Goal: Contribute content

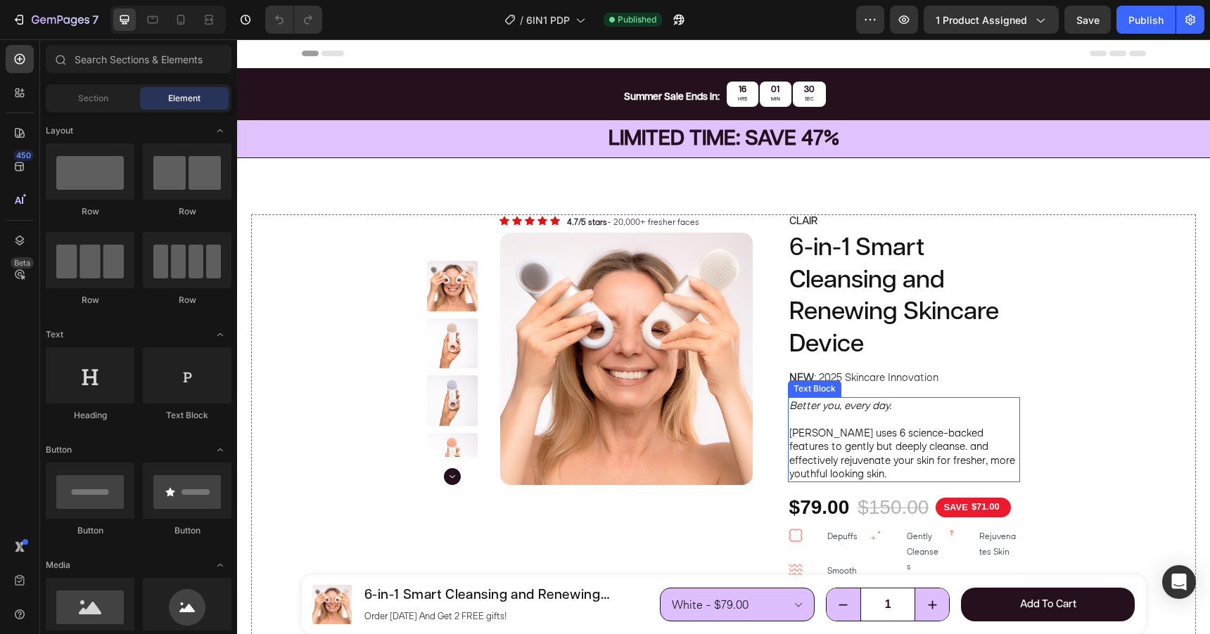
click at [966, 437] on span "[PERSON_NAME] uses 6 science-backed features to gently but deeply cleanse. and …" at bounding box center [902, 453] width 226 height 55
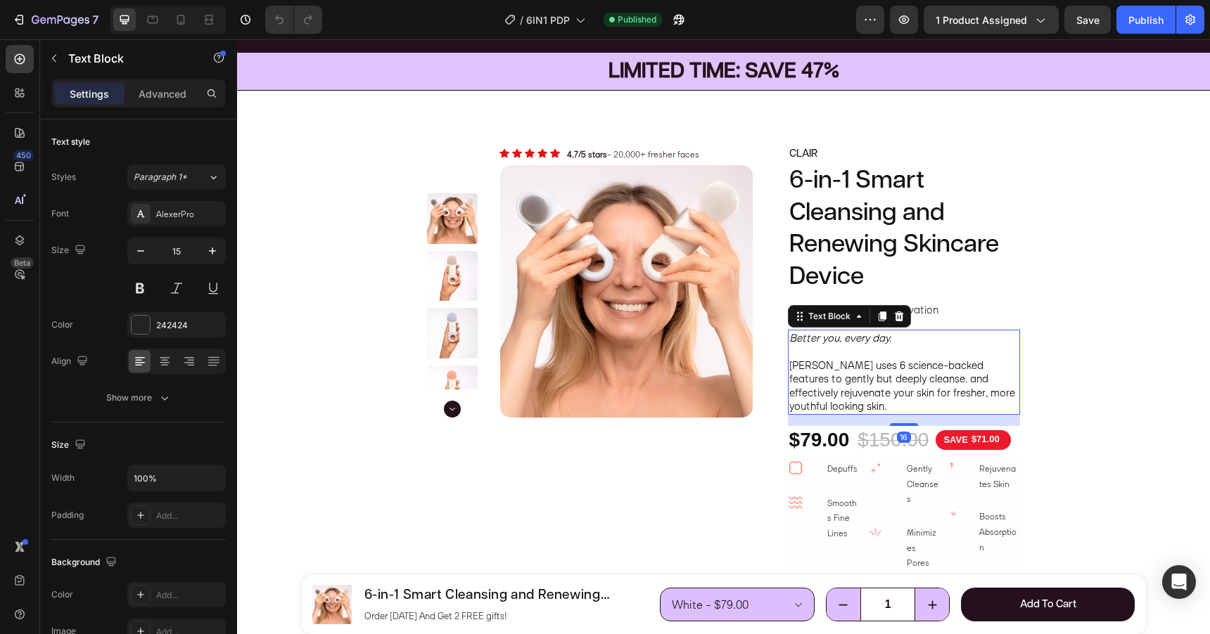
scroll to position [84, 0]
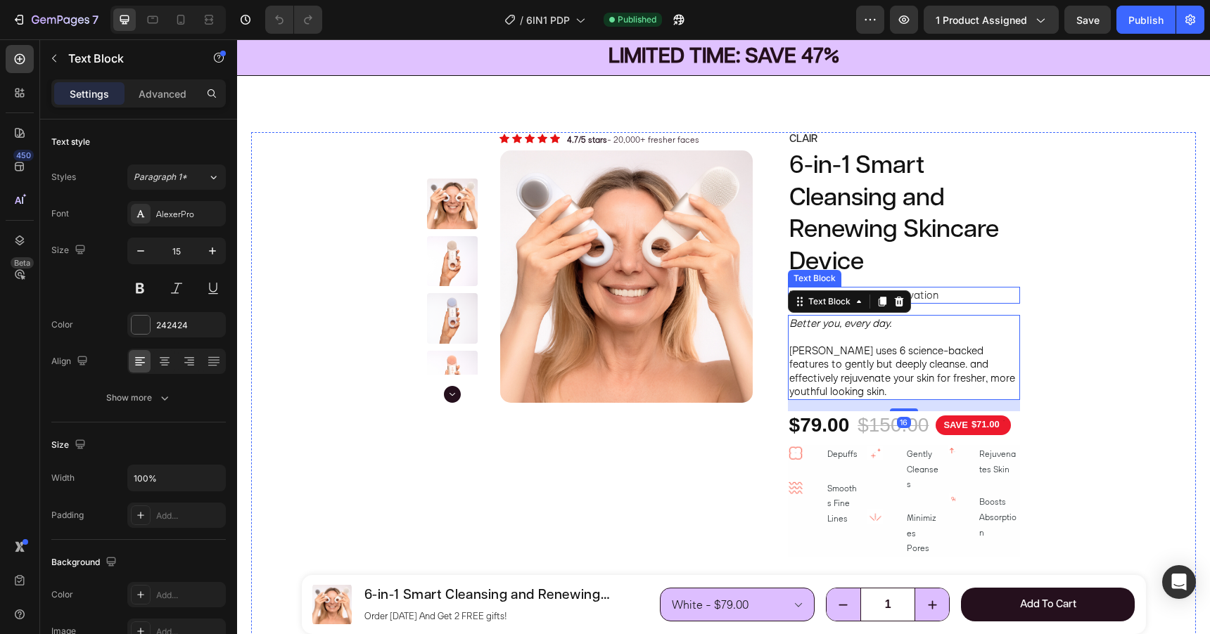
click at [959, 295] on p "NEW : 2025 Skincare Innovation" at bounding box center [903, 295] width 229 height 14
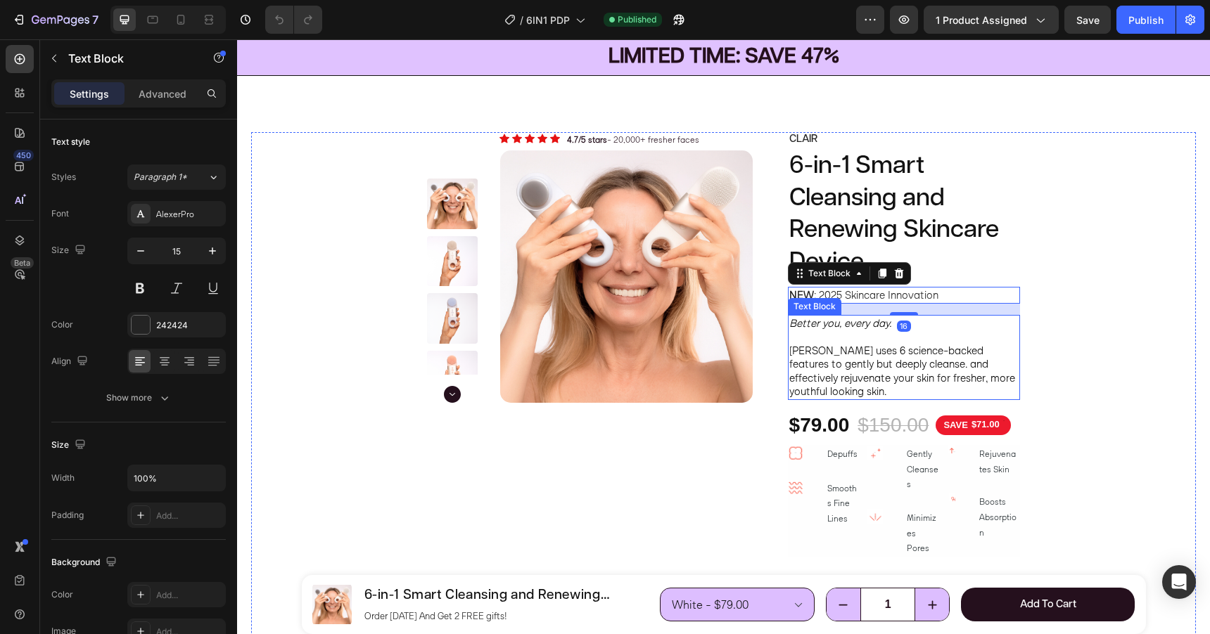
click at [957, 362] on span "[PERSON_NAME] uses 6 science-backed features to gently but deeply cleanse. and …" at bounding box center [902, 371] width 226 height 55
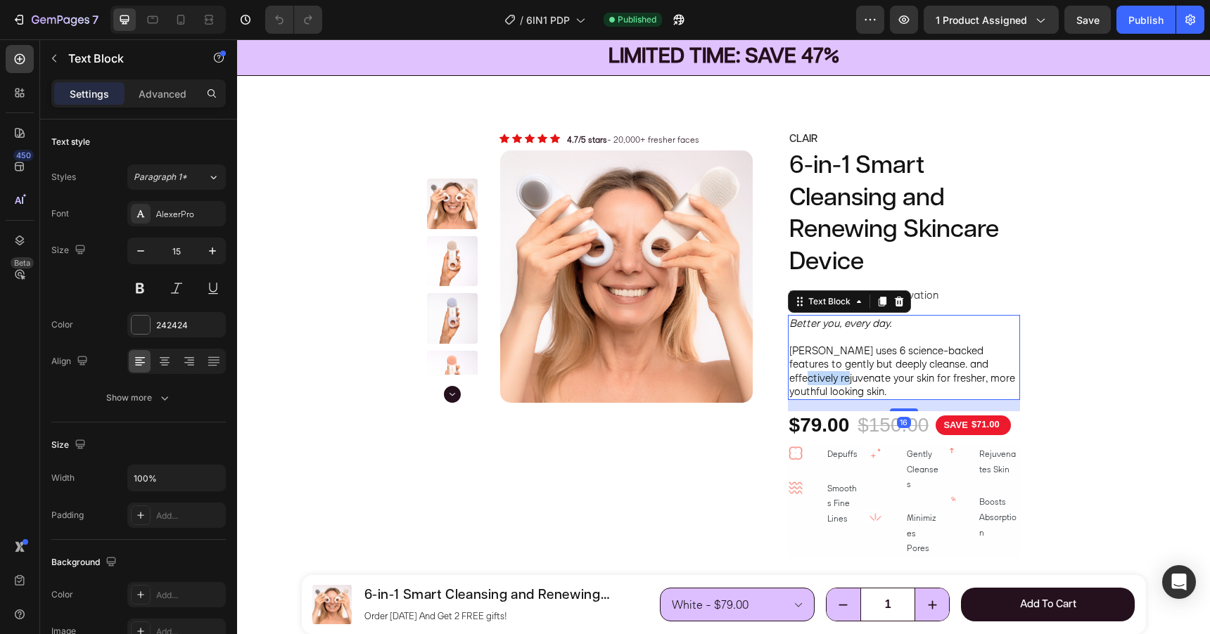
click at [957, 362] on span "[PERSON_NAME] uses 6 science-backed features to gently but deeply cleanse. and …" at bounding box center [902, 371] width 226 height 55
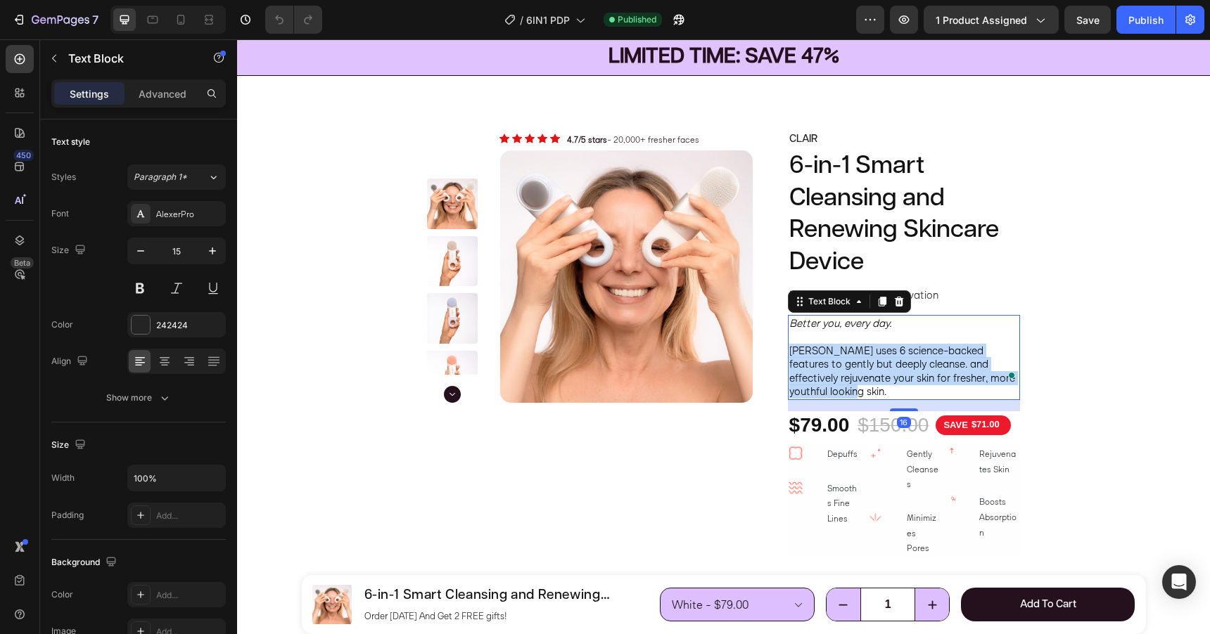
click at [957, 362] on span "[PERSON_NAME] uses 6 science-backed features to gently but deeply cleanse. and …" at bounding box center [902, 371] width 226 height 55
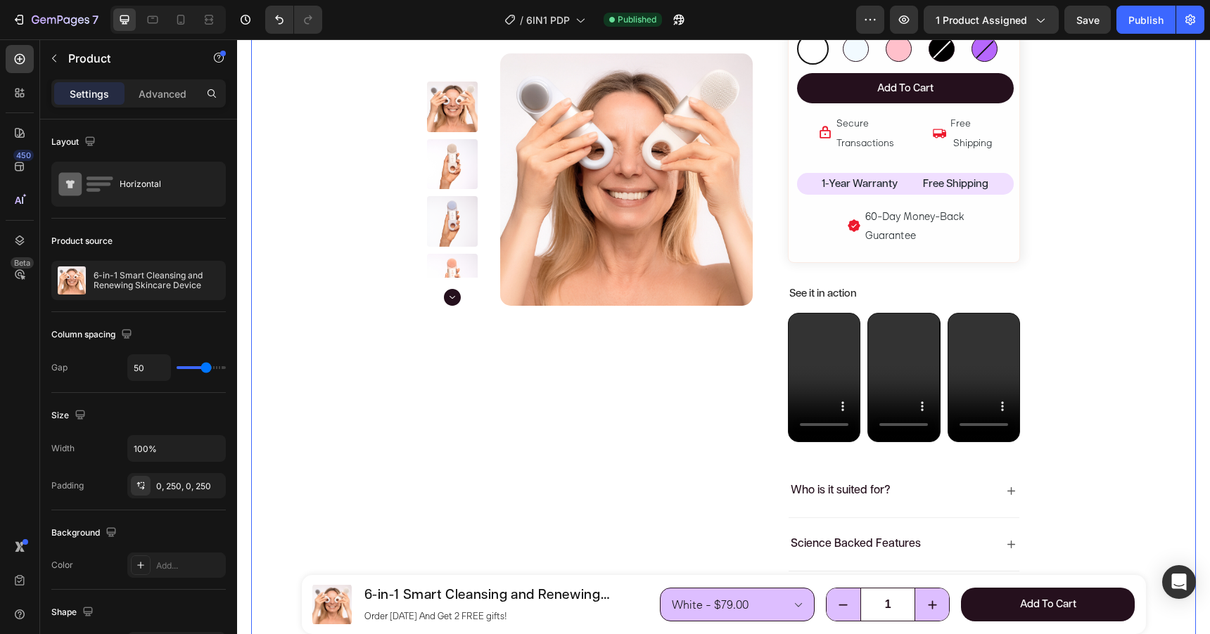
scroll to position [662, 0]
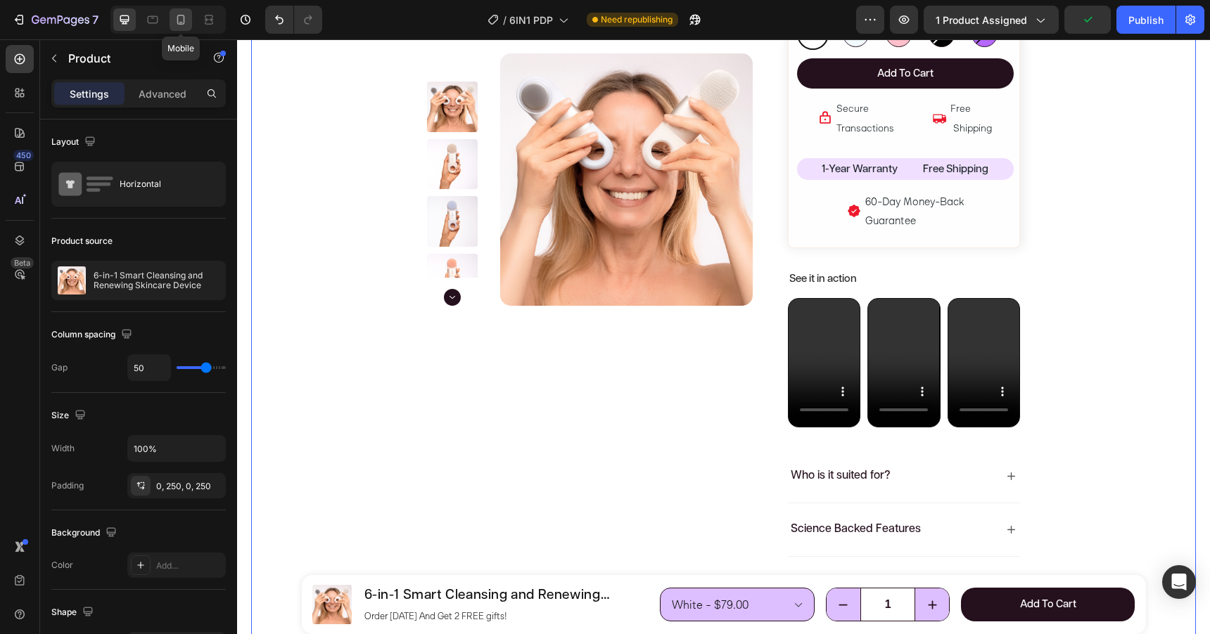
click at [186, 24] on icon at bounding box center [181, 20] width 14 height 14
type input "0"
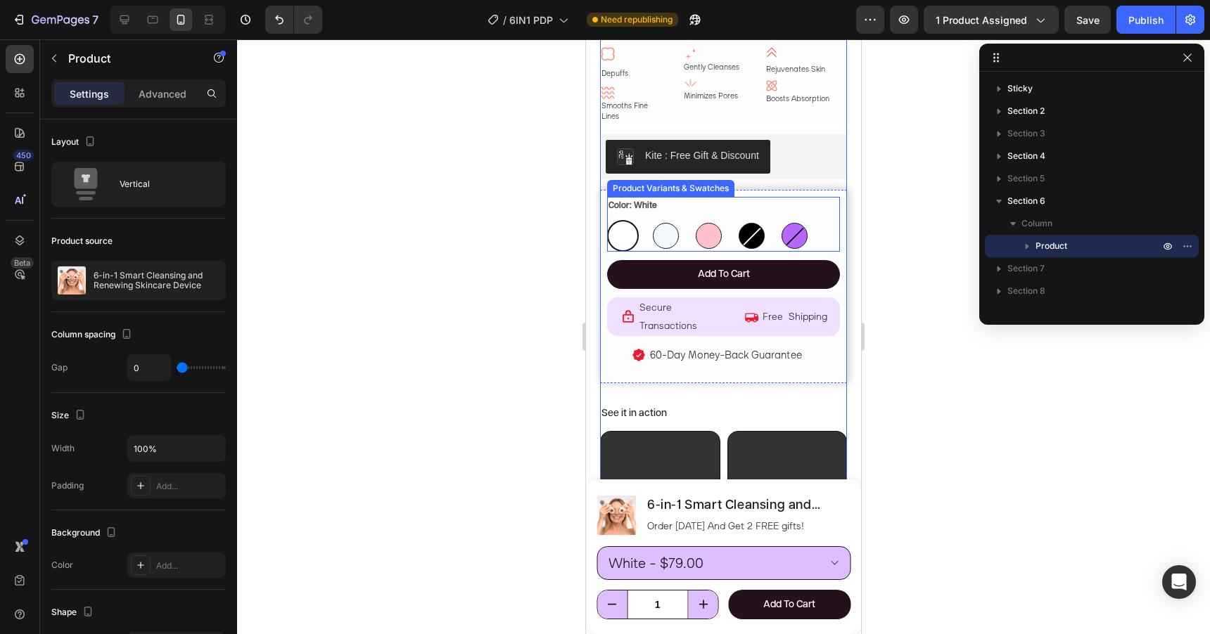
scroll to position [598, 0]
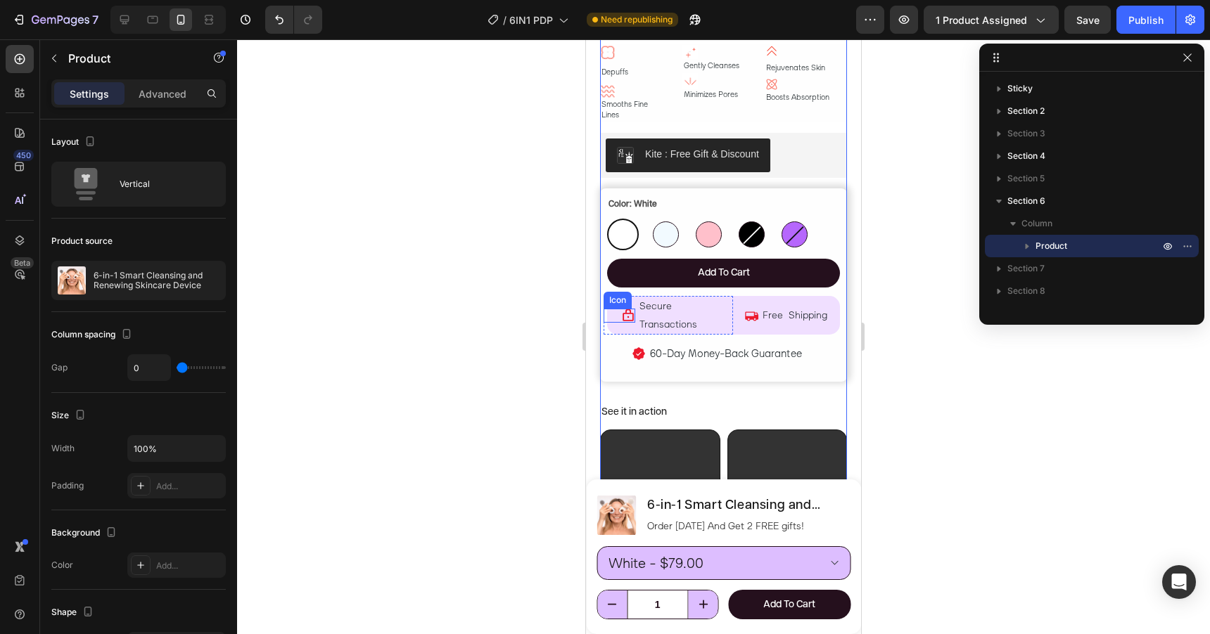
click at [628, 309] on icon at bounding box center [628, 316] width 14 height 14
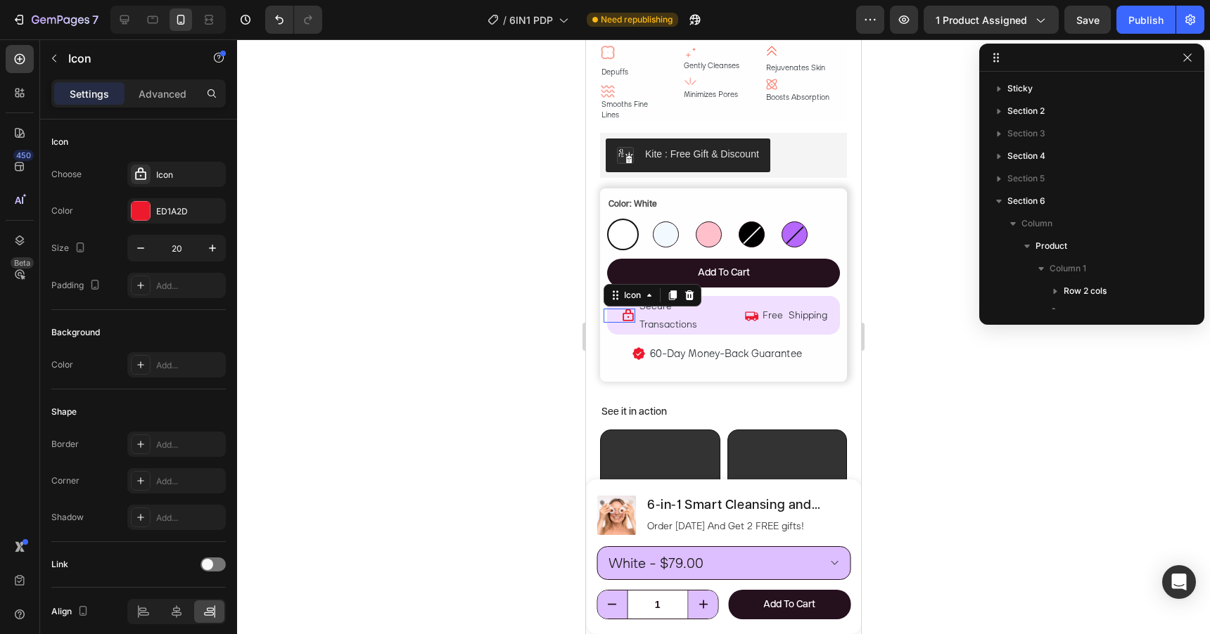
scroll to position [581, 0]
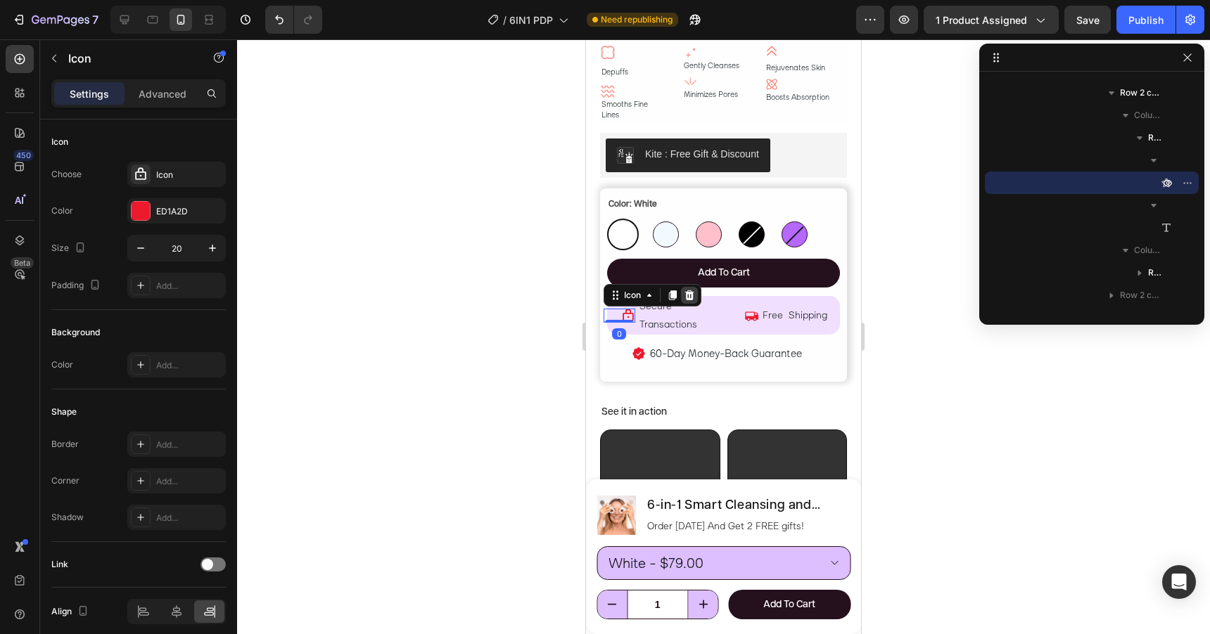
click at [692, 290] on icon at bounding box center [689, 295] width 9 height 10
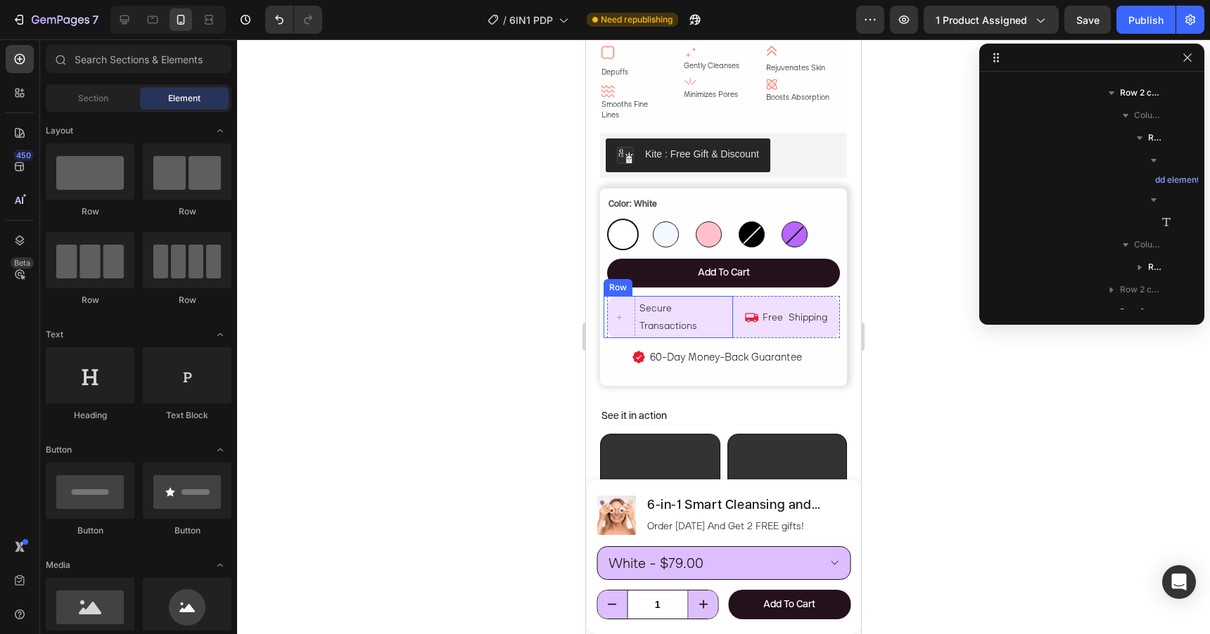
click at [647, 333] on div "Secure Transactions Text Block" at bounding box center [685, 317] width 95 height 42
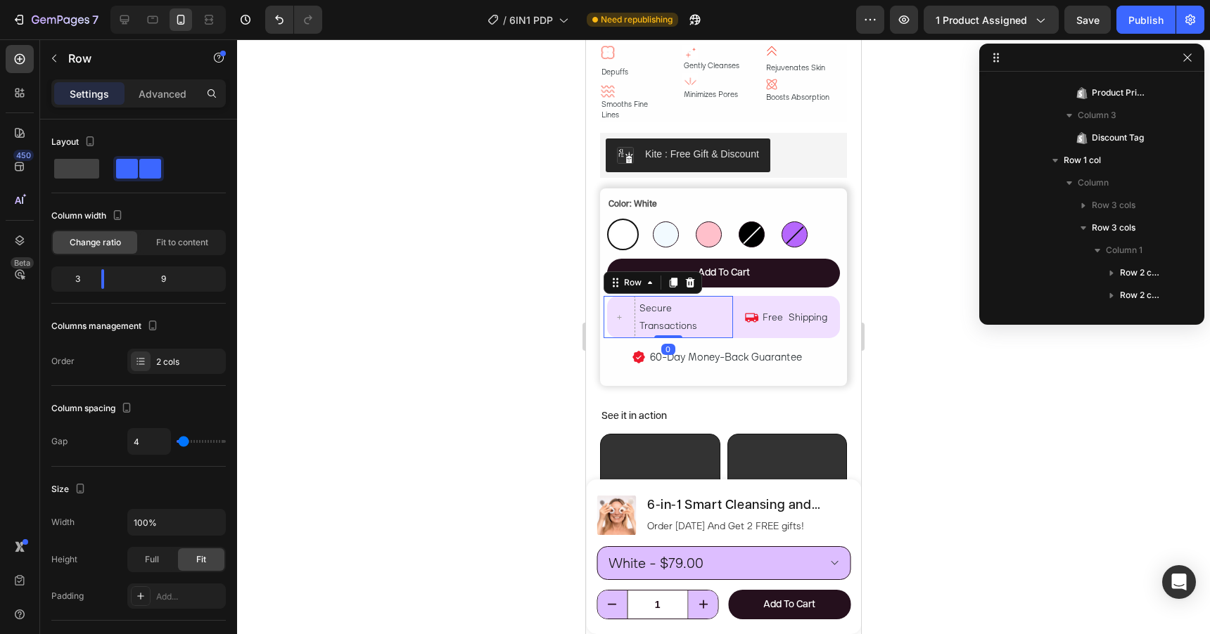
scroll to position [1009, 0]
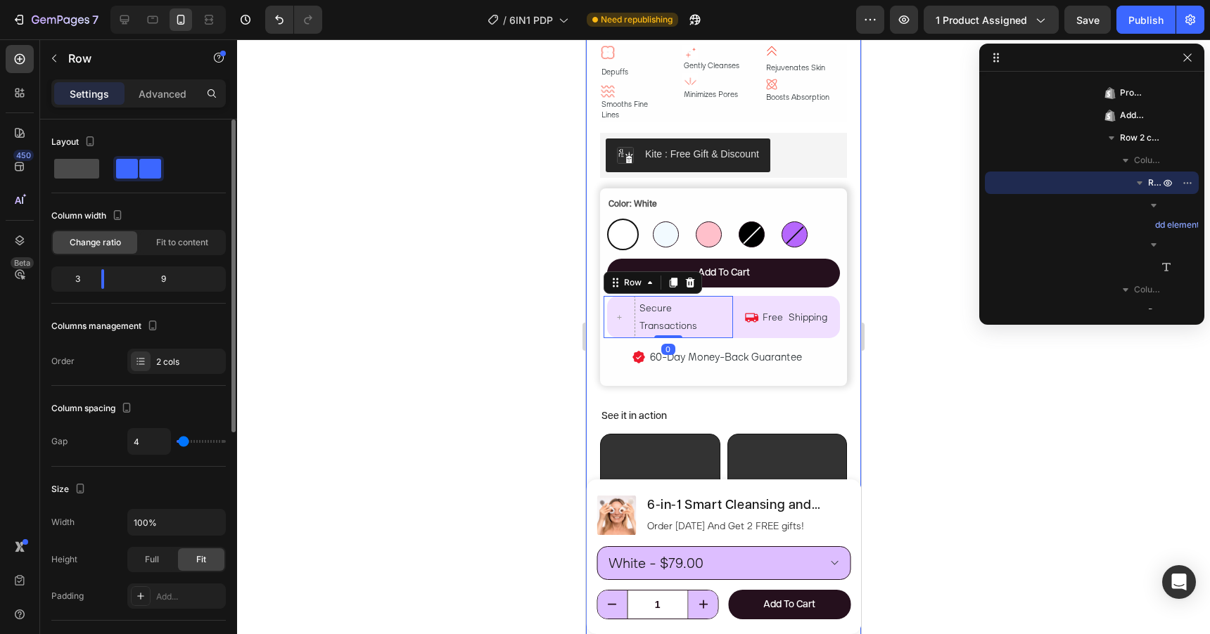
click at [91, 170] on span at bounding box center [76, 169] width 45 height 20
type input "0"
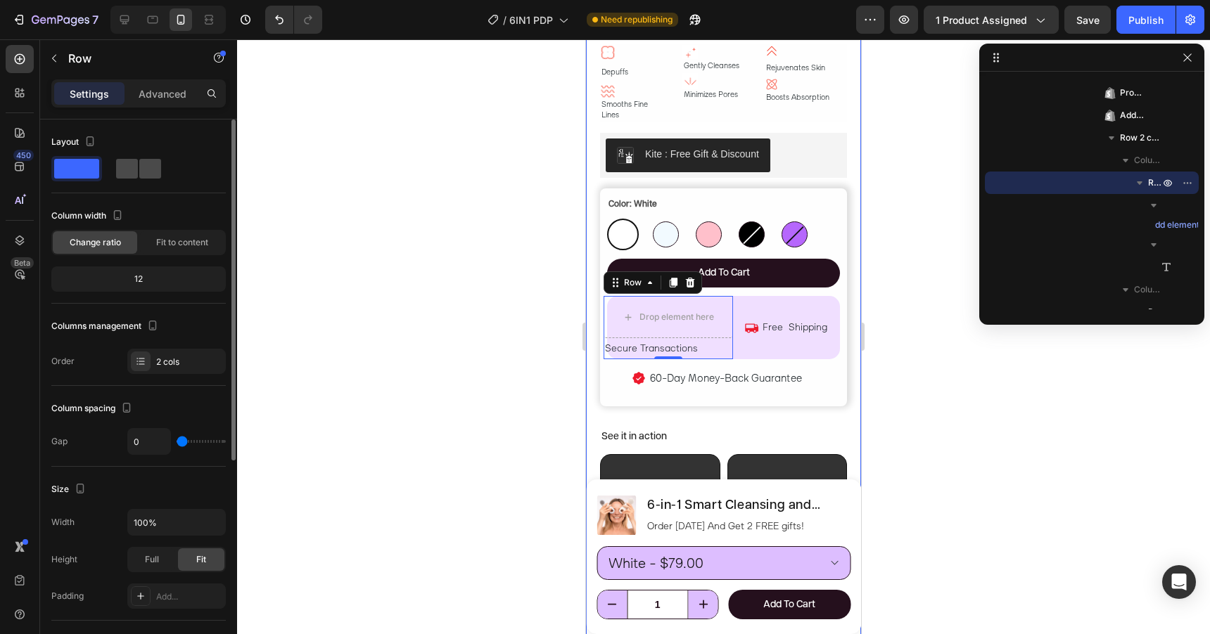
type input "4"
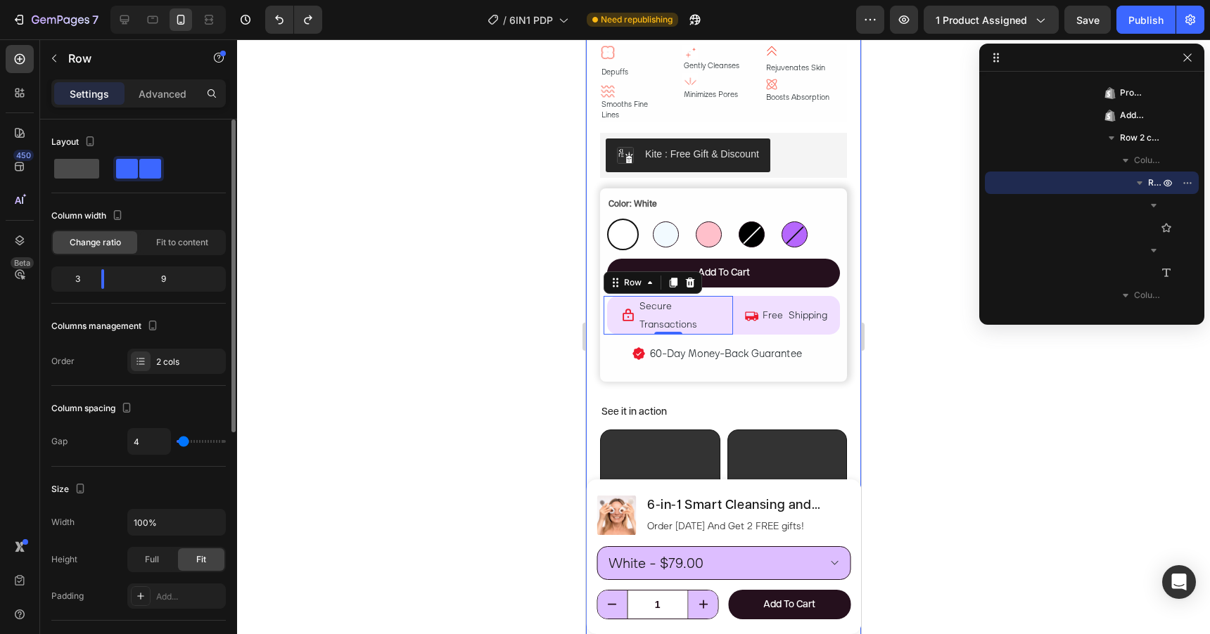
click at [86, 170] on span at bounding box center [76, 169] width 45 height 20
type input "0"
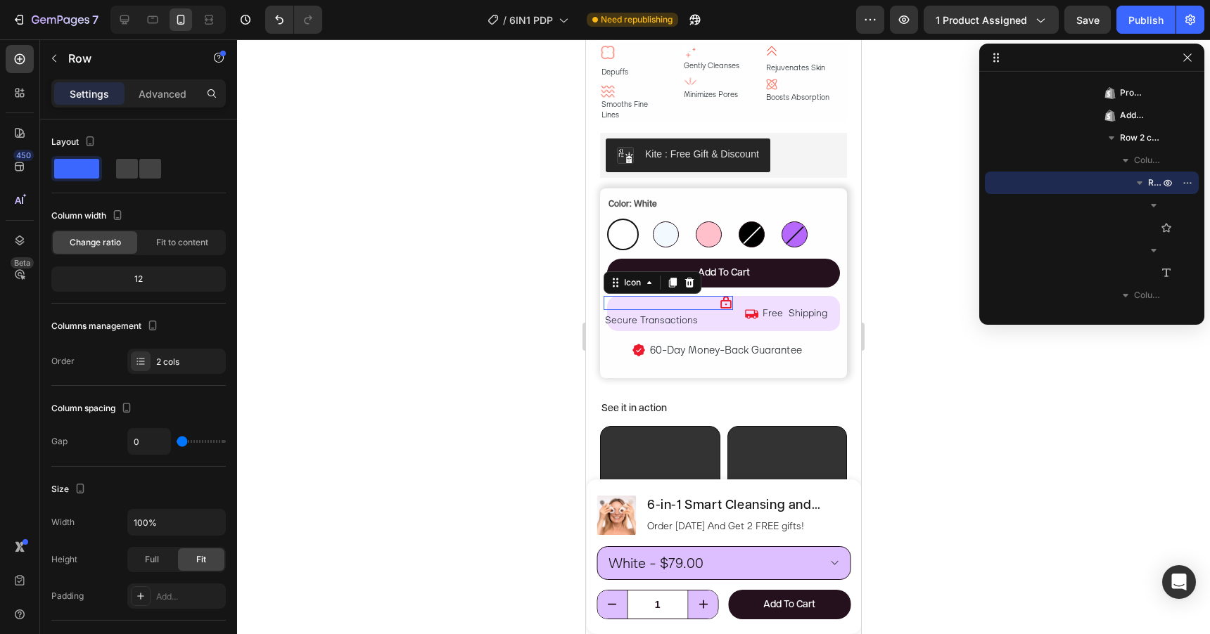
click at [713, 305] on div "Icon 0" at bounding box center [668, 303] width 129 height 14
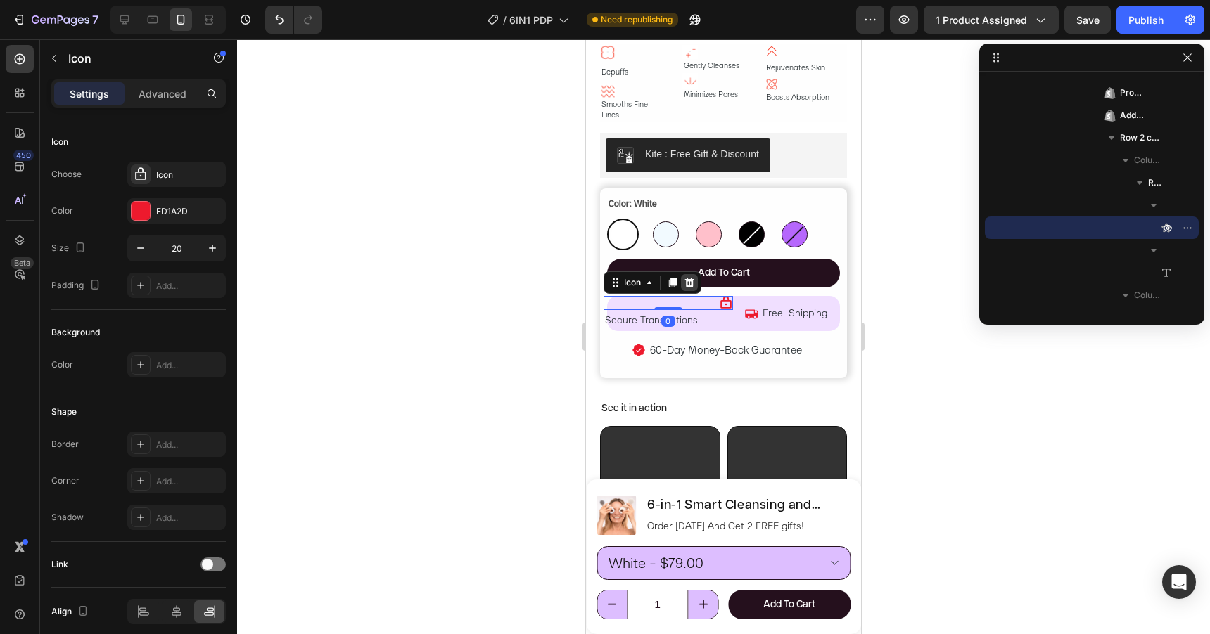
click at [690, 283] on icon at bounding box center [689, 283] width 9 height 10
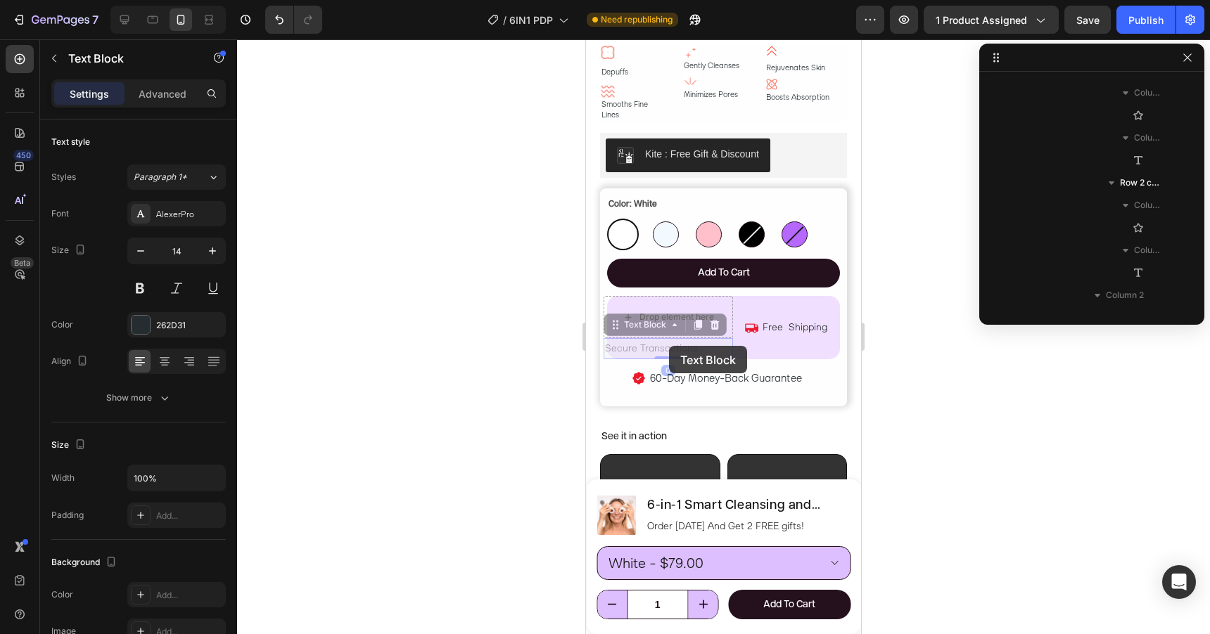
scroll to position [1858, 0]
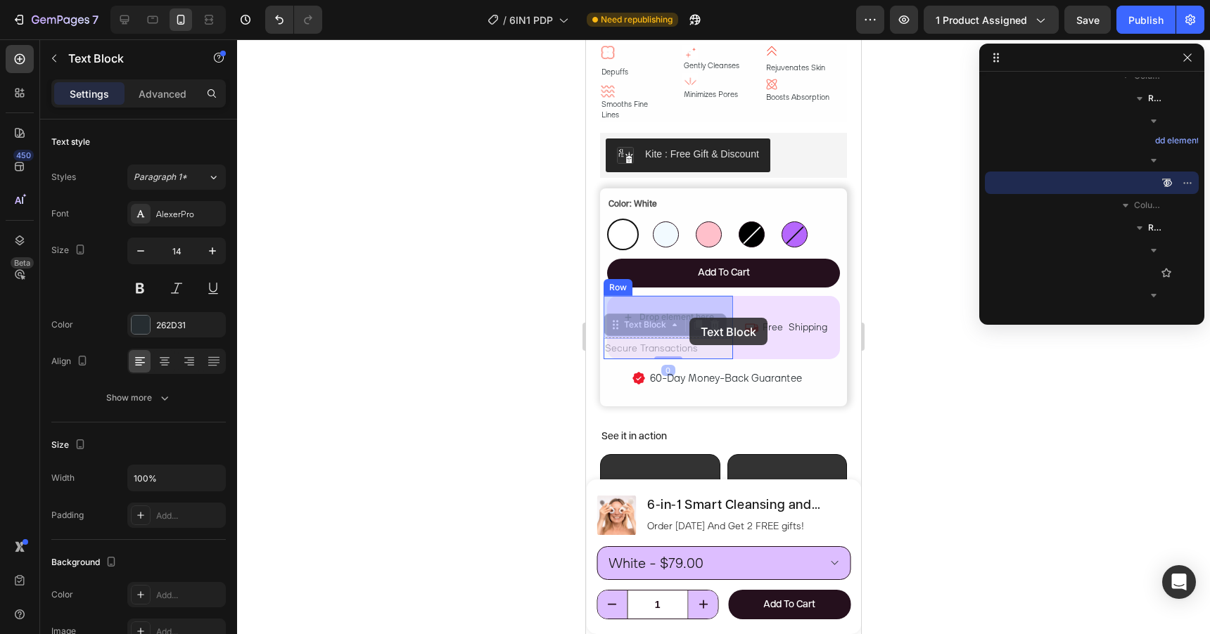
drag, startPoint x: 669, startPoint y: 346, endPoint x: 689, endPoint y: 318, distance: 34.8
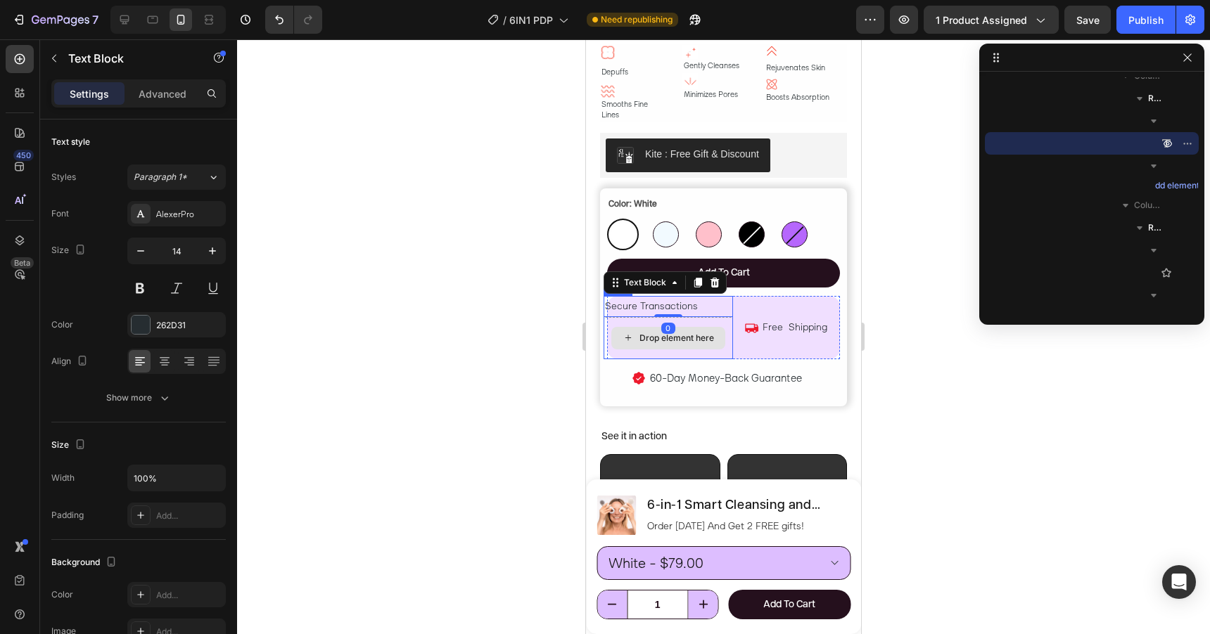
click at [722, 319] on div "Drop element here" at bounding box center [668, 338] width 129 height 42
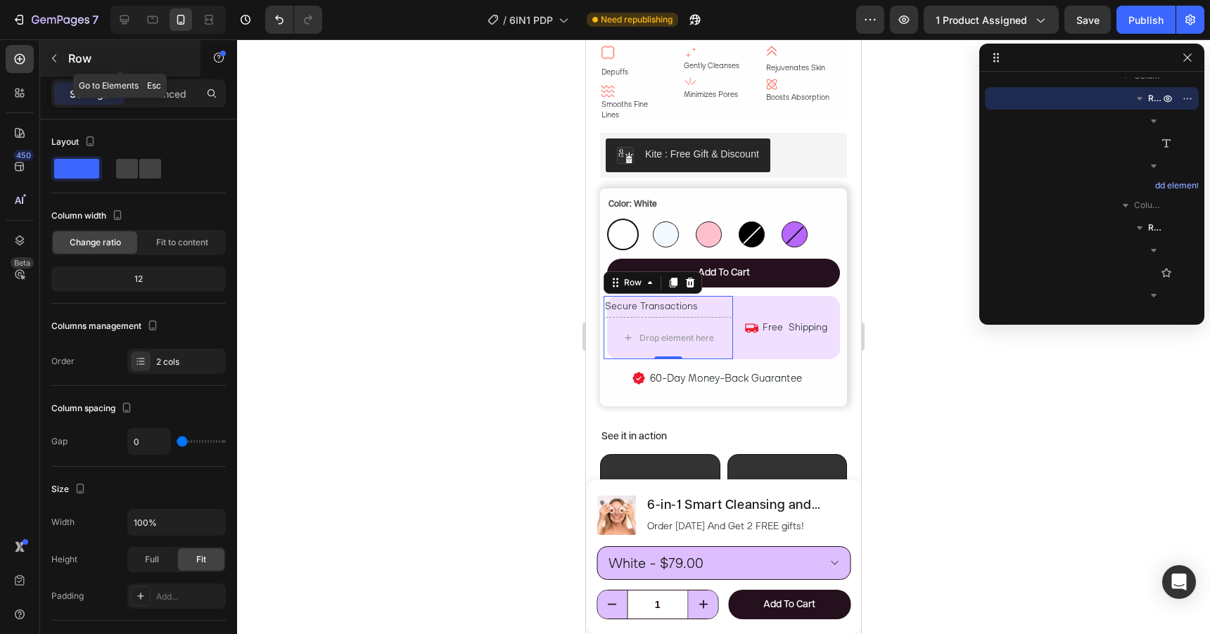
click at [58, 58] on icon "button" at bounding box center [54, 58] width 11 height 11
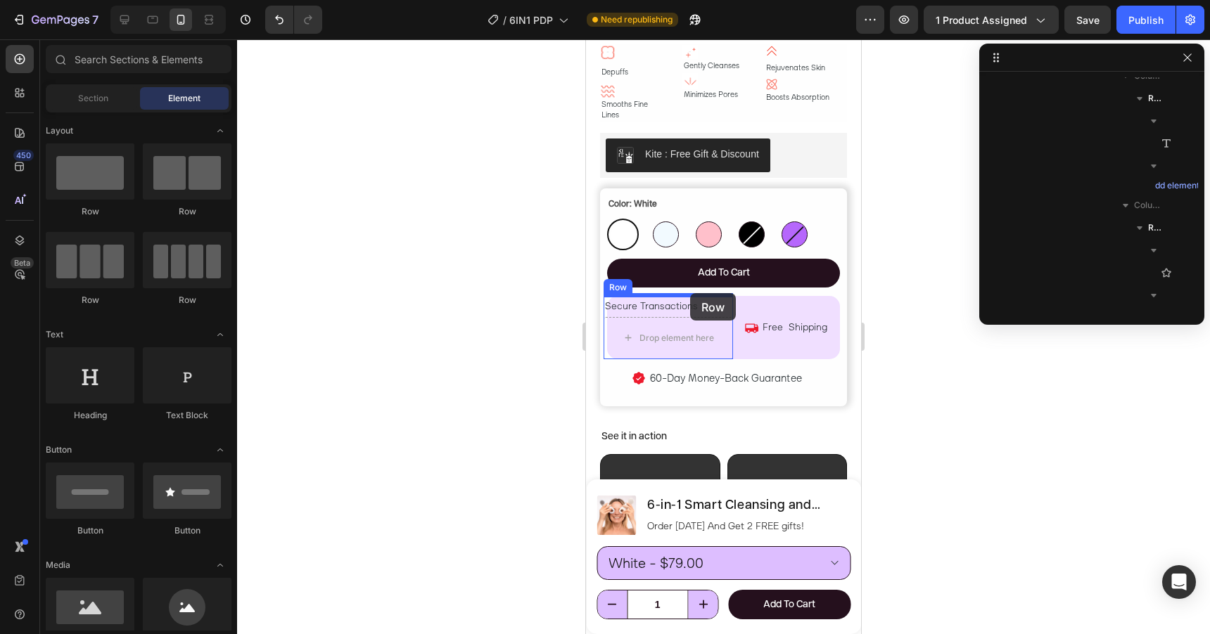
drag, startPoint x: 685, startPoint y: 207, endPoint x: 690, endPoint y: 293, distance: 86.7
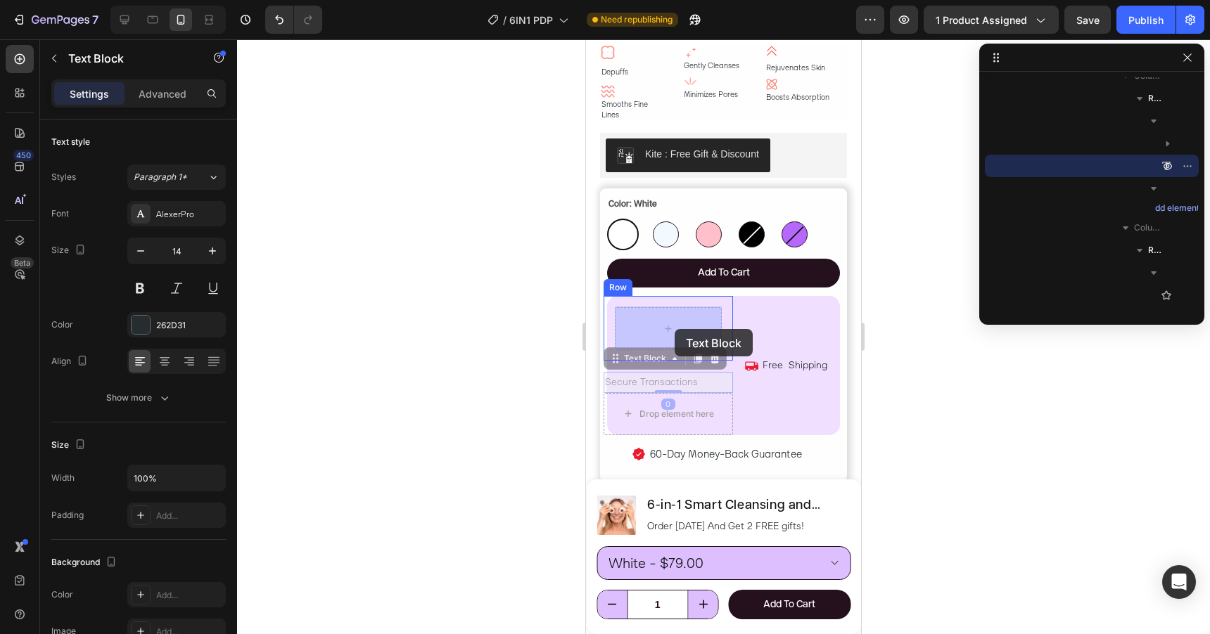
drag, startPoint x: 650, startPoint y: 384, endPoint x: 675, endPoint y: 329, distance: 60.1
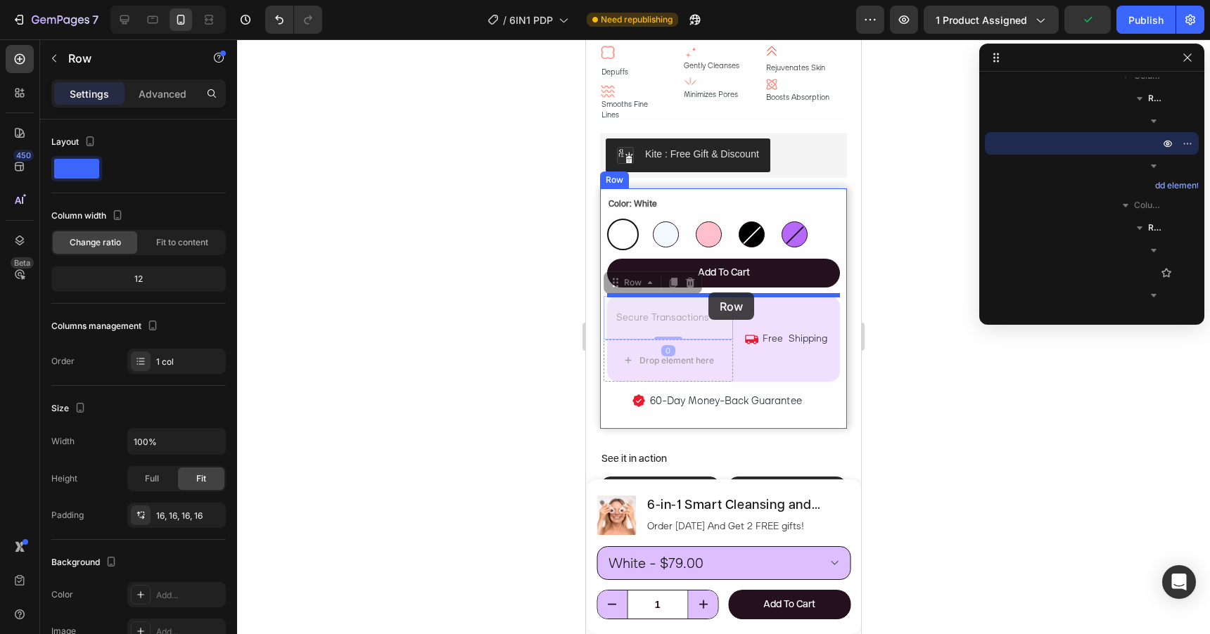
drag, startPoint x: 658, startPoint y: 334, endPoint x: 708, endPoint y: 293, distance: 64.9
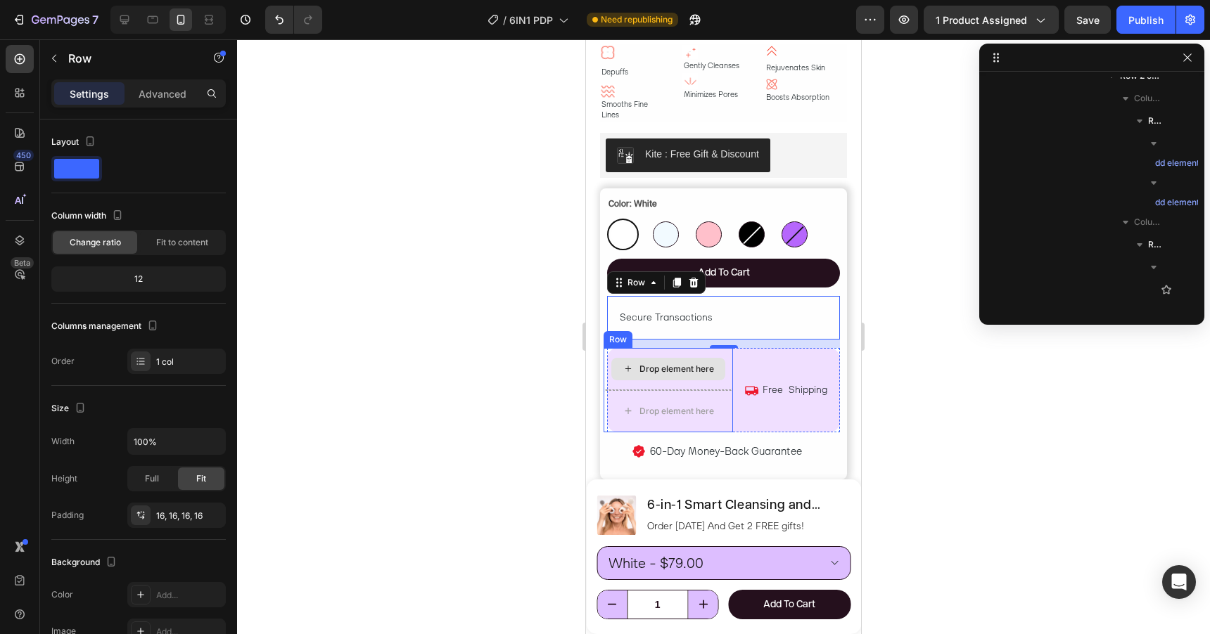
click at [708, 384] on div "Drop element here" at bounding box center [668, 369] width 129 height 42
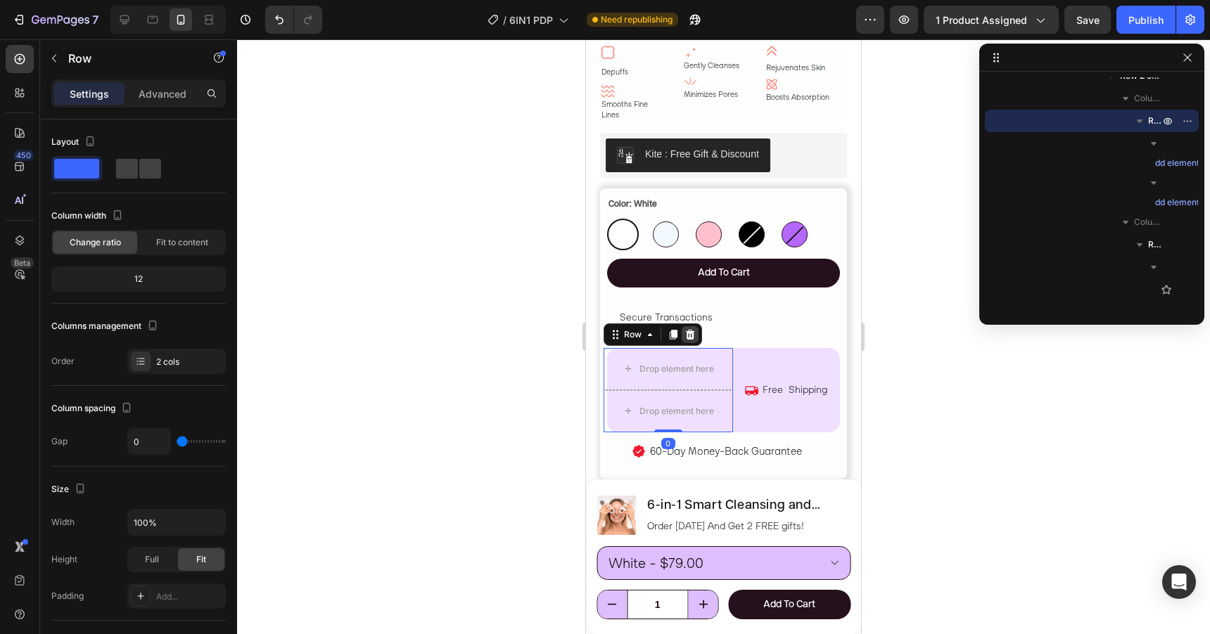
click at [690, 331] on icon at bounding box center [690, 334] width 9 height 10
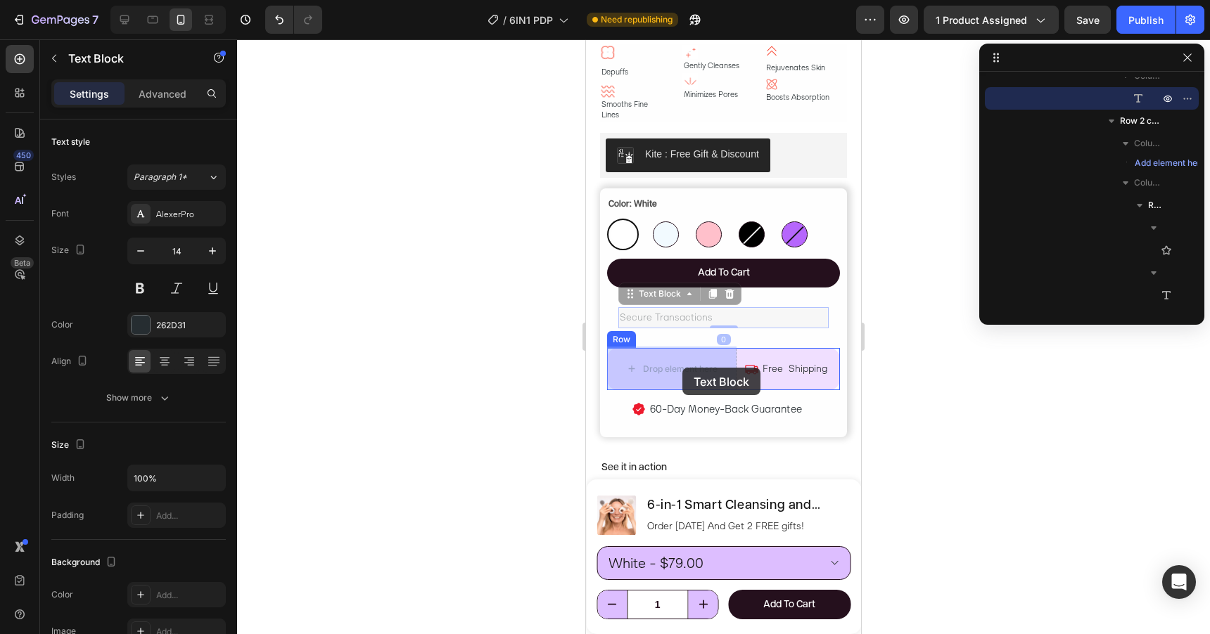
drag, startPoint x: 684, startPoint y: 320, endPoint x: 682, endPoint y: 368, distance: 47.9
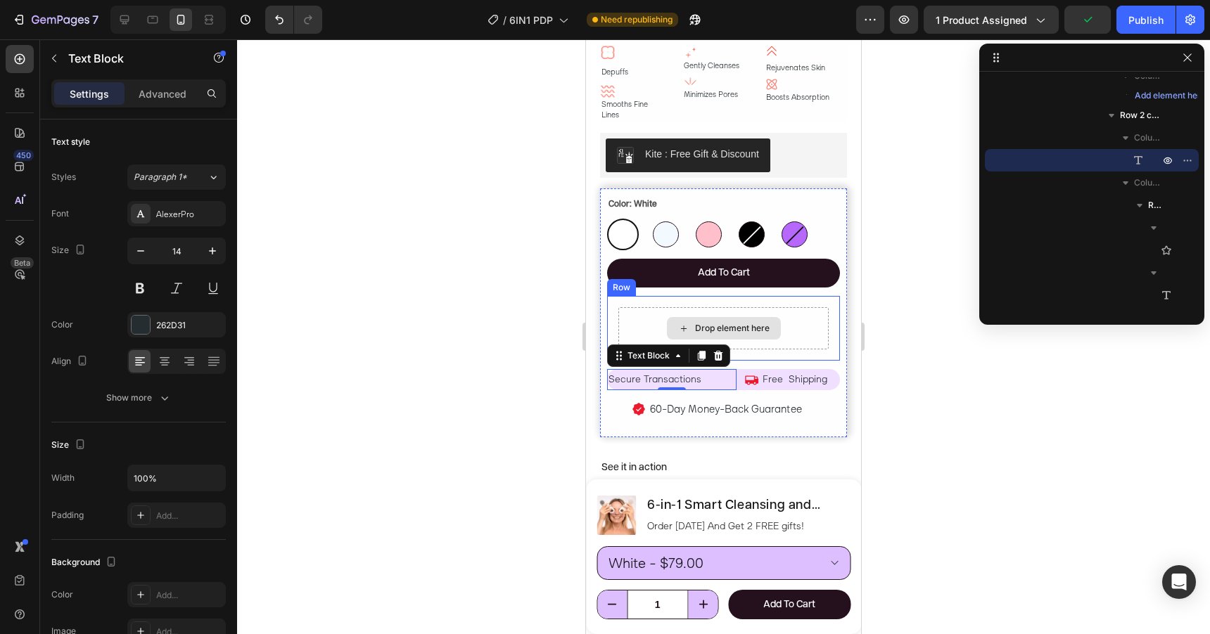
click at [751, 329] on div "Drop element here" at bounding box center [732, 328] width 75 height 11
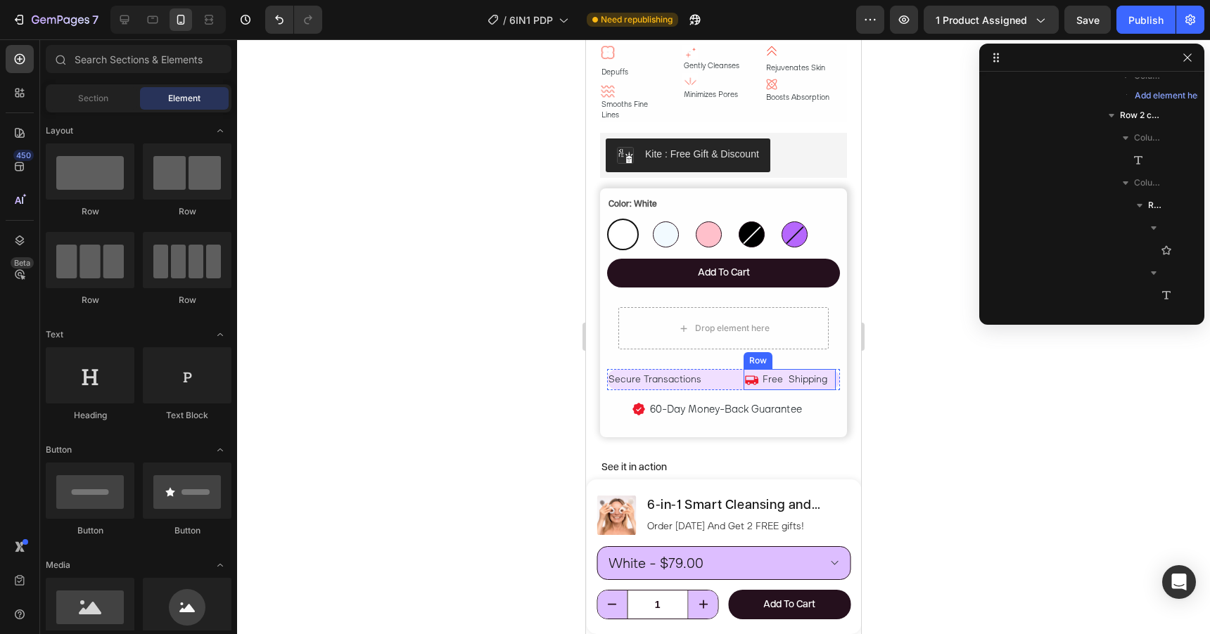
click at [756, 386] on div "Icon" at bounding box center [750, 379] width 15 height 20
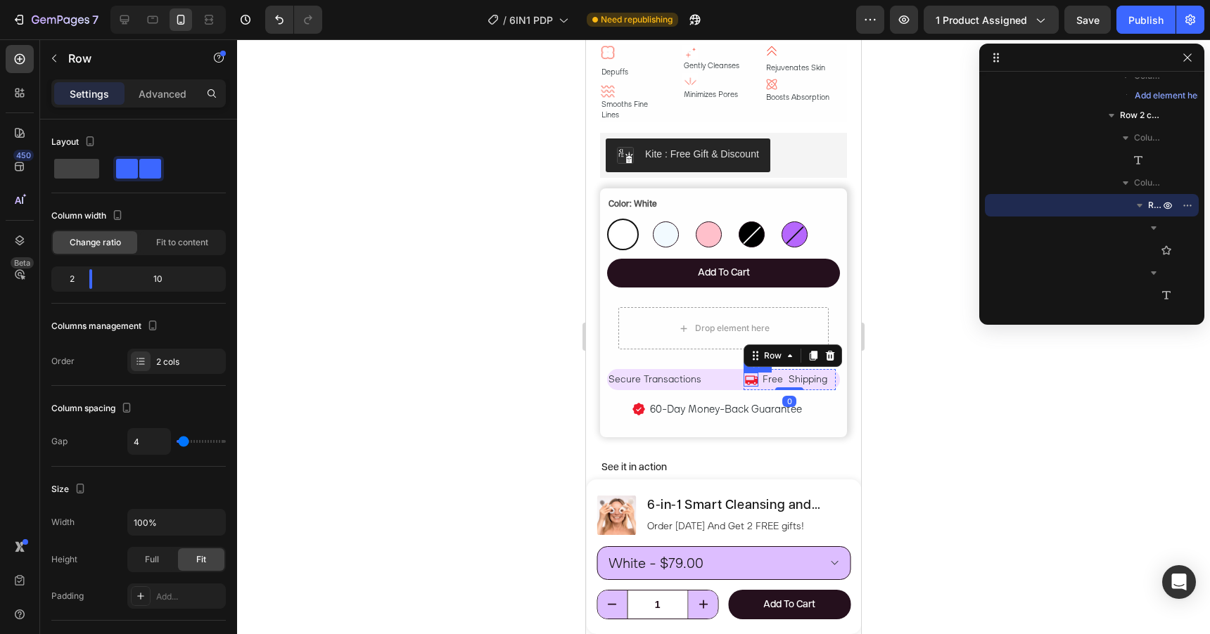
click at [753, 380] on icon at bounding box center [751, 380] width 13 height 9
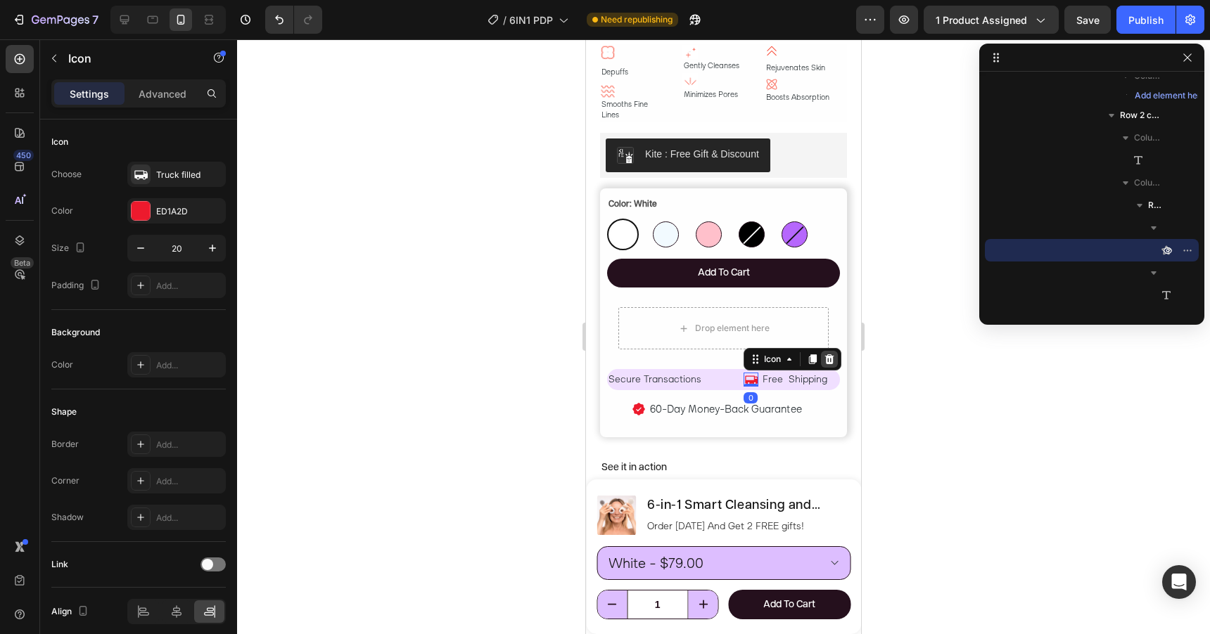
click at [829, 359] on icon at bounding box center [828, 360] width 9 height 10
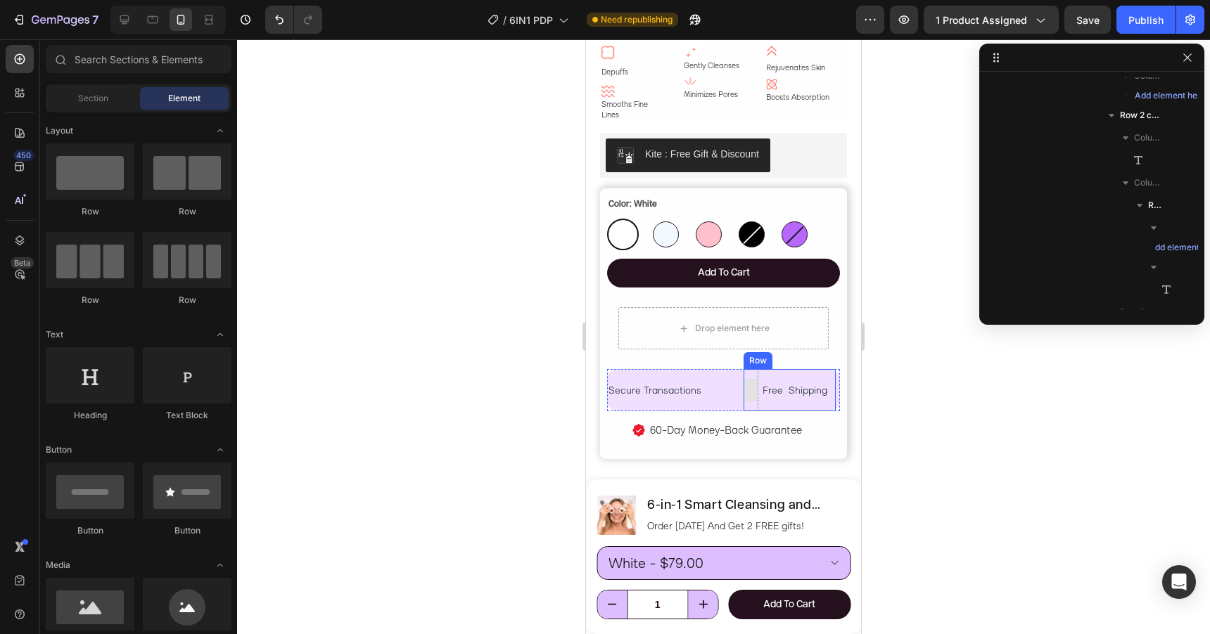
click at [753, 395] on div at bounding box center [750, 390] width 23 height 23
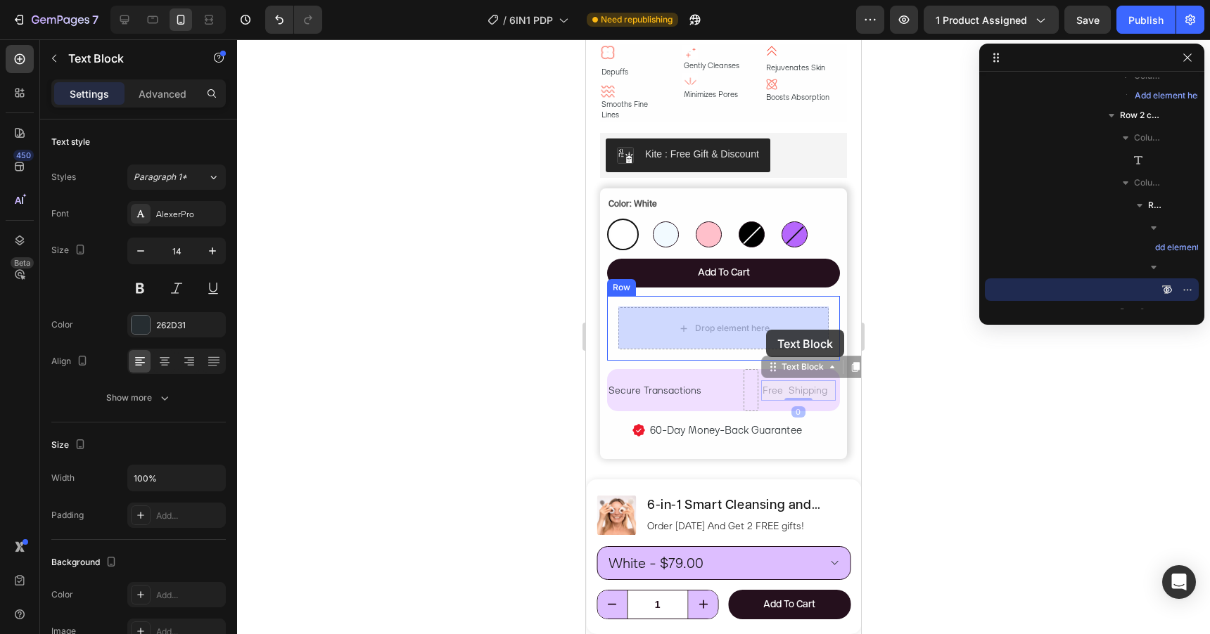
drag, startPoint x: 777, startPoint y: 389, endPoint x: 766, endPoint y: 330, distance: 60.1
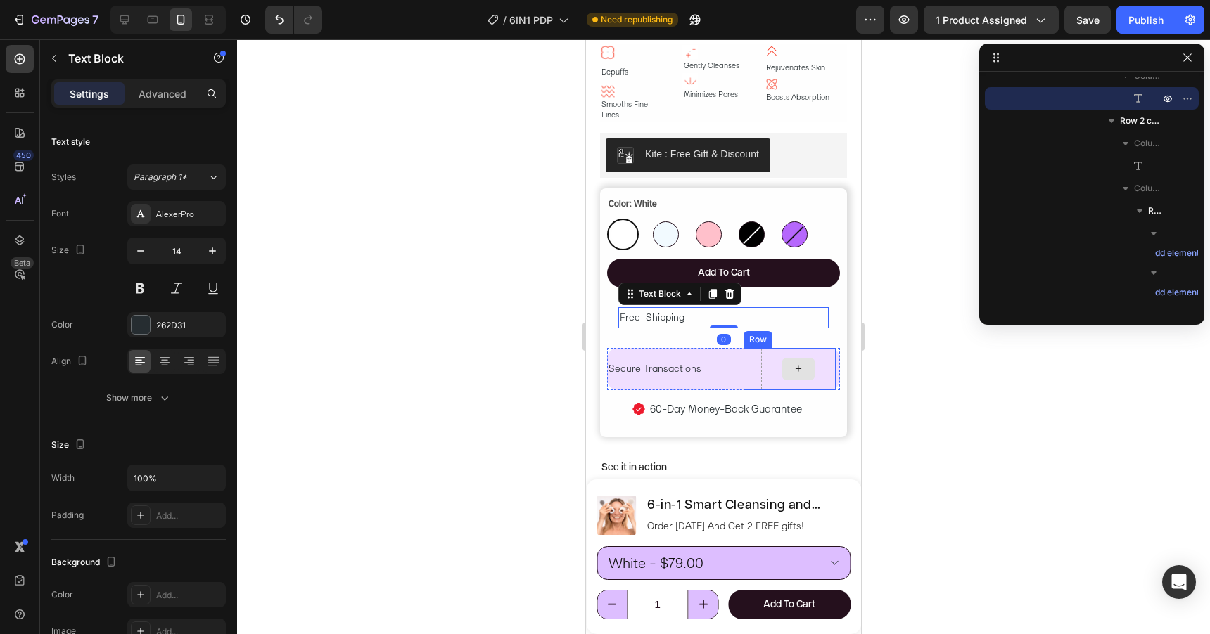
click at [782, 360] on div at bounding box center [798, 369] width 34 height 23
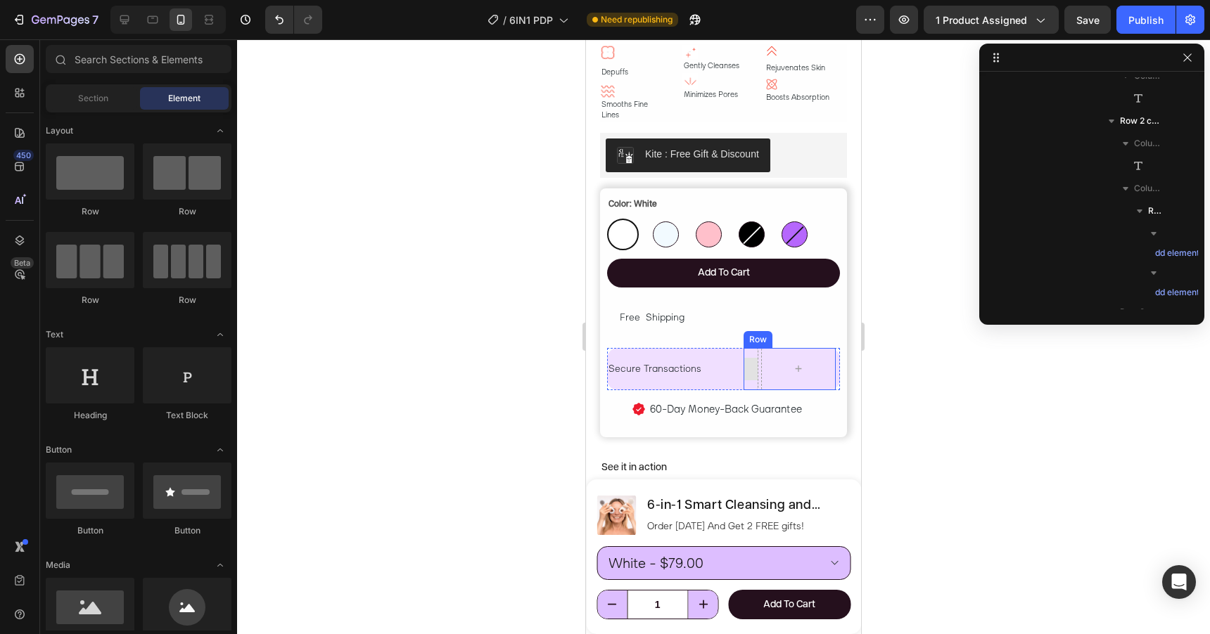
click at [753, 368] on div at bounding box center [750, 369] width 23 height 23
click at [720, 369] on p "Secure Transactions" at bounding box center [671, 369] width 127 height 18
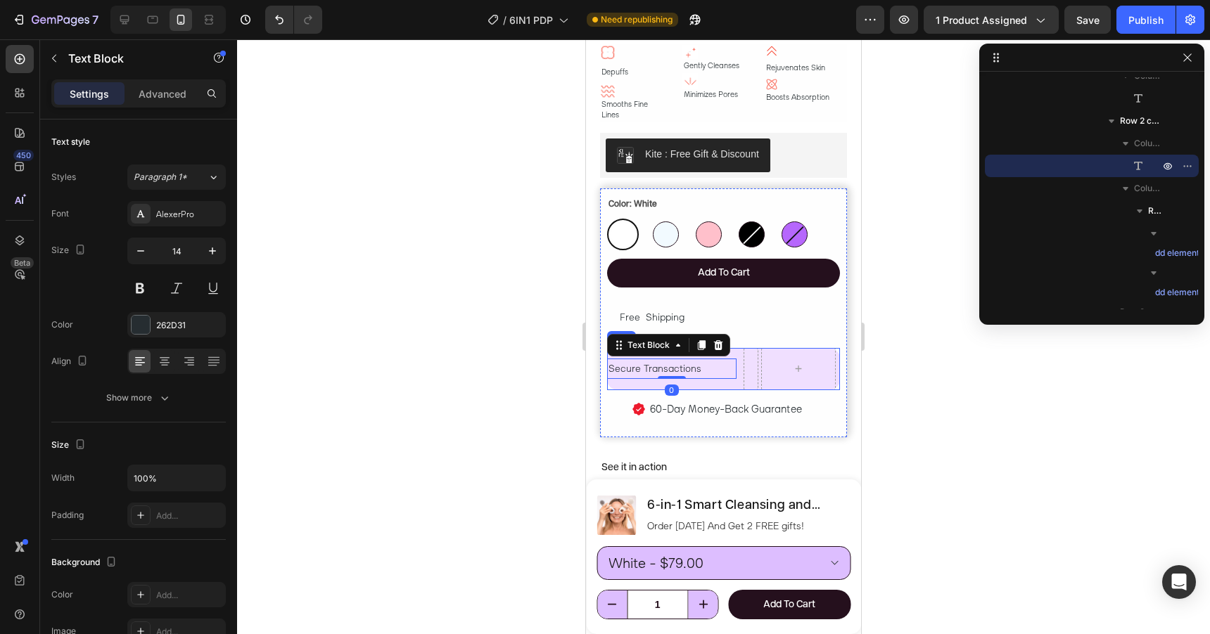
click at [741, 381] on div "Secure Transactions Text Block 0 [GEOGRAPHIC_DATA]" at bounding box center [723, 369] width 233 height 42
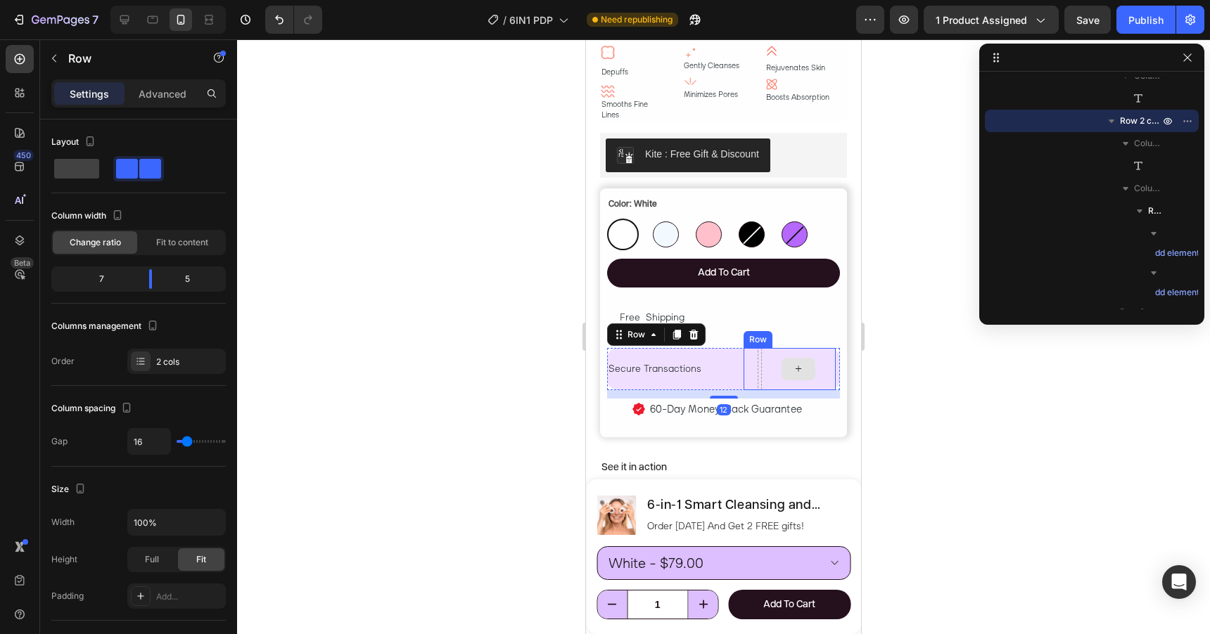
click at [779, 376] on div at bounding box center [798, 369] width 75 height 42
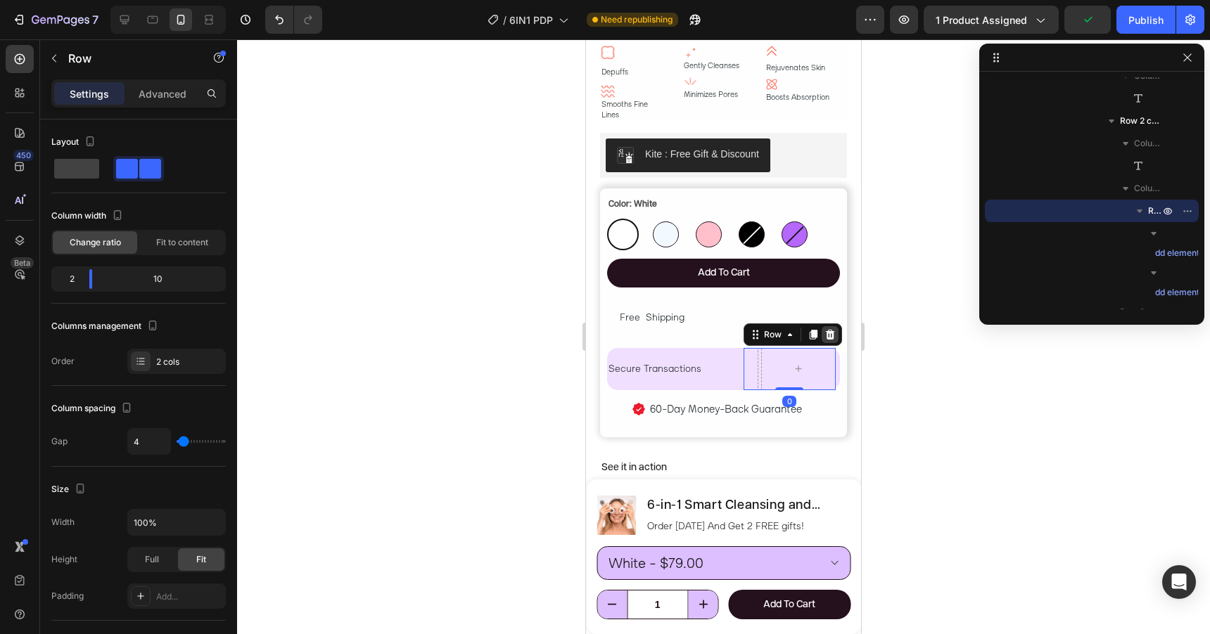
click at [831, 334] on icon at bounding box center [829, 334] width 11 height 11
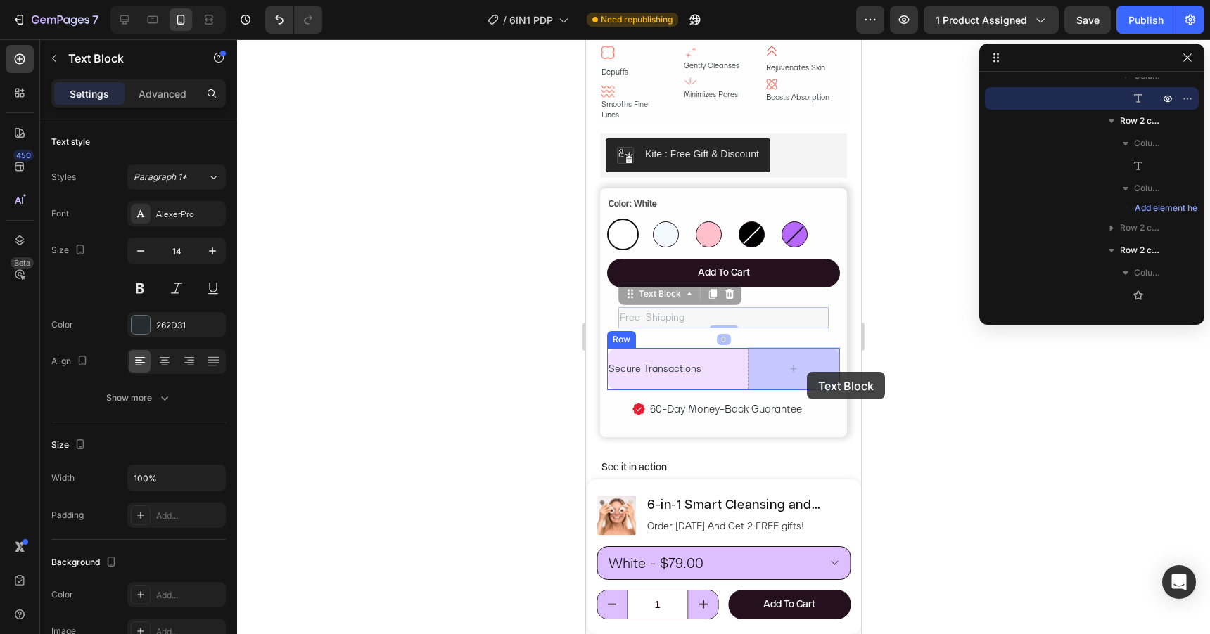
drag, startPoint x: 671, startPoint y: 316, endPoint x: 807, endPoint y: 372, distance: 147.0
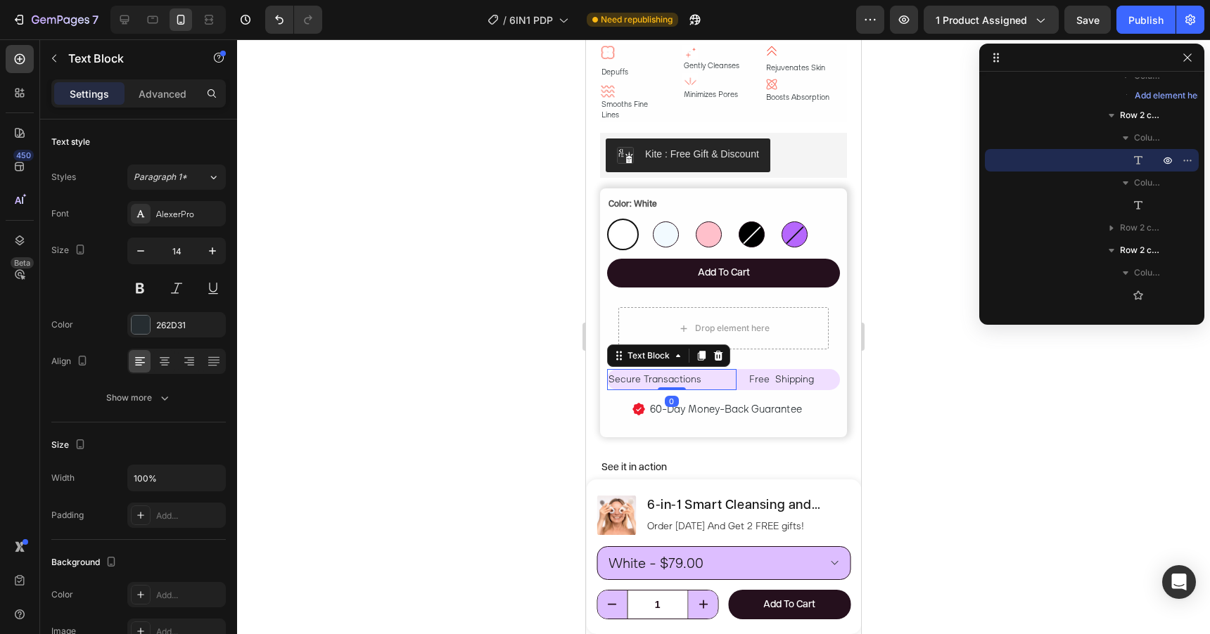
click at [731, 379] on p "Secure Transactions" at bounding box center [671, 380] width 127 height 18
click at [168, 362] on icon at bounding box center [165, 362] width 14 height 14
click at [904, 383] on div at bounding box center [723, 336] width 973 height 595
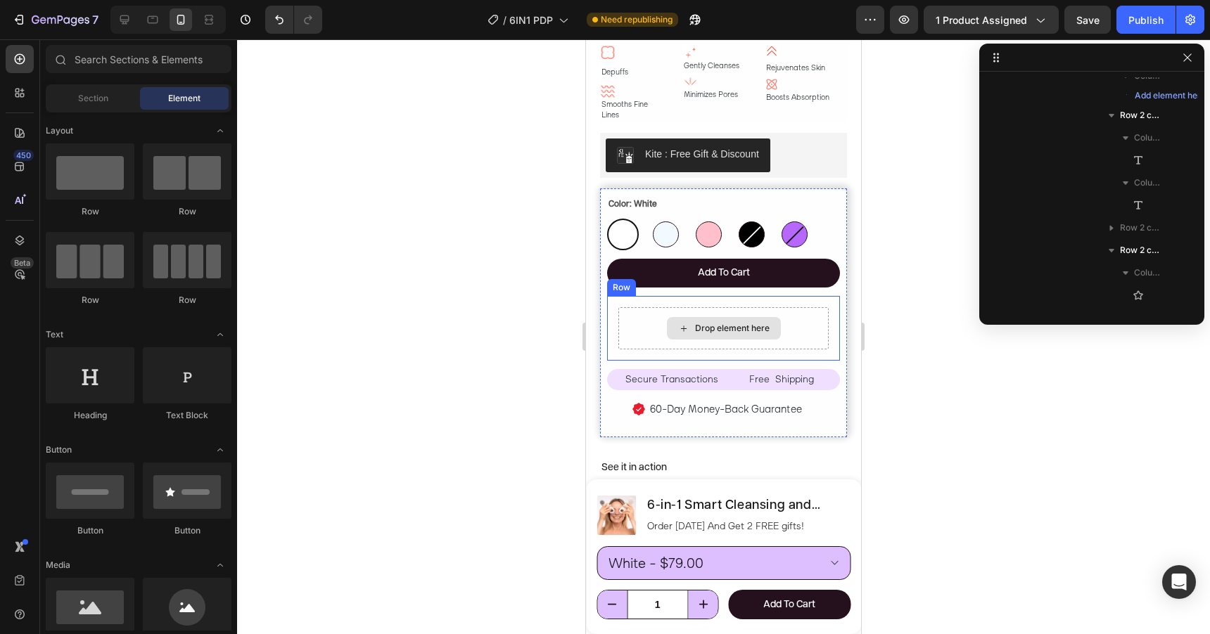
click at [807, 332] on div "Drop element here" at bounding box center [723, 328] width 210 height 42
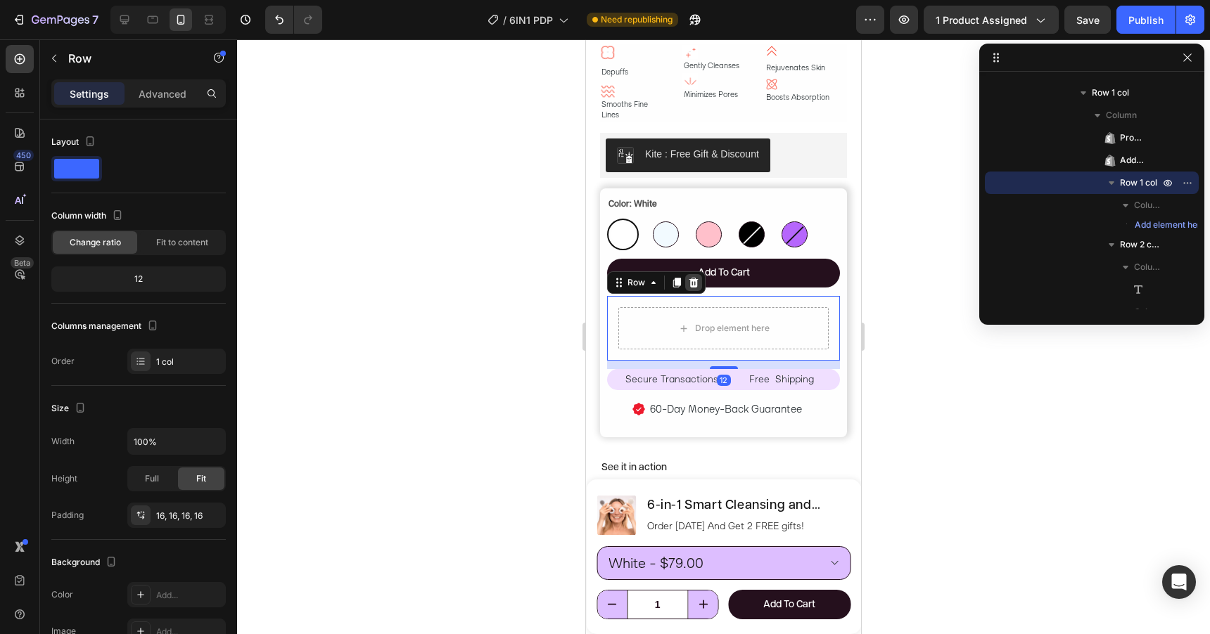
click at [691, 286] on icon at bounding box center [693, 283] width 9 height 10
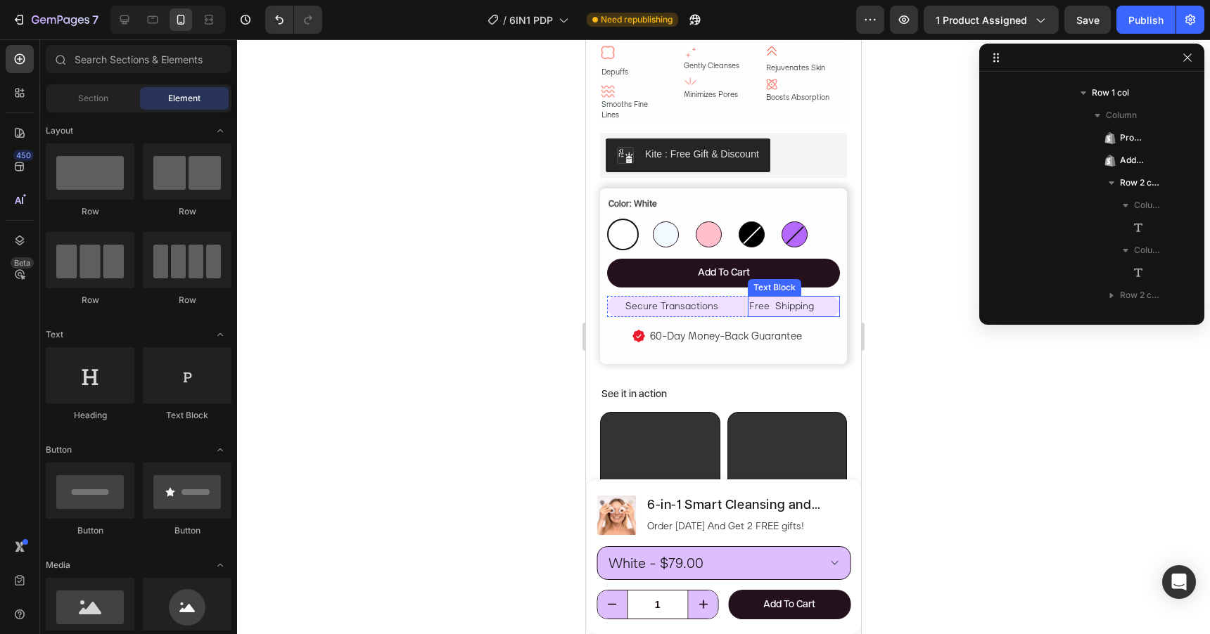
click at [773, 307] on span "Free Shipping" at bounding box center [781, 306] width 65 height 13
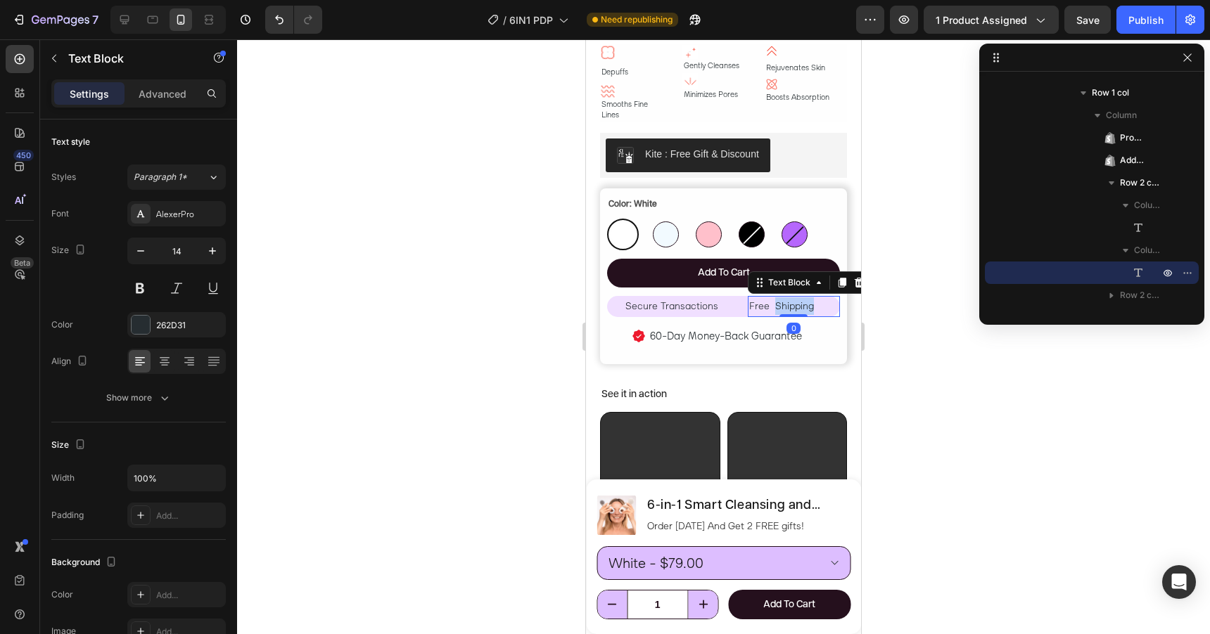
click at [773, 307] on span "Free Shipping" at bounding box center [781, 306] width 65 height 13
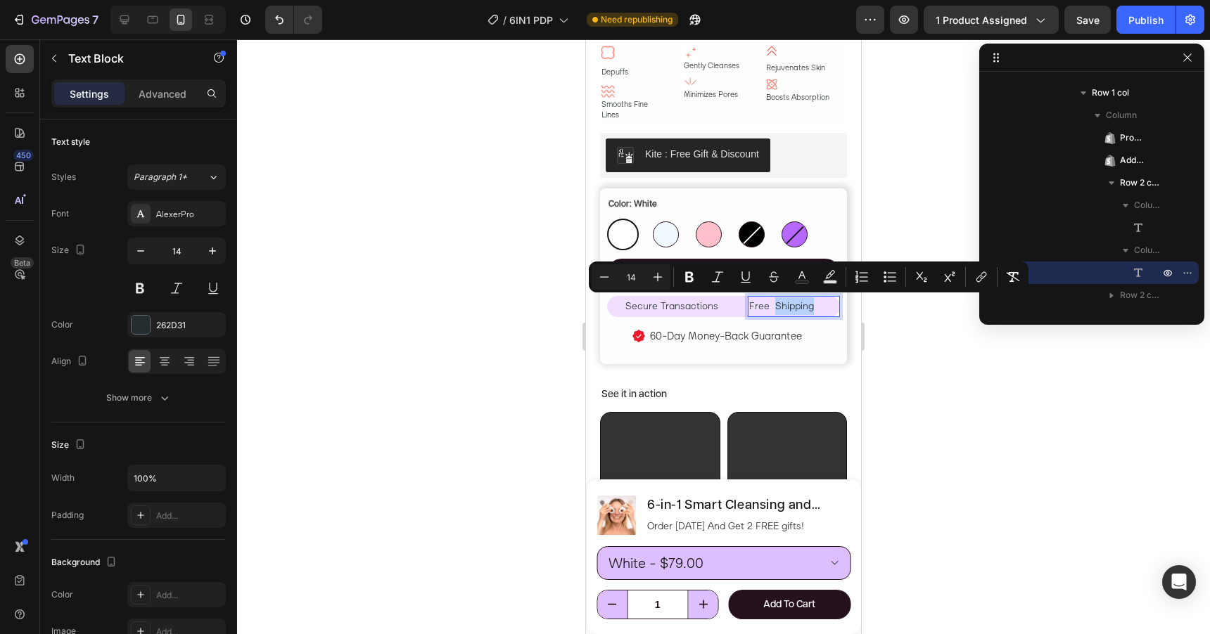
click at [774, 307] on span "Free Shipping" at bounding box center [781, 306] width 65 height 13
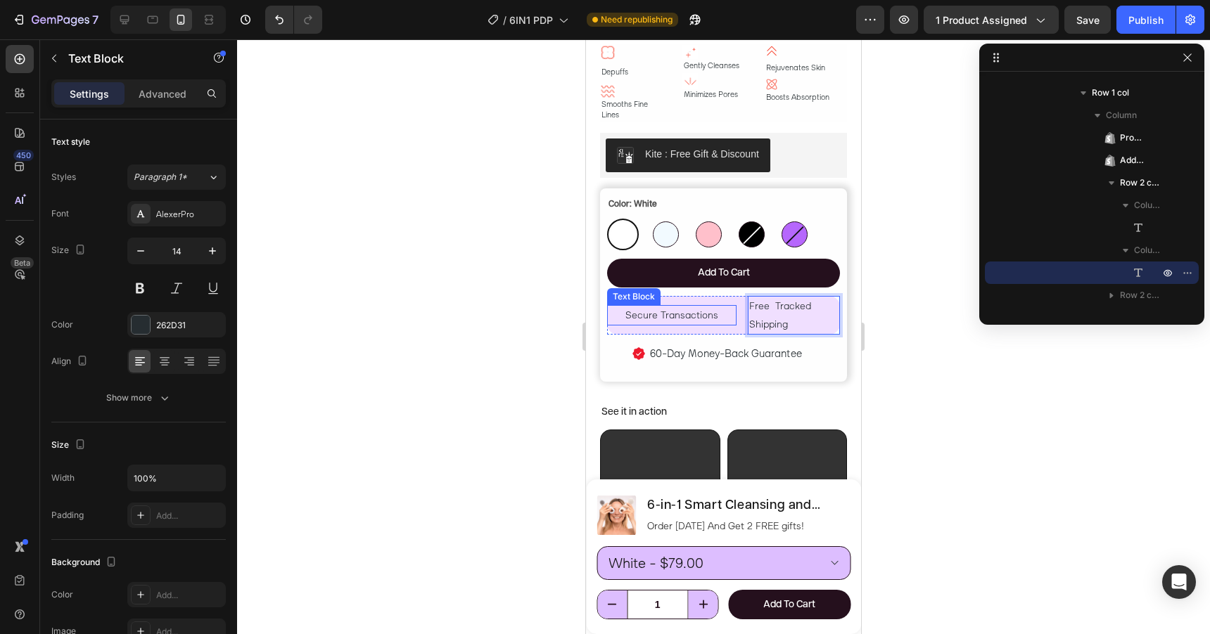
click at [720, 322] on p "Secure Transactions" at bounding box center [671, 316] width 127 height 18
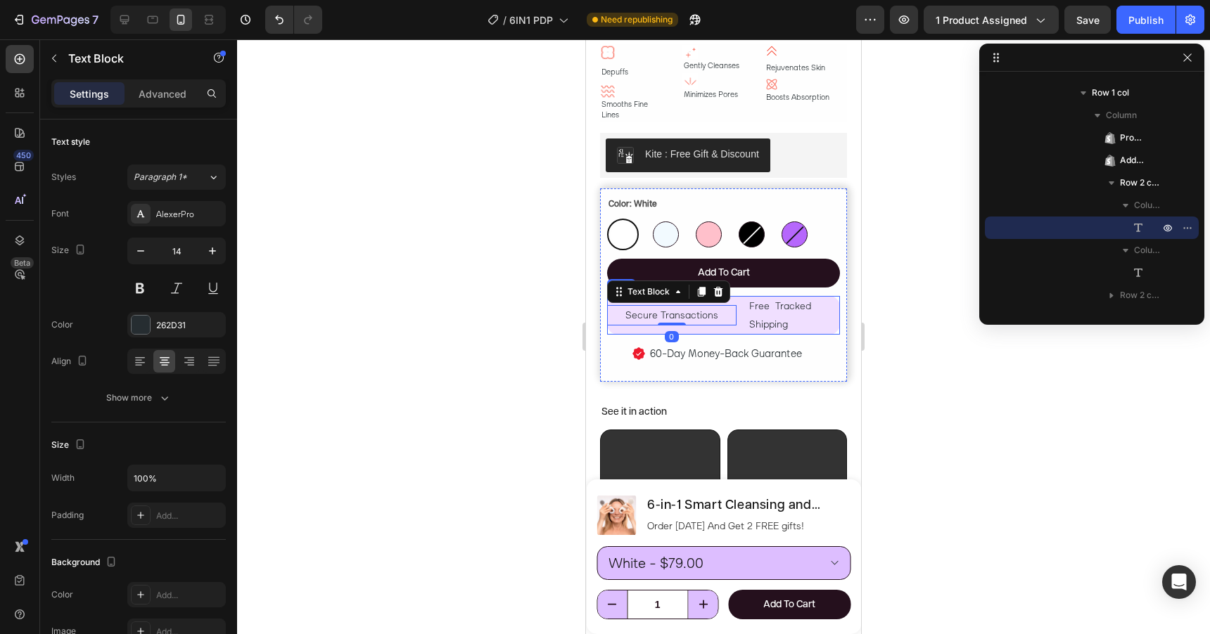
click at [727, 330] on div "Secure Transactions Text Block 0" at bounding box center [671, 315] width 129 height 38
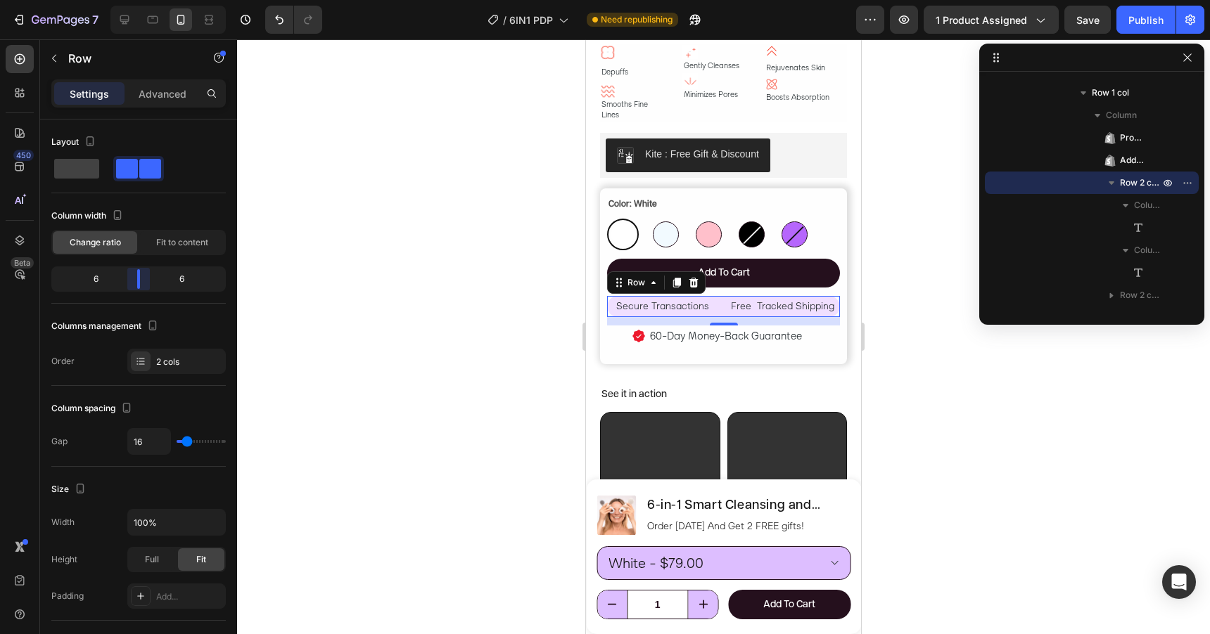
drag, startPoint x: 148, startPoint y: 278, endPoint x: 139, endPoint y: 280, distance: 8.7
click at [139, 0] on body "7 Version history / 6IN1 PDP Need republishing Preview 1 product assigned Save …" at bounding box center [605, 0] width 1210 height 0
click at [926, 369] on div at bounding box center [723, 336] width 973 height 595
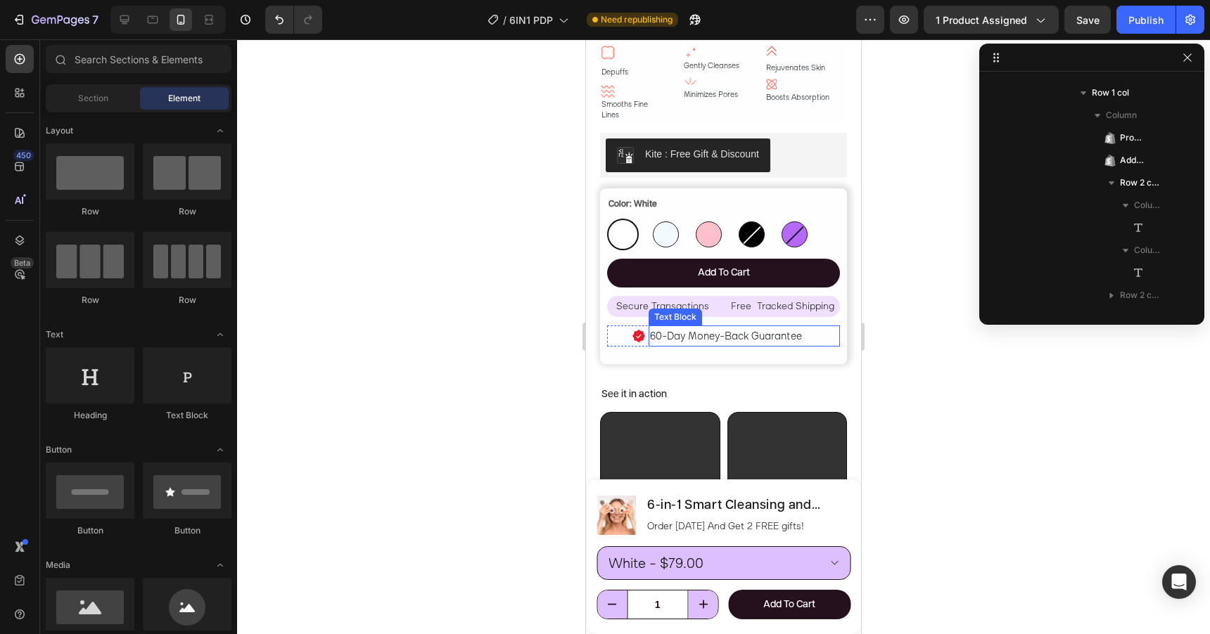
click at [926, 369] on div at bounding box center [723, 336] width 973 height 595
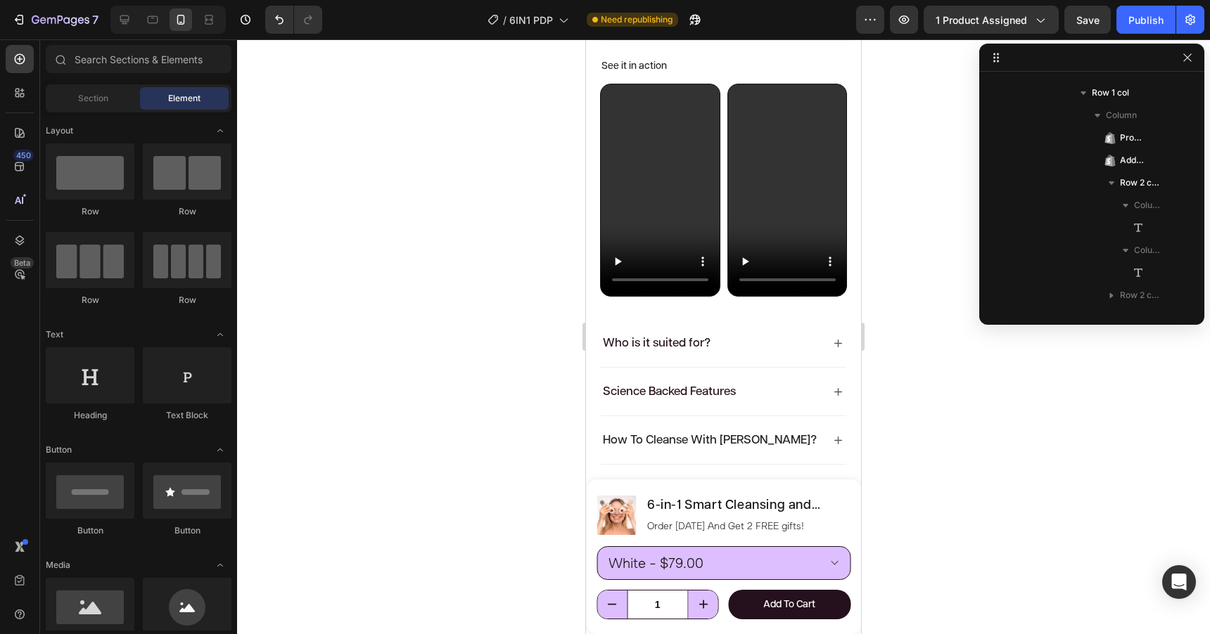
scroll to position [1066, 0]
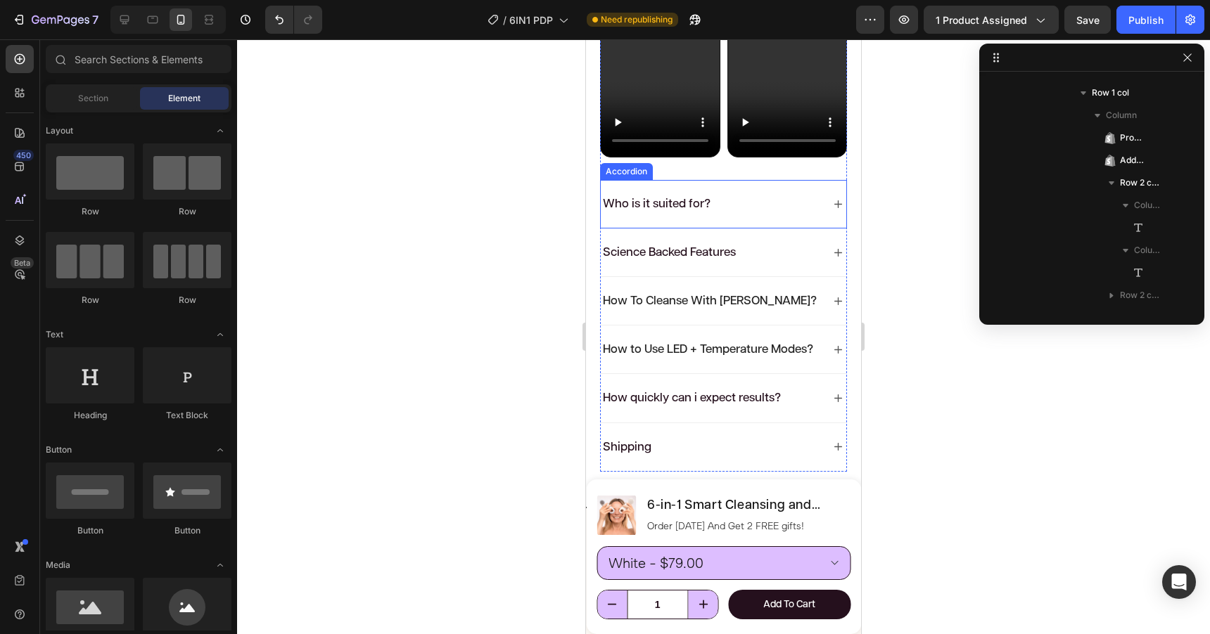
click at [803, 205] on div "Who is it suited for?" at bounding box center [712, 204] width 222 height 20
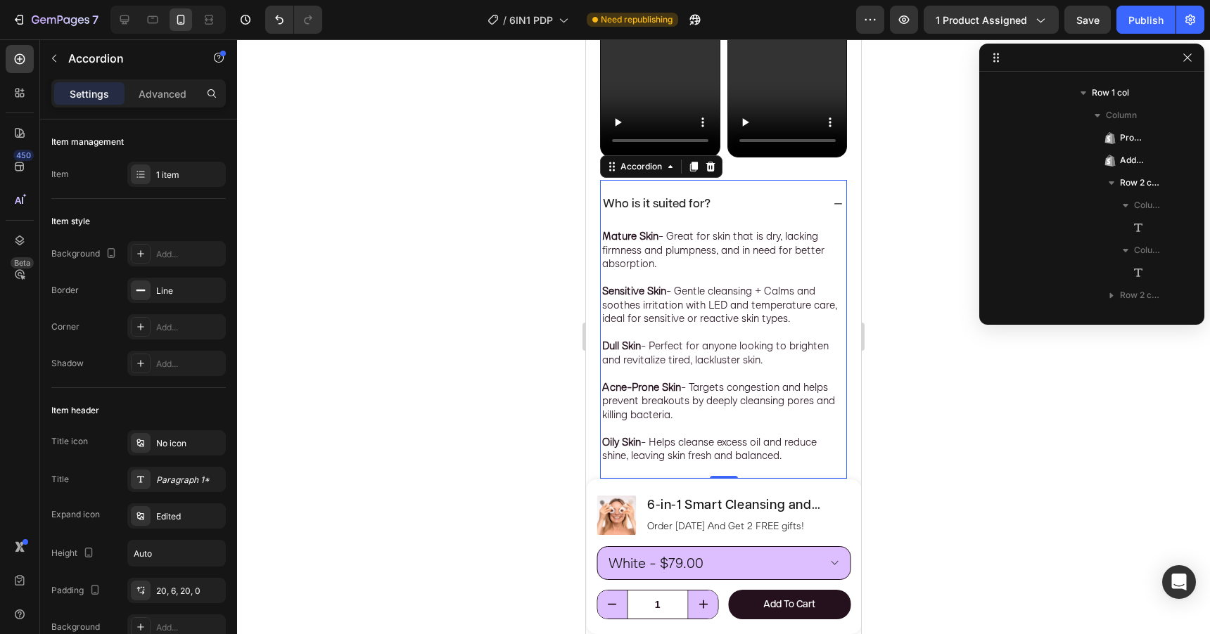
scroll to position [2179, 0]
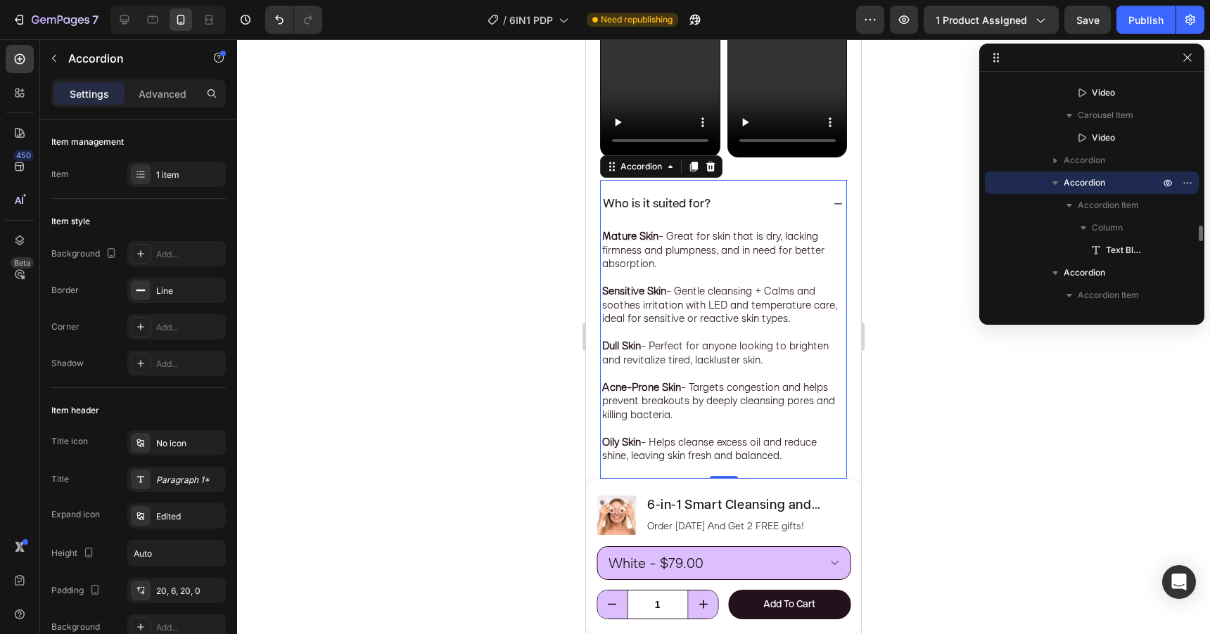
click at [803, 205] on div "Who is it suited for?" at bounding box center [712, 204] width 222 height 20
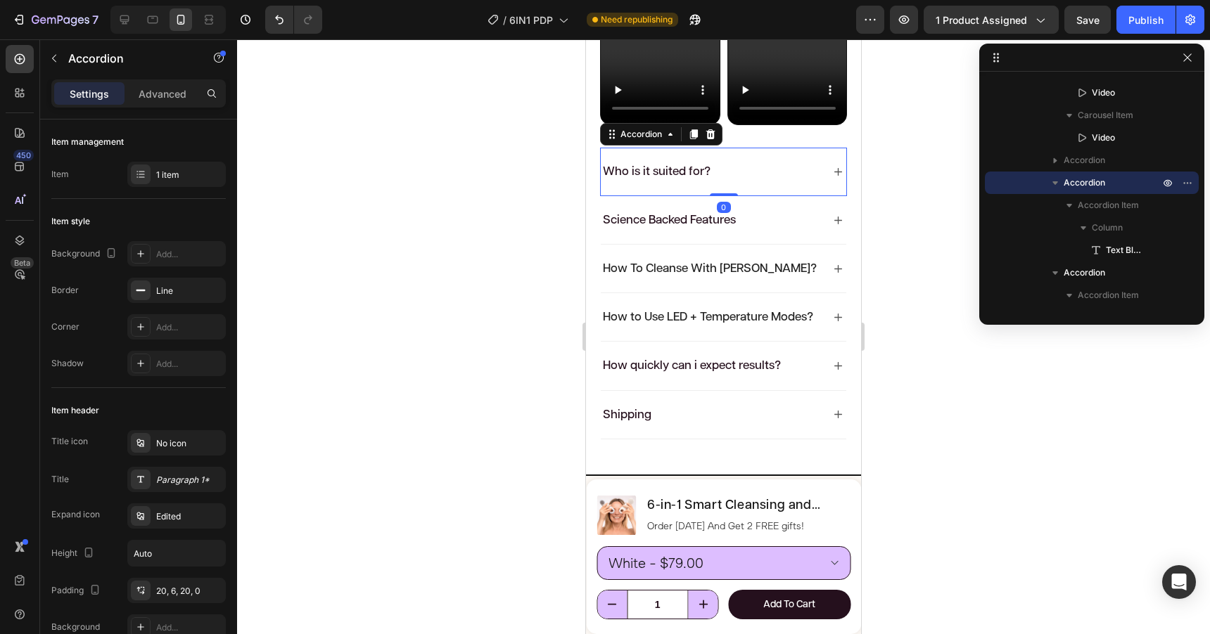
scroll to position [1099, 0]
click at [802, 218] on div "Science Backed Features" at bounding box center [712, 220] width 222 height 20
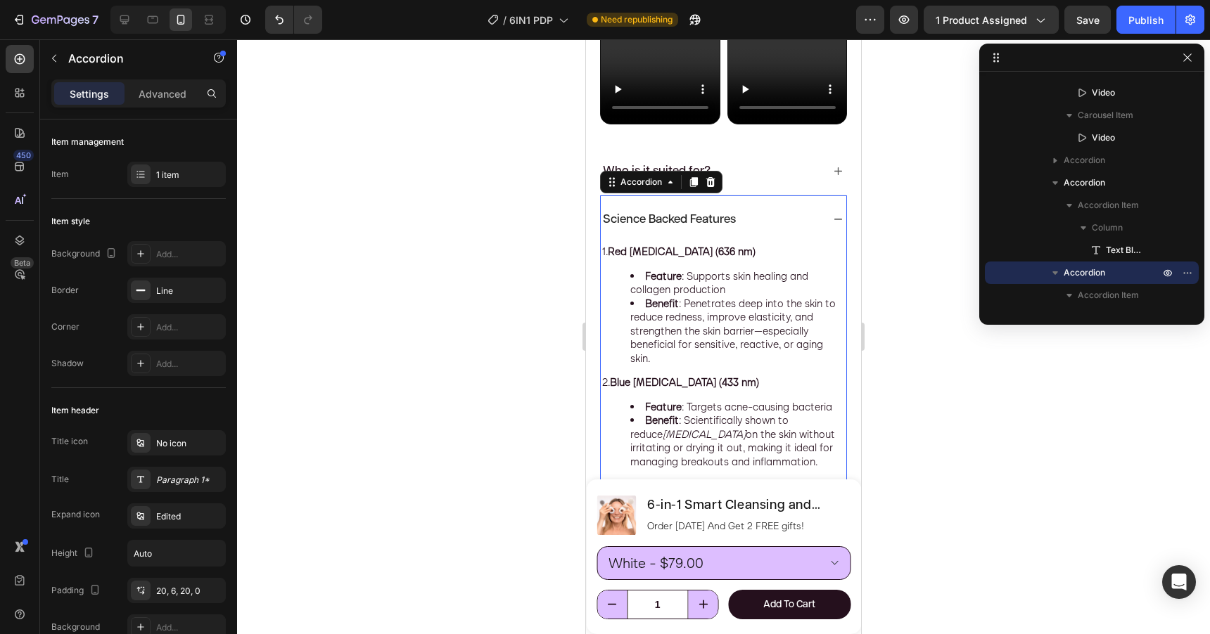
click at [802, 218] on div "Science Backed Features" at bounding box center [712, 220] width 222 height 20
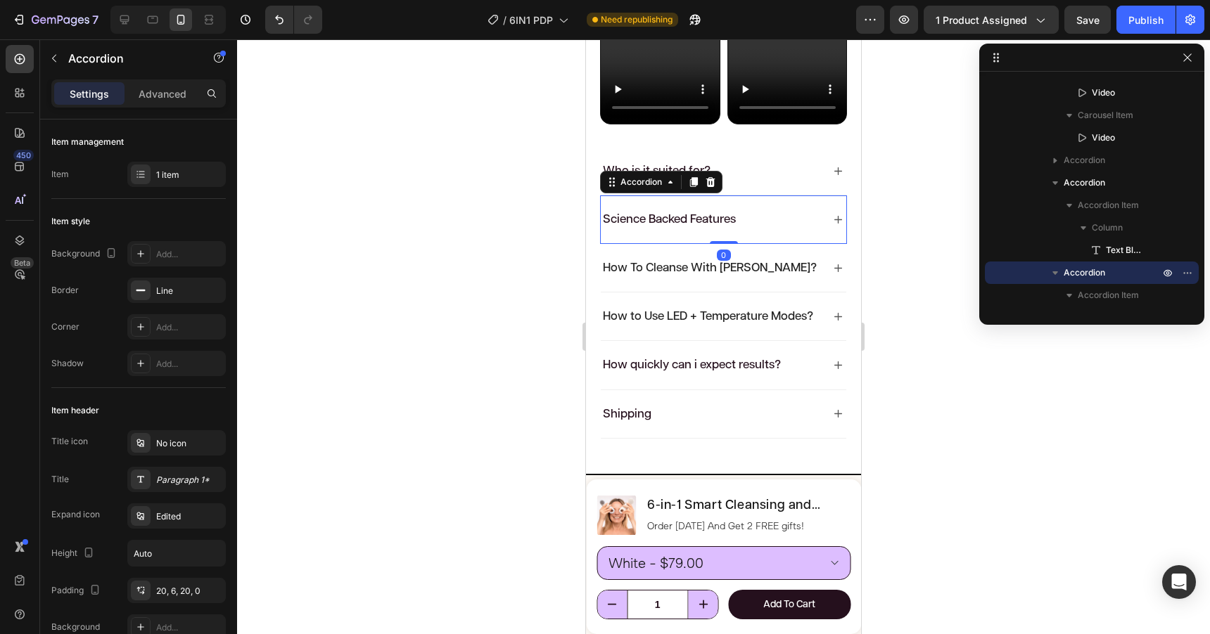
scroll to position [1128, 0]
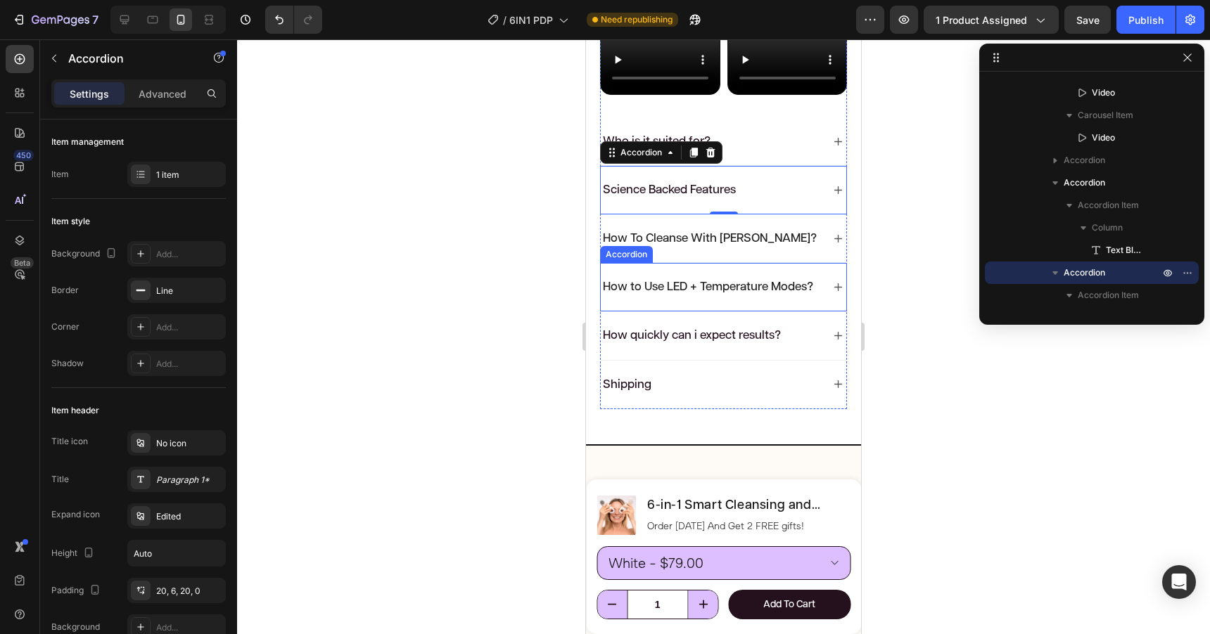
click at [796, 271] on div "How to Use LED + Temperature Modes?" at bounding box center [723, 287] width 245 height 48
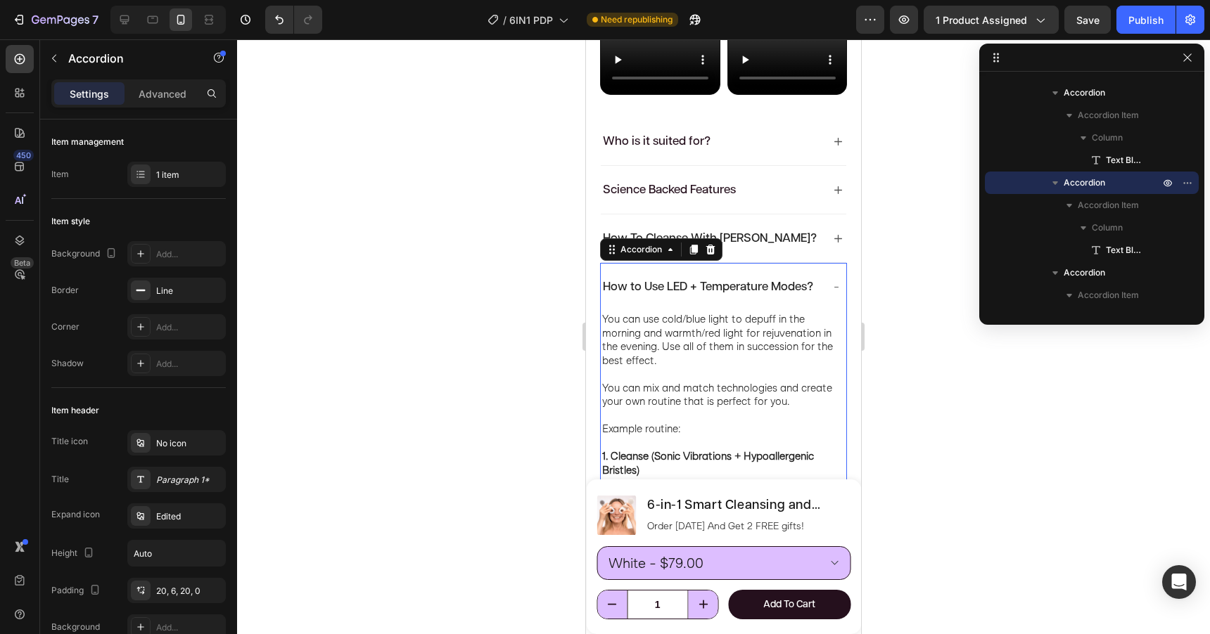
click at [796, 271] on div "How to Use LED + Temperature Modes?" at bounding box center [723, 287] width 245 height 48
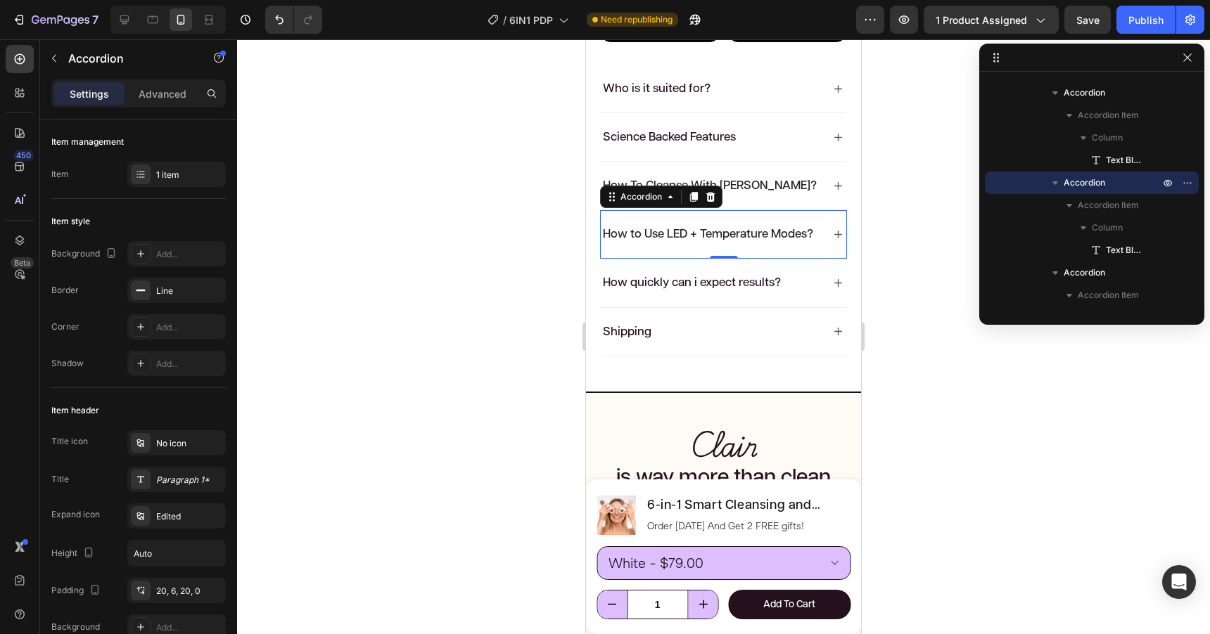
scroll to position [1194, 0]
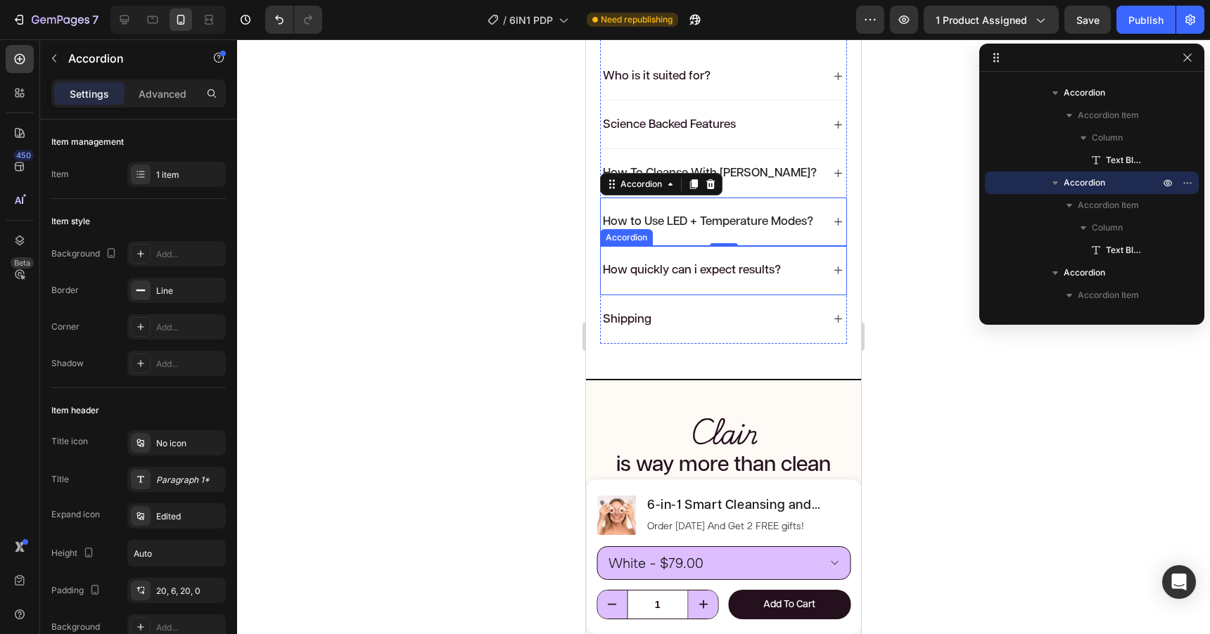
click at [796, 266] on div "How quickly can i expect results?" at bounding box center [712, 270] width 222 height 20
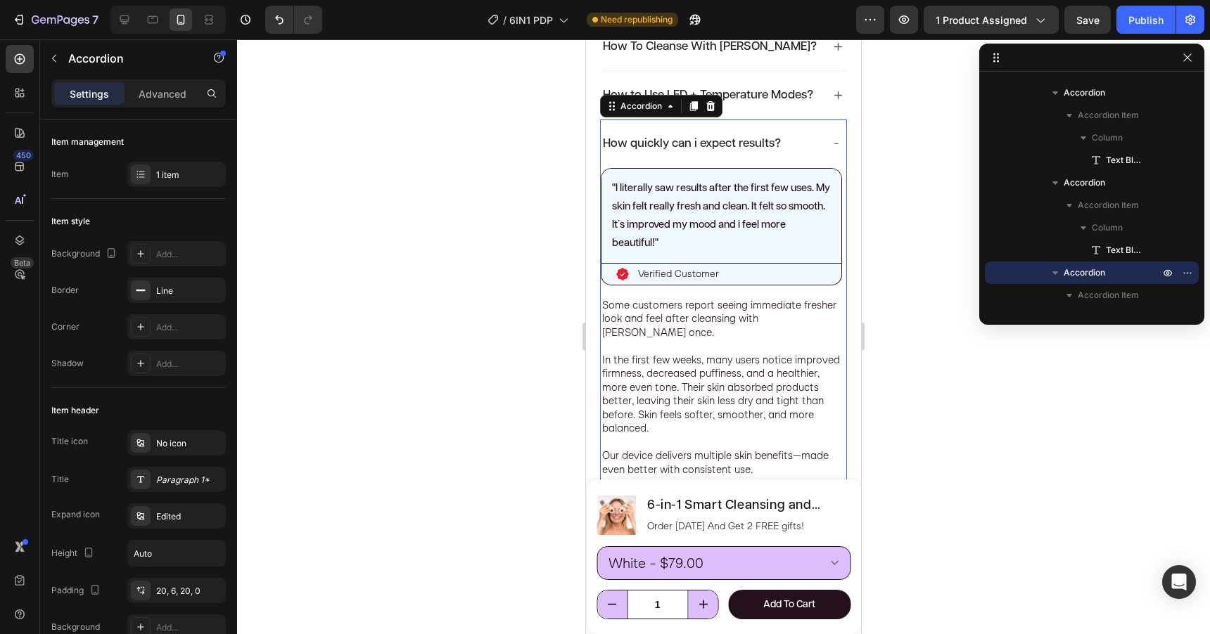
scroll to position [1343, 0]
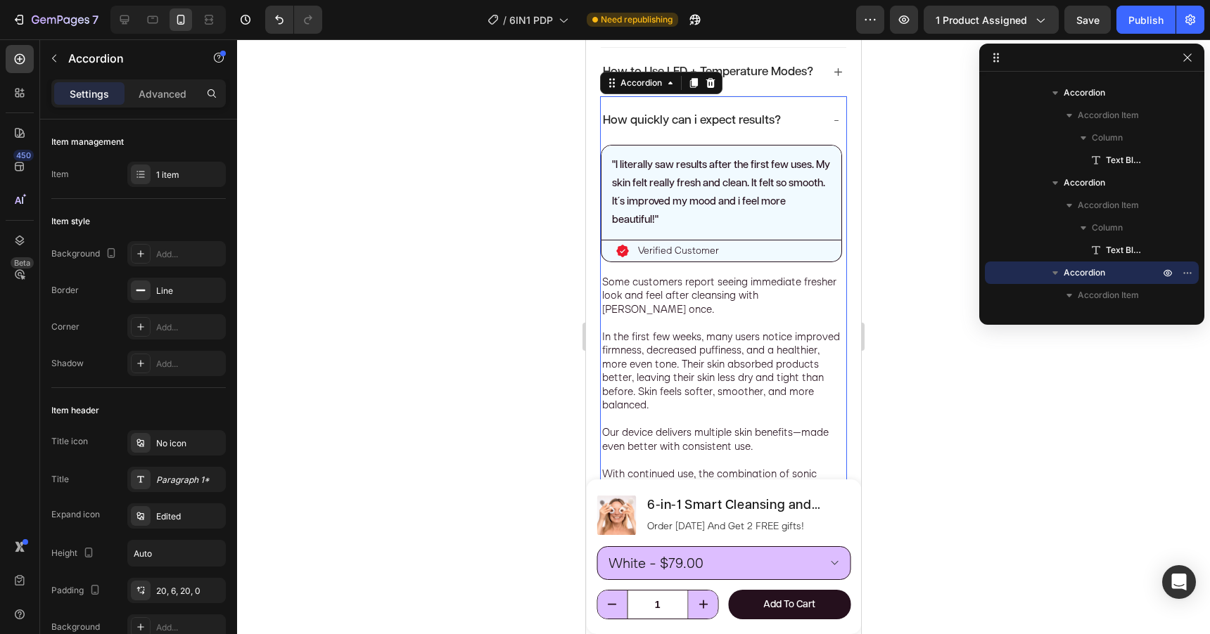
click at [796, 113] on div "How quickly can i expect results?" at bounding box center [712, 120] width 222 height 20
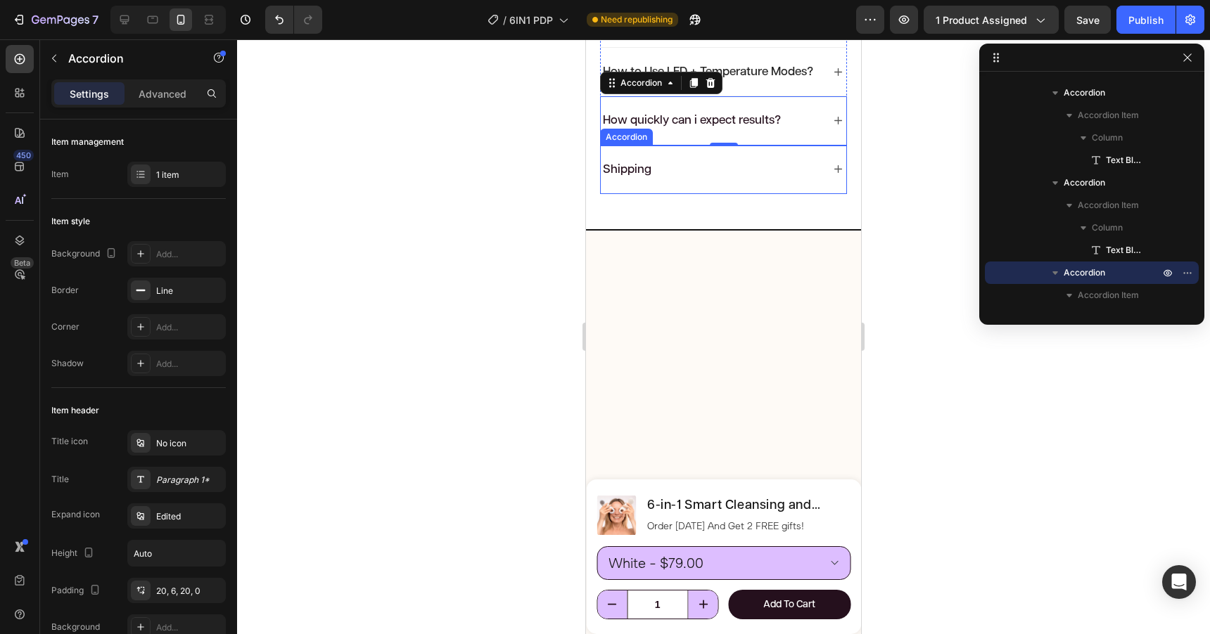
click at [785, 163] on div "Shipping" at bounding box center [712, 170] width 222 height 20
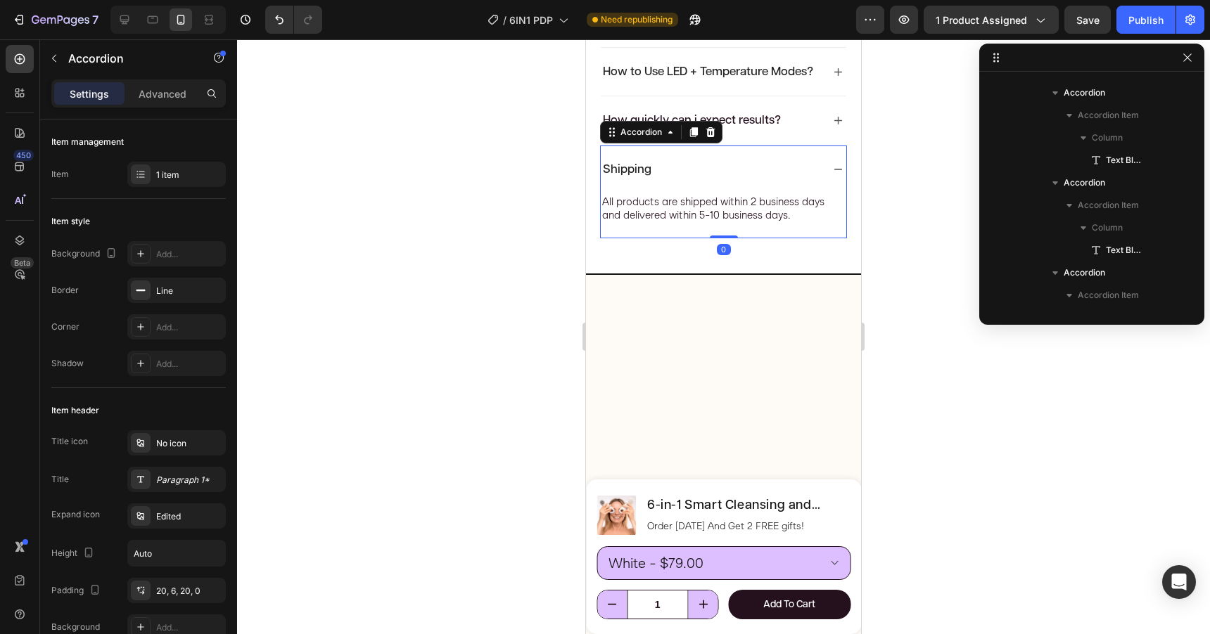
scroll to position [2854, 0]
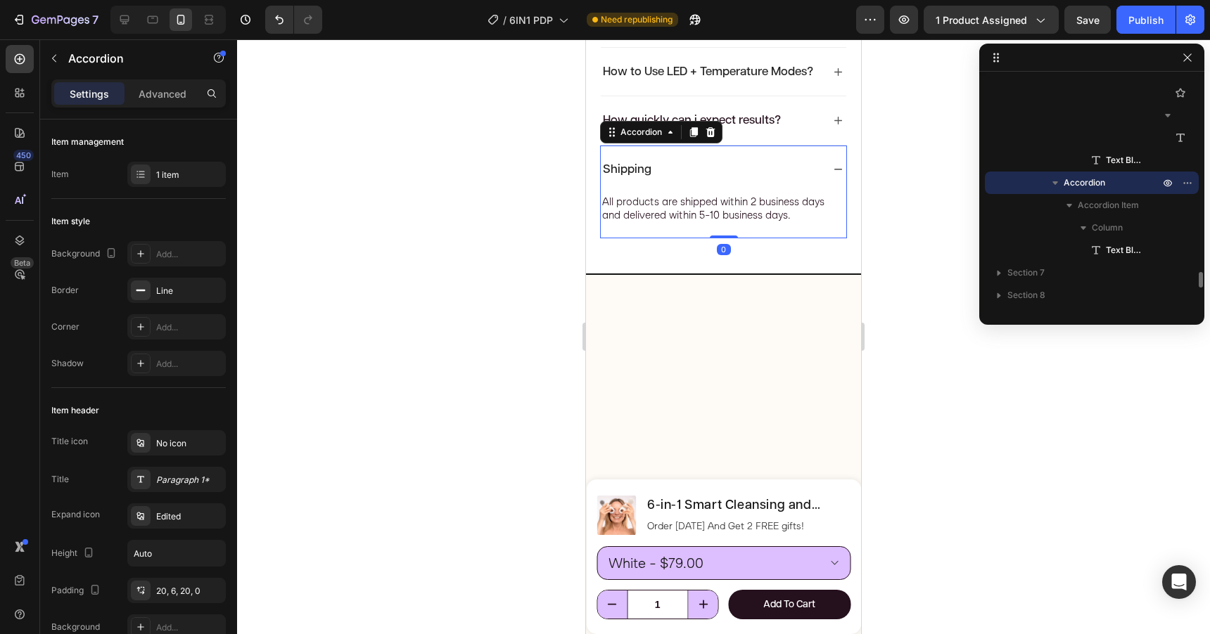
click at [785, 163] on div "Shipping" at bounding box center [712, 170] width 222 height 20
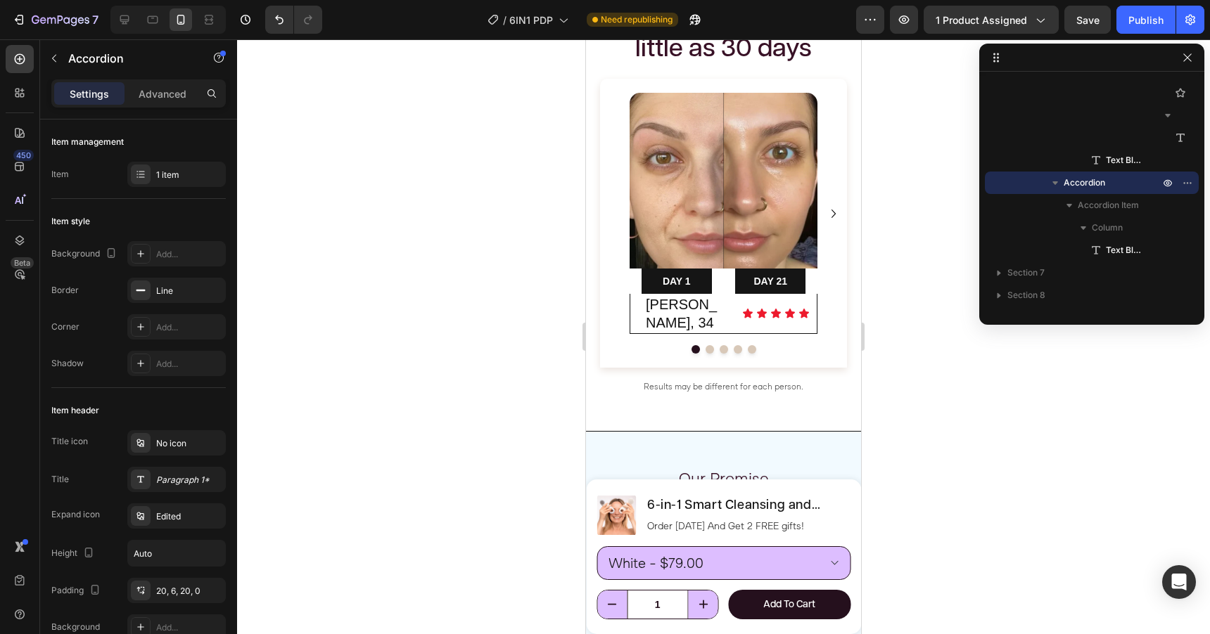
scroll to position [2430, 0]
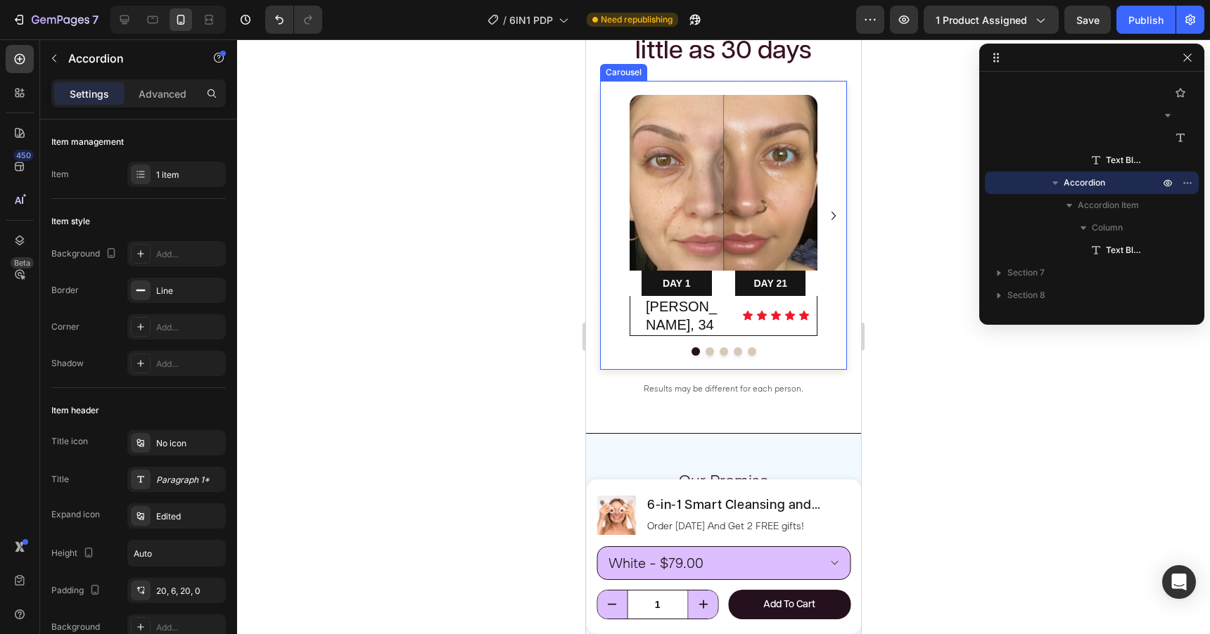
click at [836, 209] on icon "Carousel Next Arrow" at bounding box center [833, 215] width 17 height 17
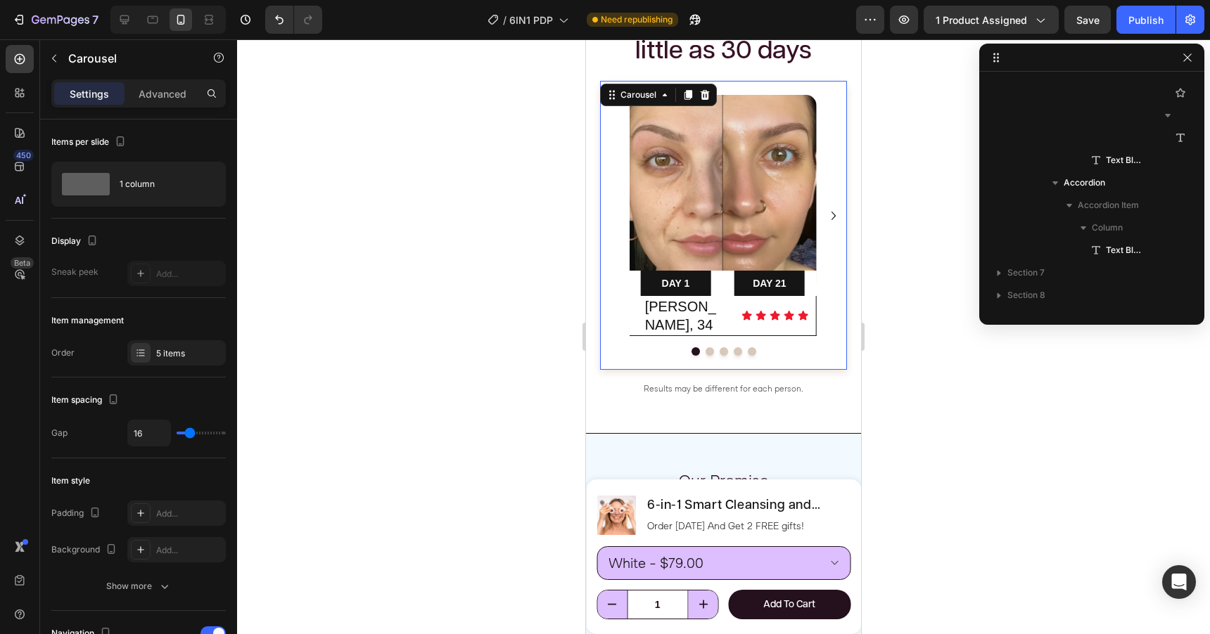
scroll to position [3214, 0]
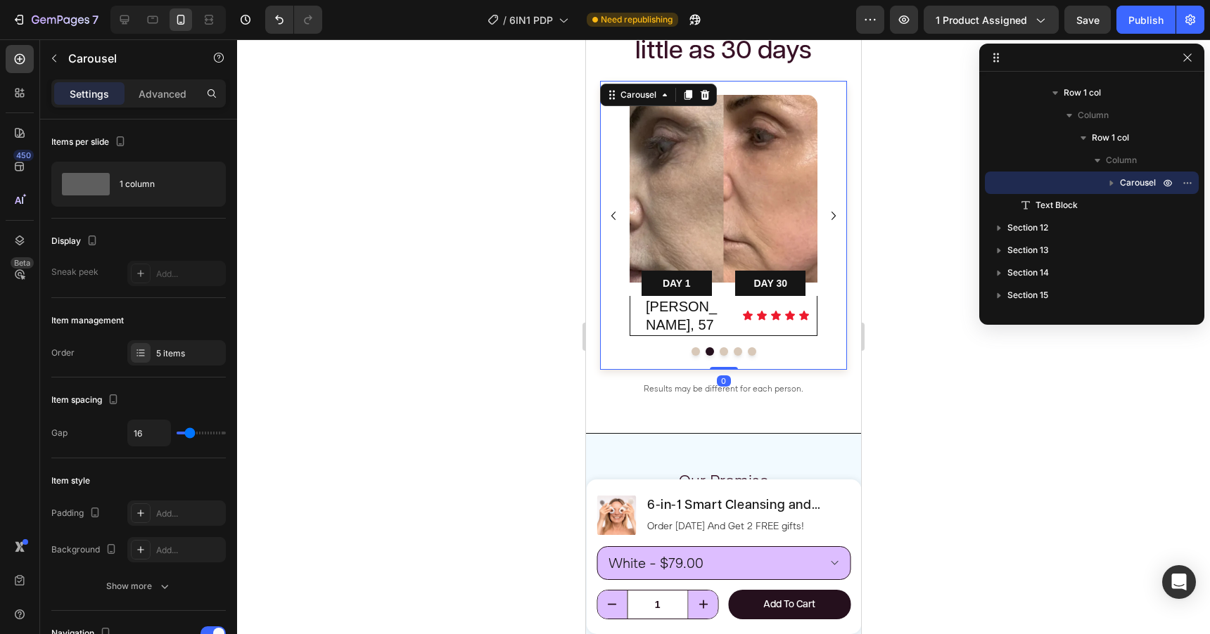
click at [836, 209] on icon "Carousel Next Arrow" at bounding box center [833, 215] width 17 height 17
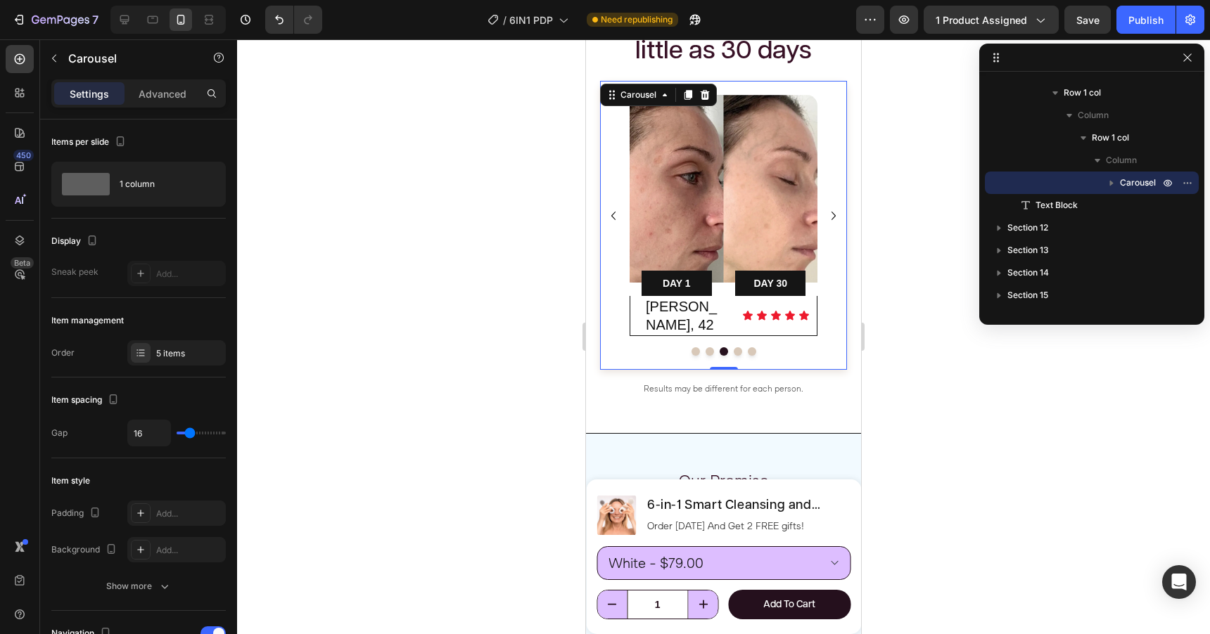
click at [836, 209] on icon "Carousel Next Arrow" at bounding box center [833, 215] width 17 height 17
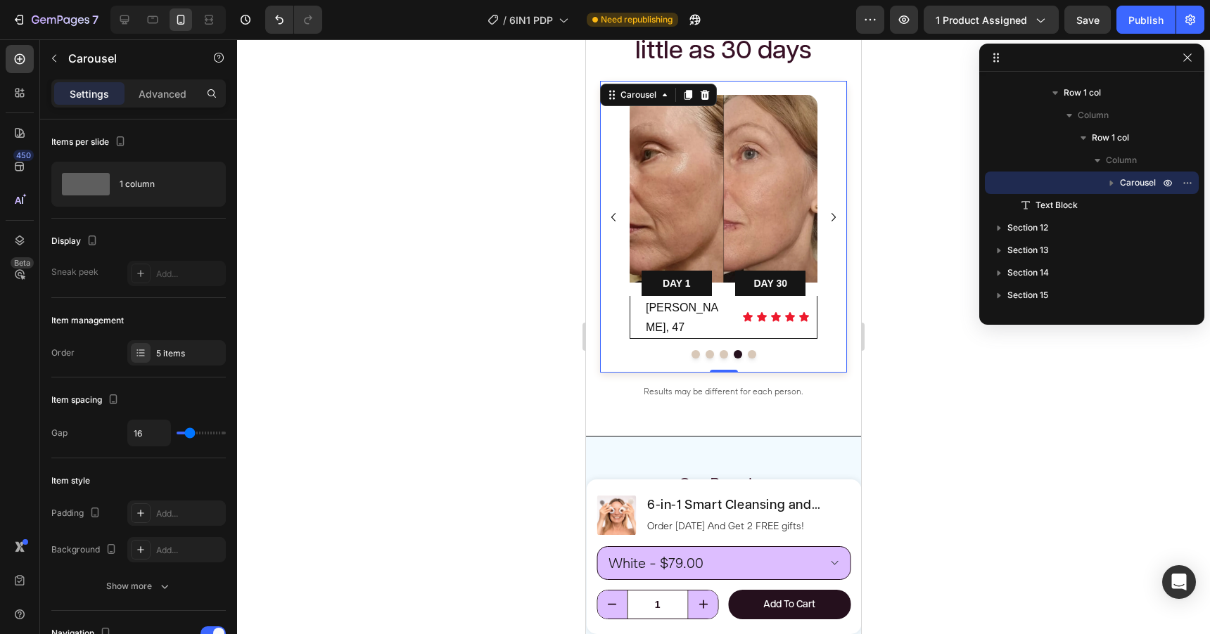
click at [836, 209] on icon "Carousel Next Arrow" at bounding box center [833, 217] width 17 height 17
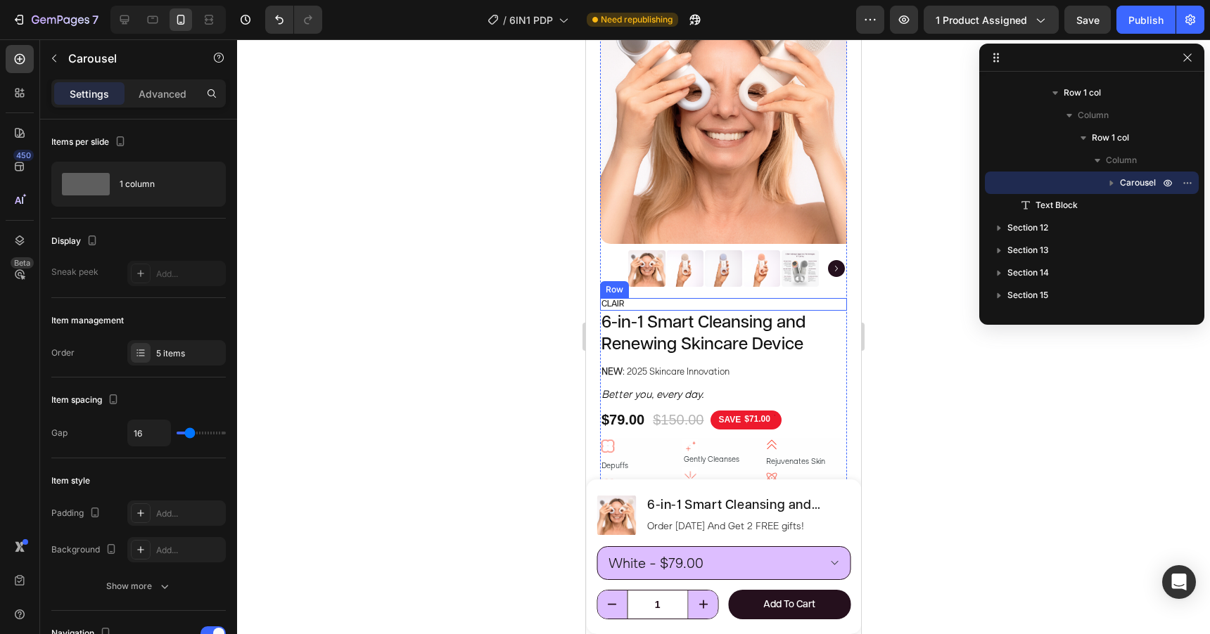
scroll to position [231, 0]
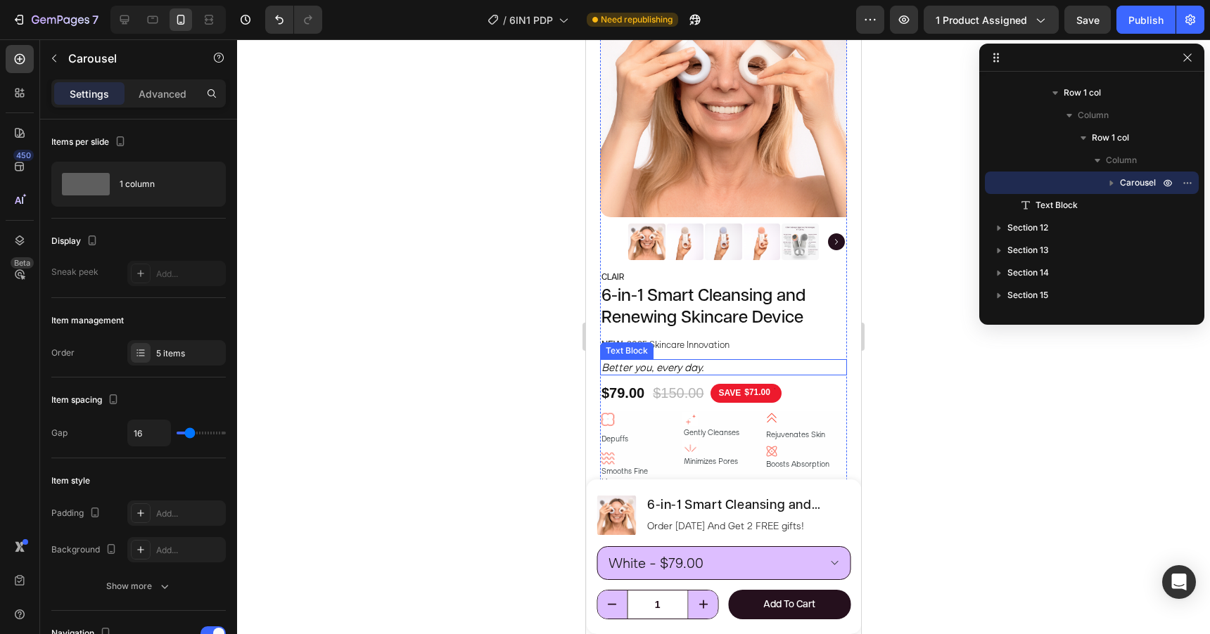
click at [712, 369] on p "Better you, every day." at bounding box center [723, 368] width 244 height 14
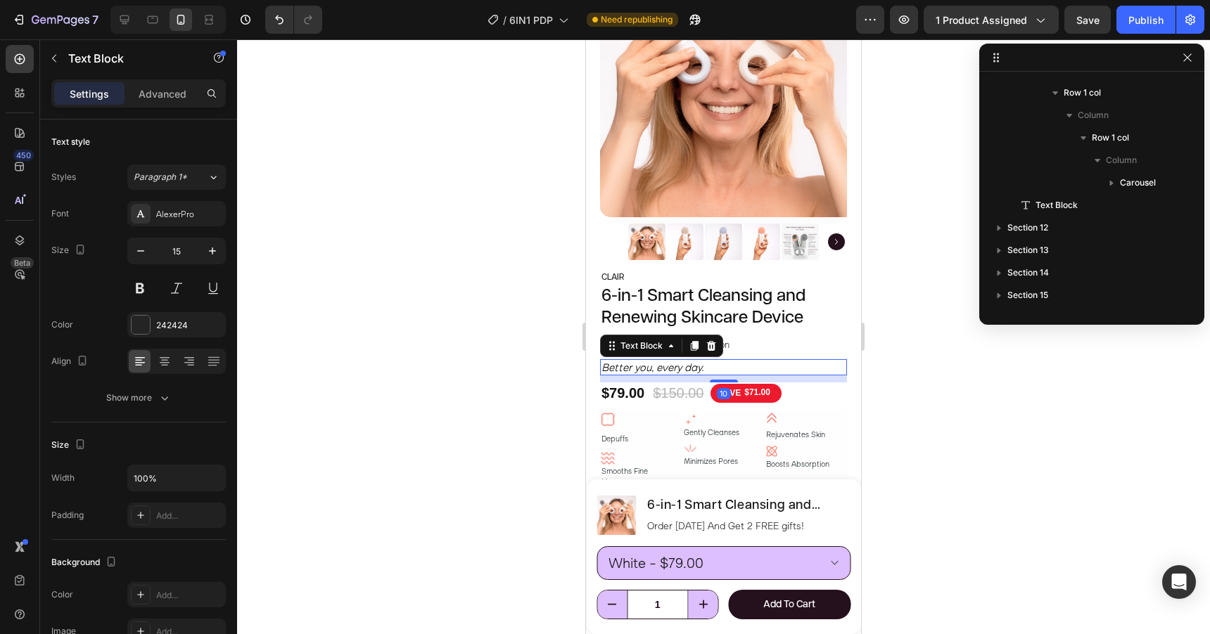
scroll to position [604, 0]
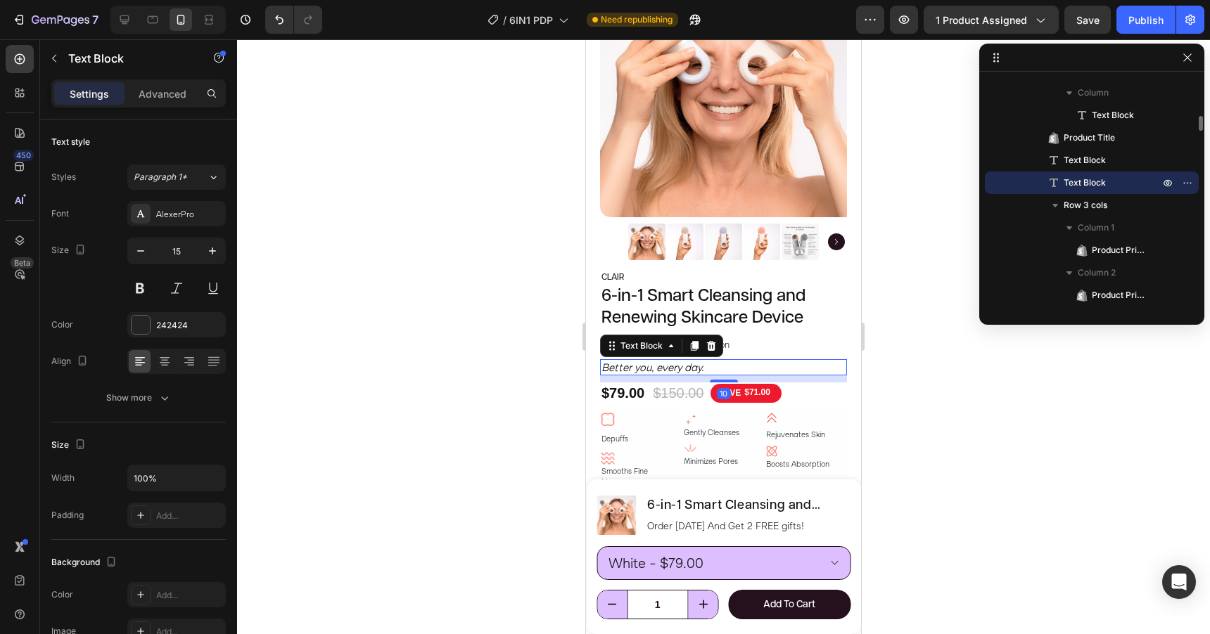
click at [712, 369] on p "Better you, every day." at bounding box center [723, 368] width 244 height 14
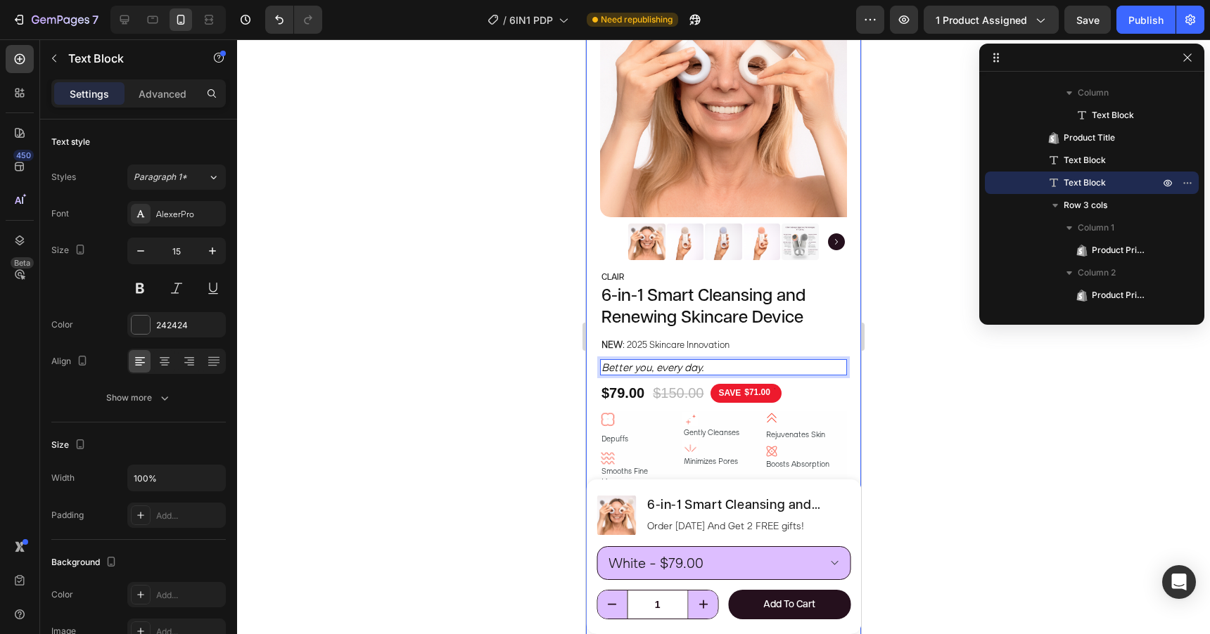
click at [937, 320] on div at bounding box center [723, 336] width 973 height 595
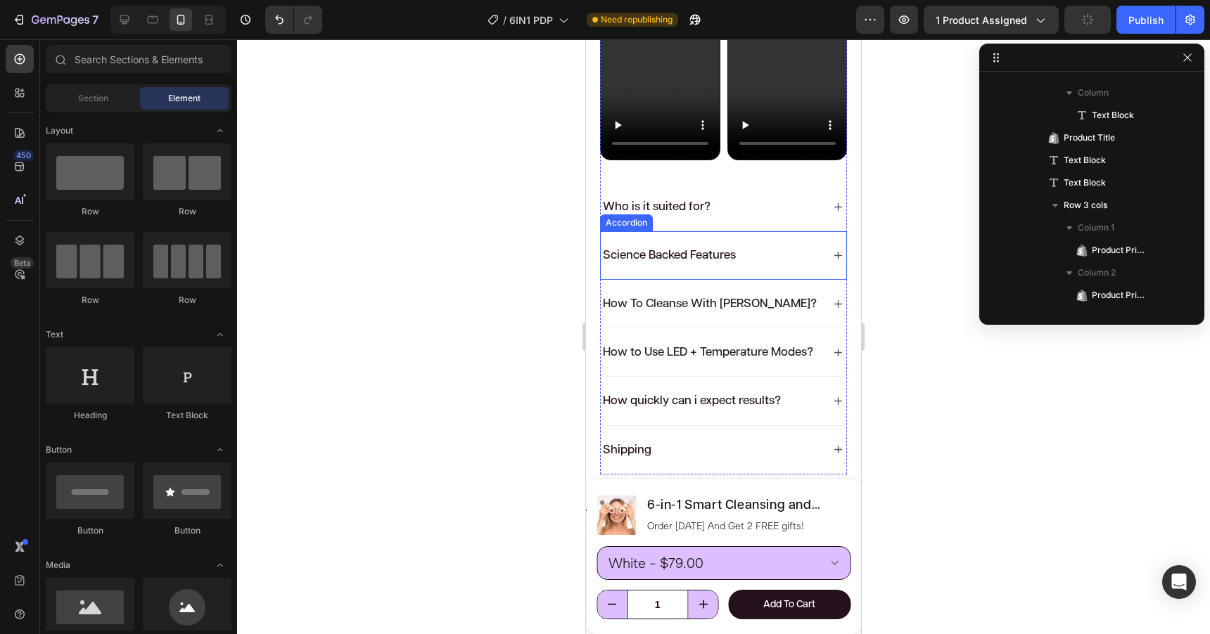
scroll to position [1064, 0]
click at [772, 209] on div "Who is it suited for?" at bounding box center [712, 206] width 222 height 20
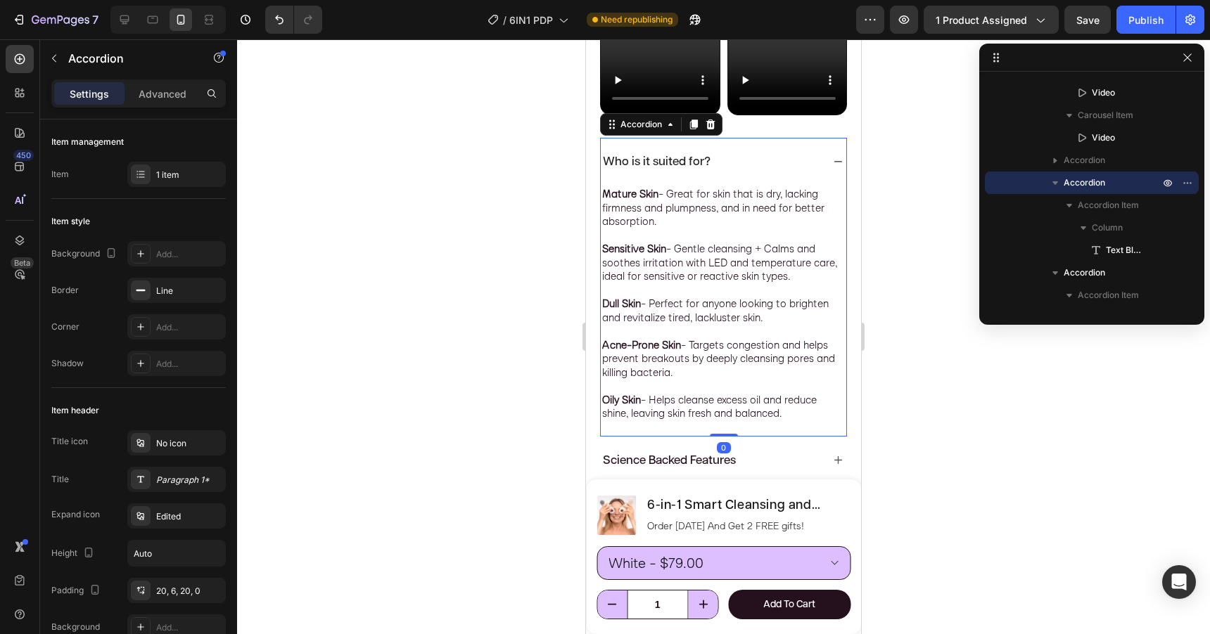
scroll to position [1119, 0]
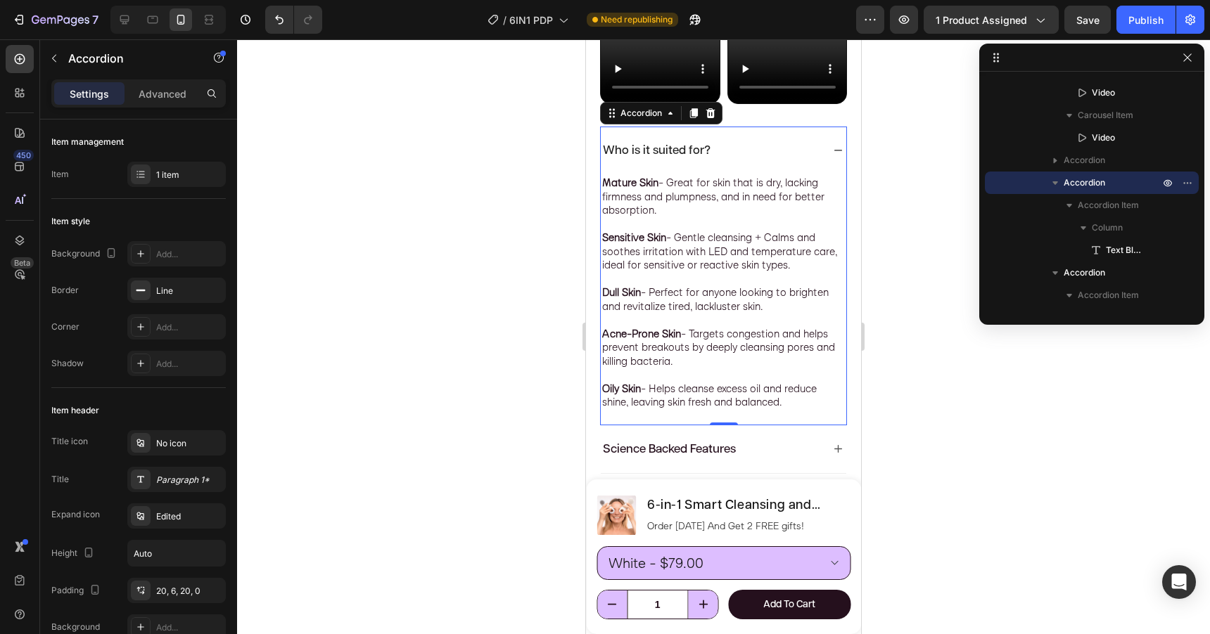
click at [774, 141] on div "Who is it suited for?" at bounding box center [712, 151] width 222 height 20
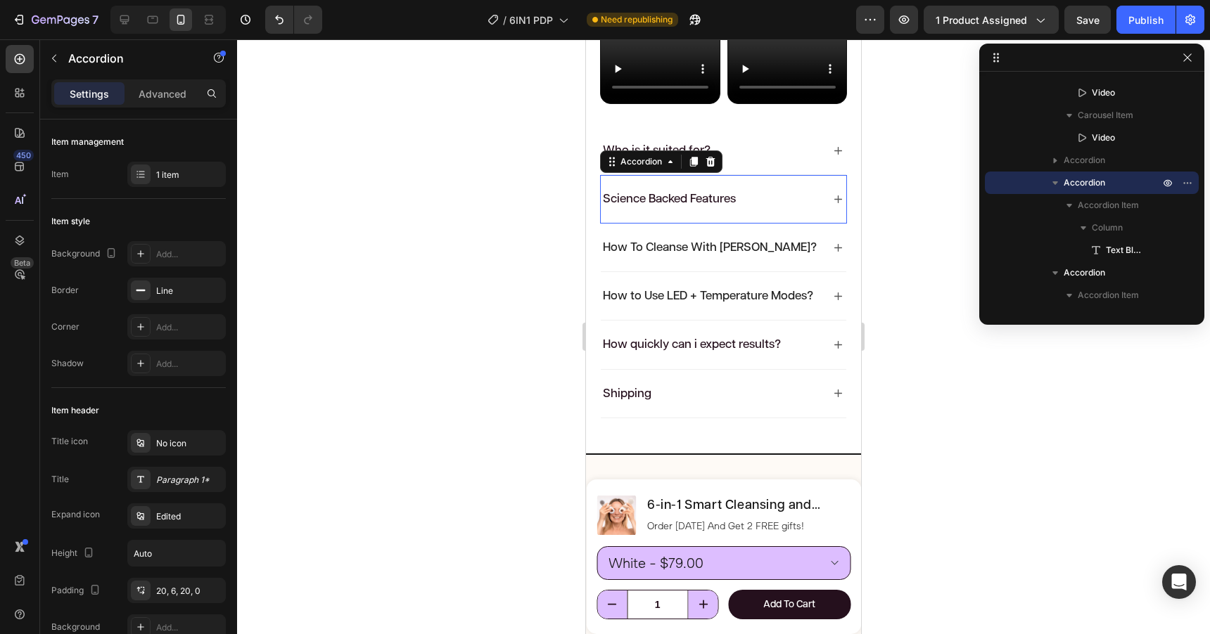
click at [774, 198] on div "Science Backed Features" at bounding box center [712, 199] width 222 height 20
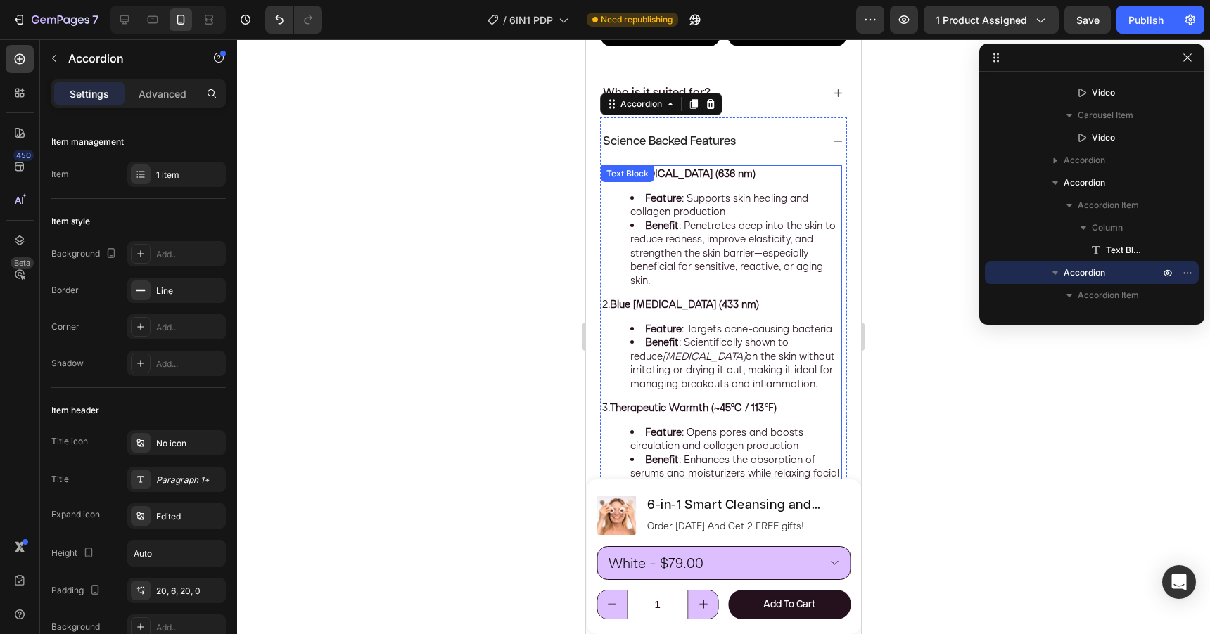
scroll to position [1170, 0]
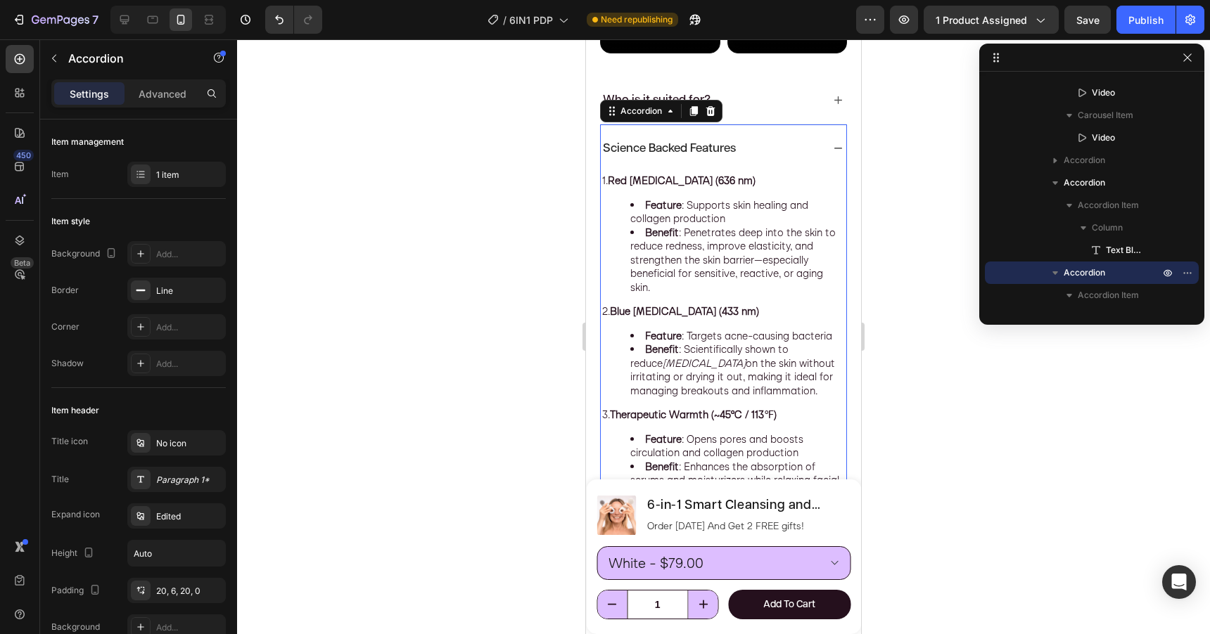
click at [792, 151] on div "Science Backed Features" at bounding box center [712, 149] width 222 height 20
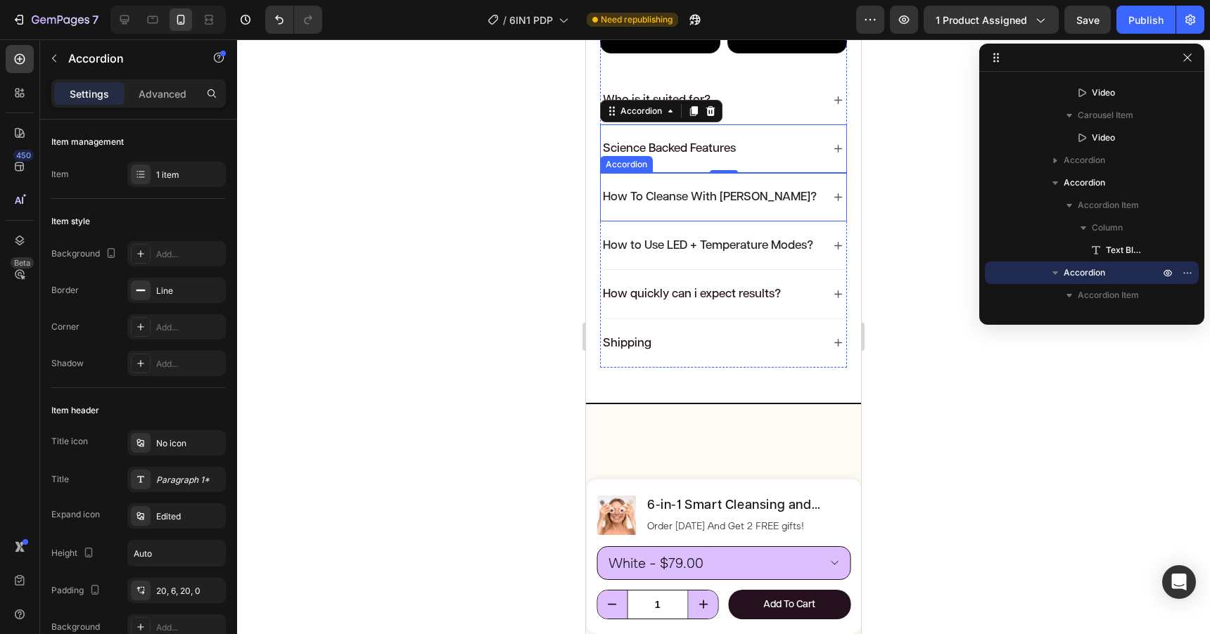
click at [793, 187] on div "How To Cleanse With [PERSON_NAME]?" at bounding box center [712, 197] width 222 height 20
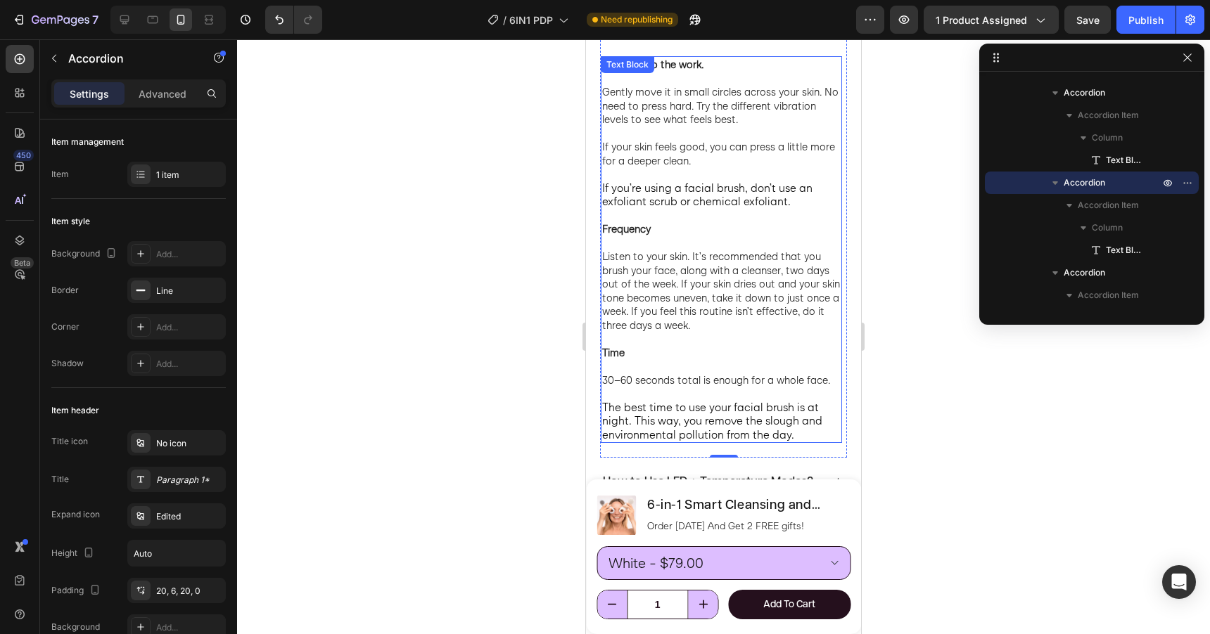
scroll to position [1372, 0]
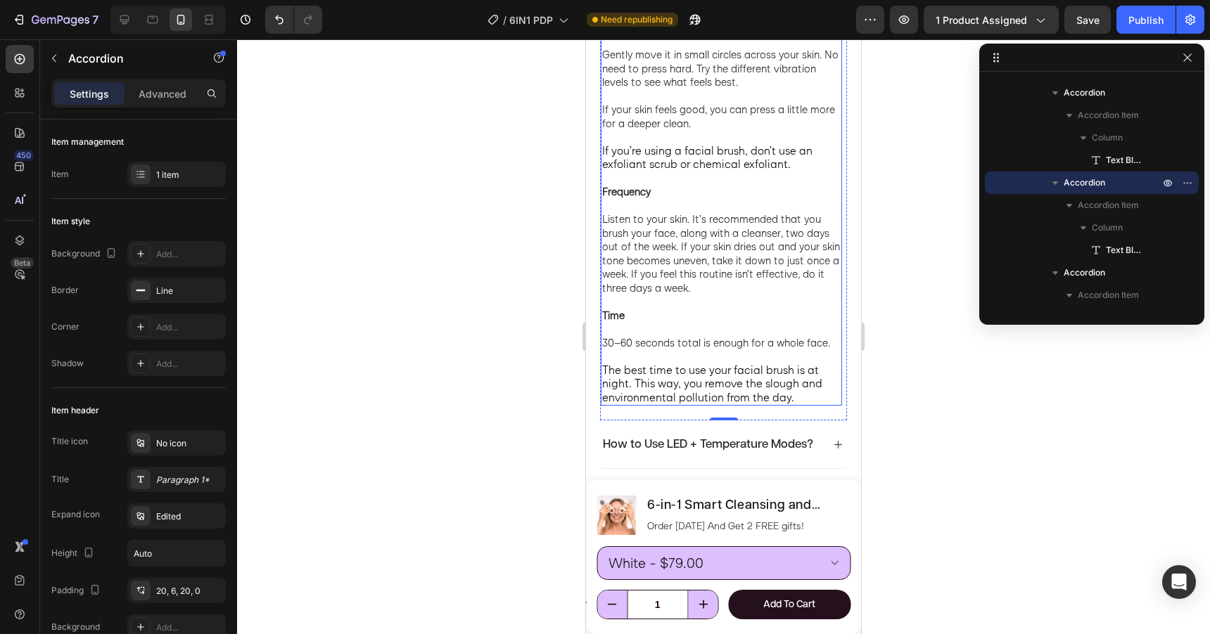
click at [720, 225] on p "Listen to your skin. It’s recommended that you brush your face, along with a cl…" at bounding box center [721, 253] width 238 height 82
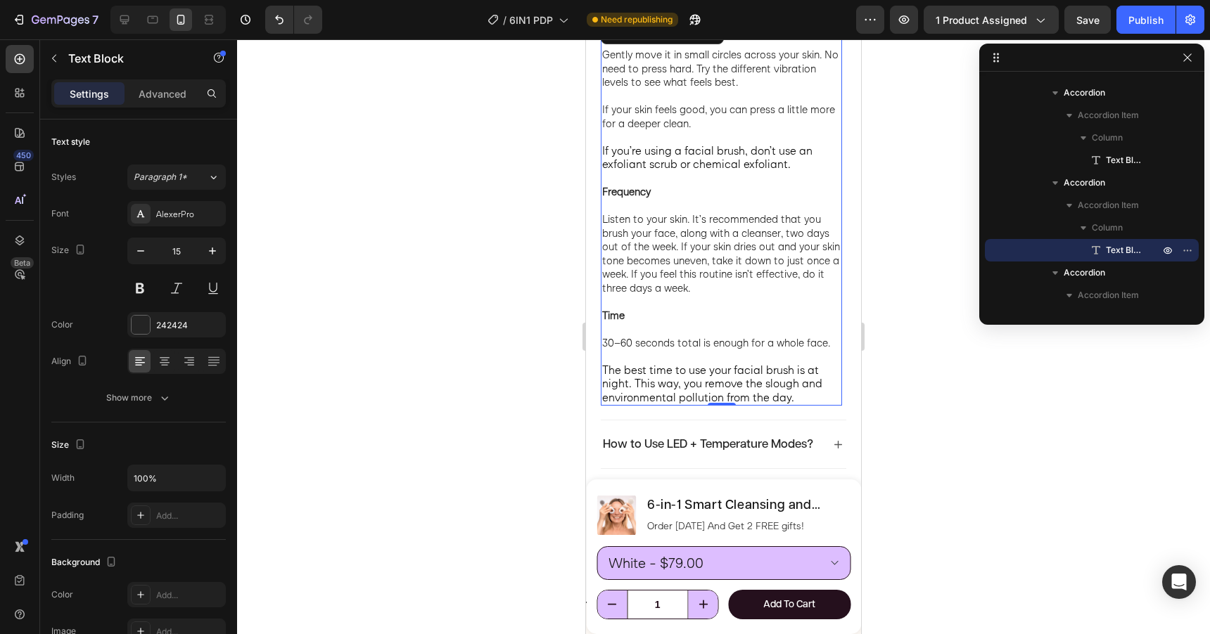
click at [819, 222] on p "Listen to your skin. It’s recommended that you brush your face, along with a cl…" at bounding box center [721, 253] width 238 height 82
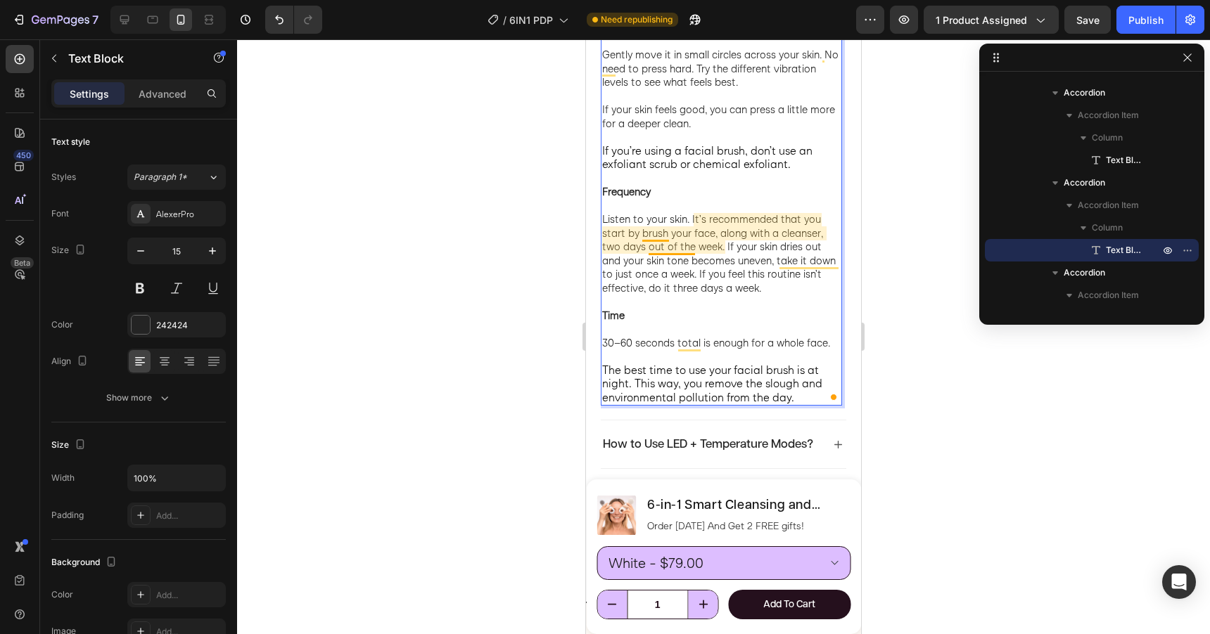
click at [668, 234] on p "Listen to your skin. It’s recommended that you start by brush your face, along …" at bounding box center [721, 253] width 238 height 82
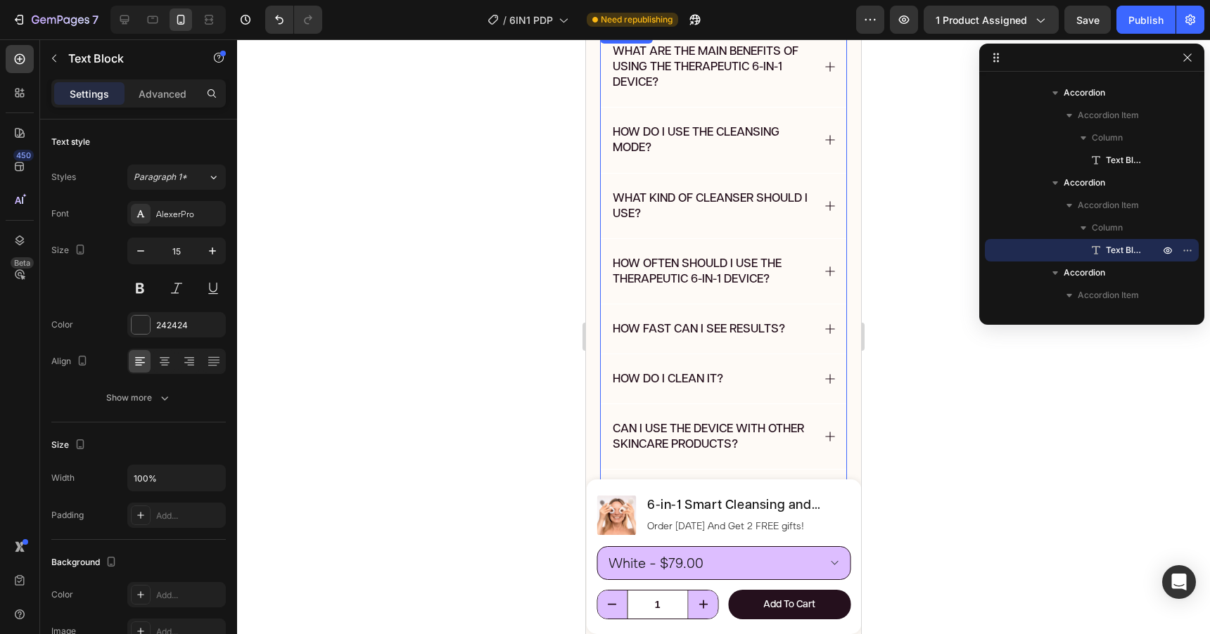
scroll to position [6778, 0]
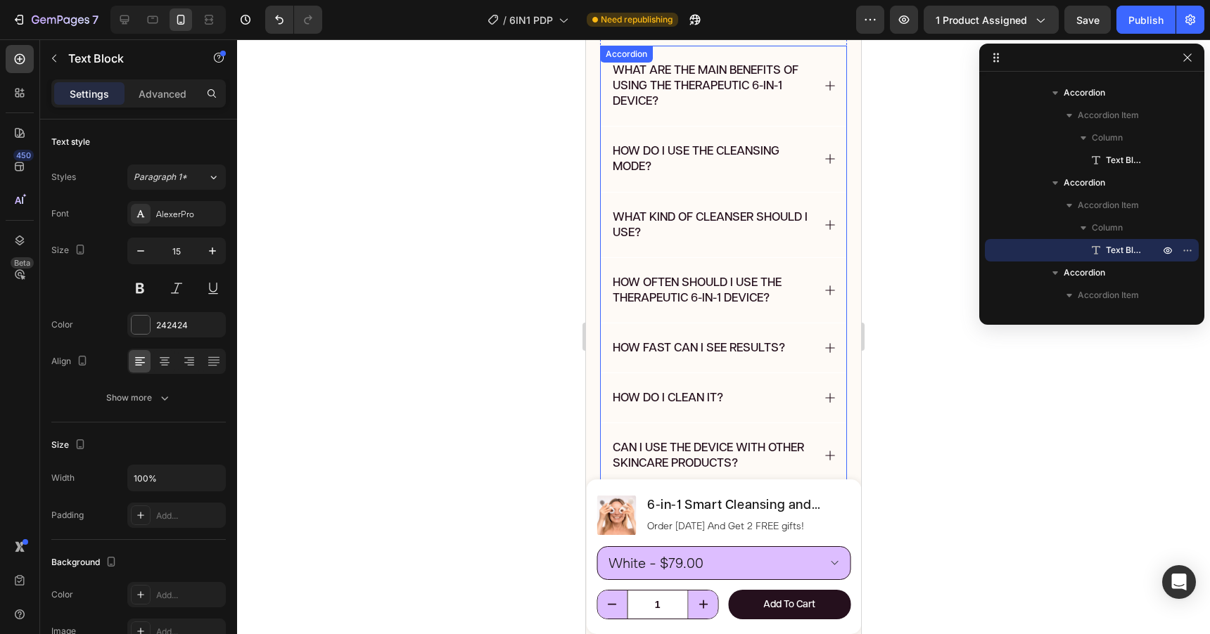
click at [774, 165] on p "How do i use the cleansing mode?" at bounding box center [712, 158] width 198 height 31
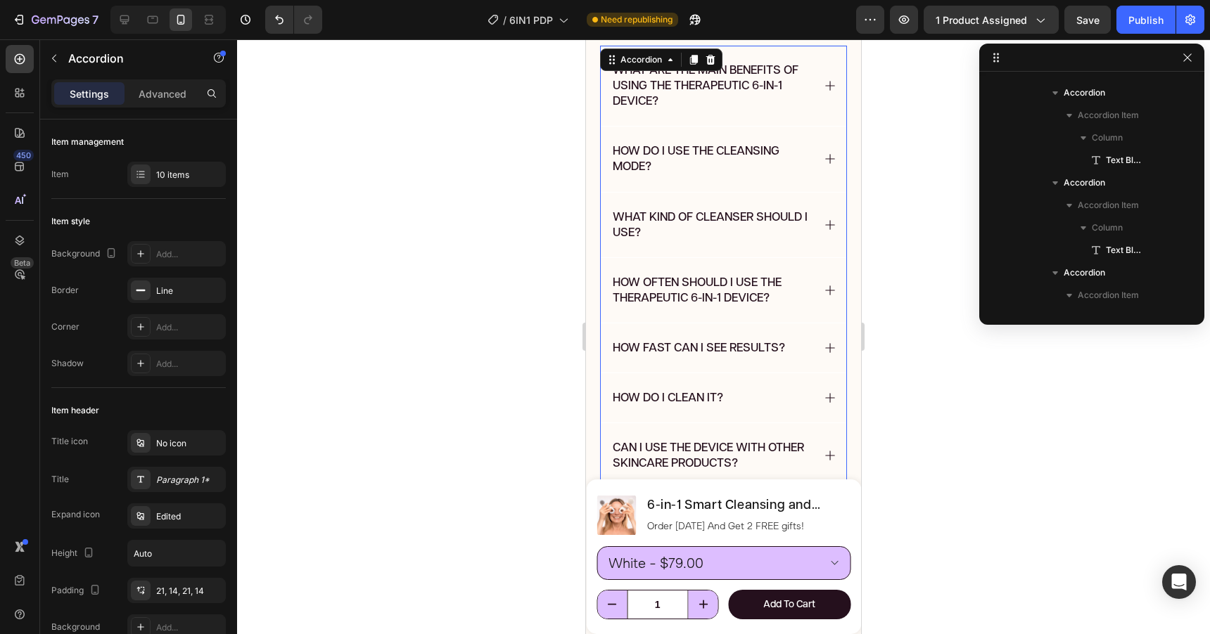
scroll to position [3594, 0]
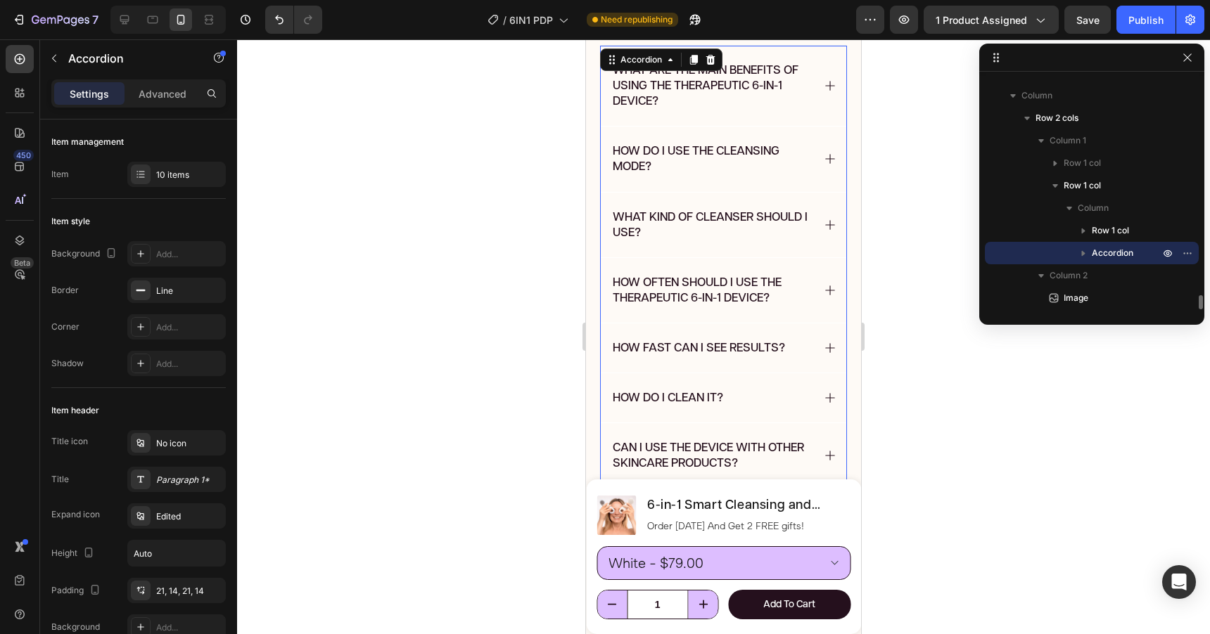
click at [793, 161] on p "How do i use the cleansing mode?" at bounding box center [712, 158] width 198 height 31
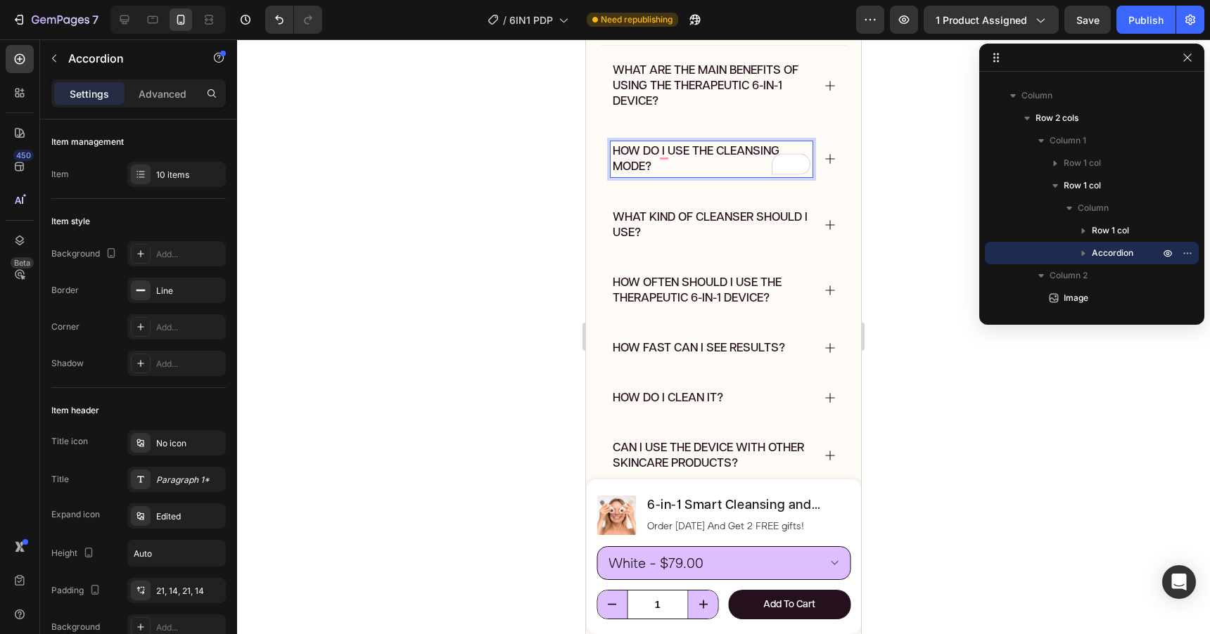
click at [828, 157] on icon at bounding box center [830, 159] width 13 height 13
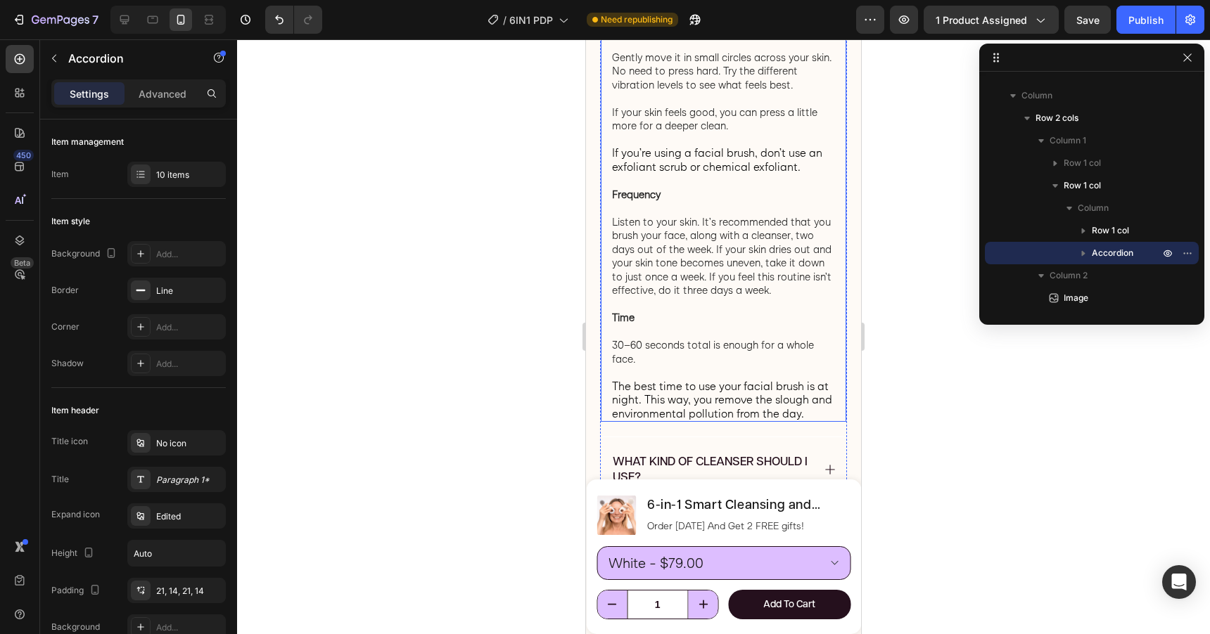
scroll to position [6955, 0]
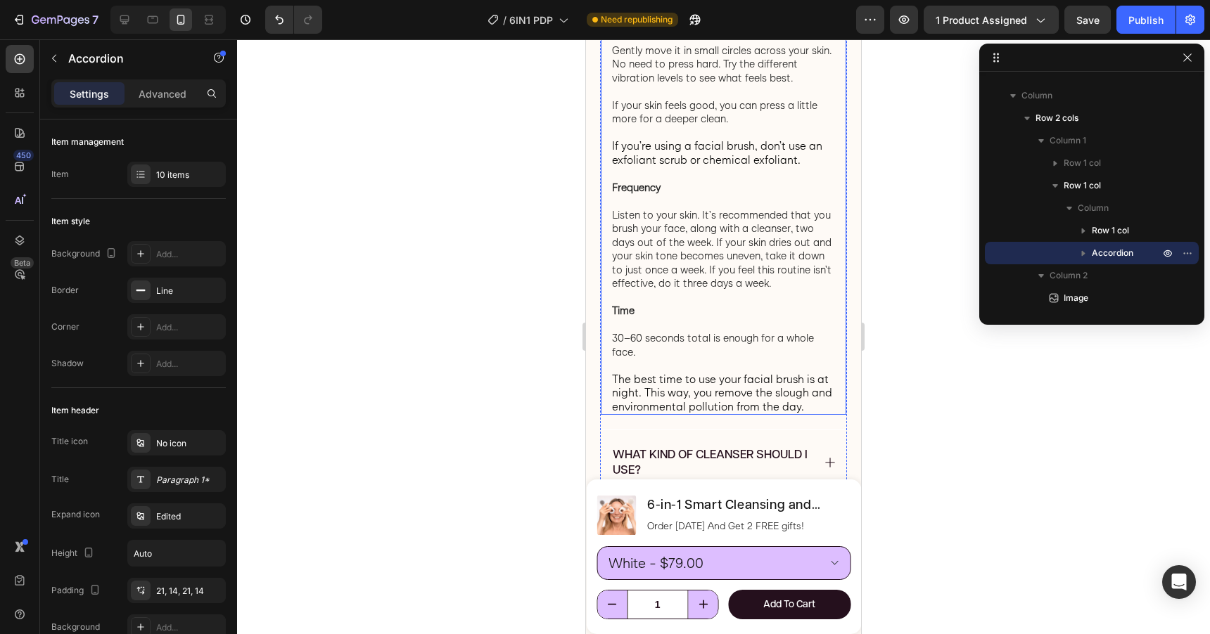
click at [727, 224] on p "Listen to your skin. It’s recommended that you brush your face, along with a cl…" at bounding box center [723, 249] width 223 height 82
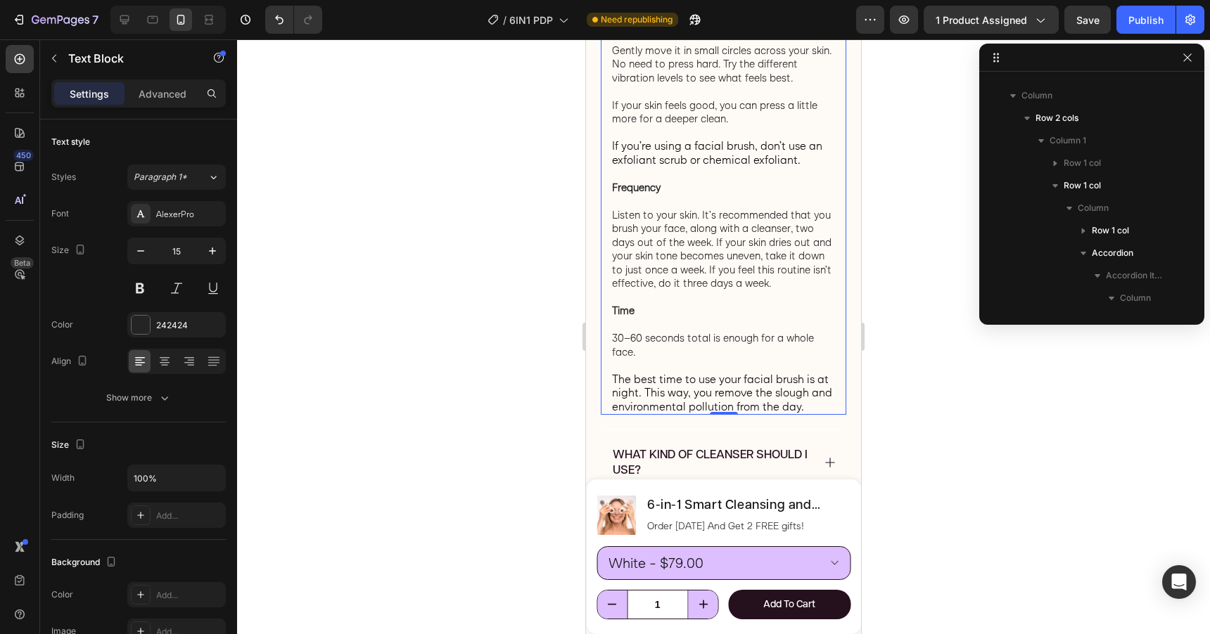
scroll to position [3800, 0]
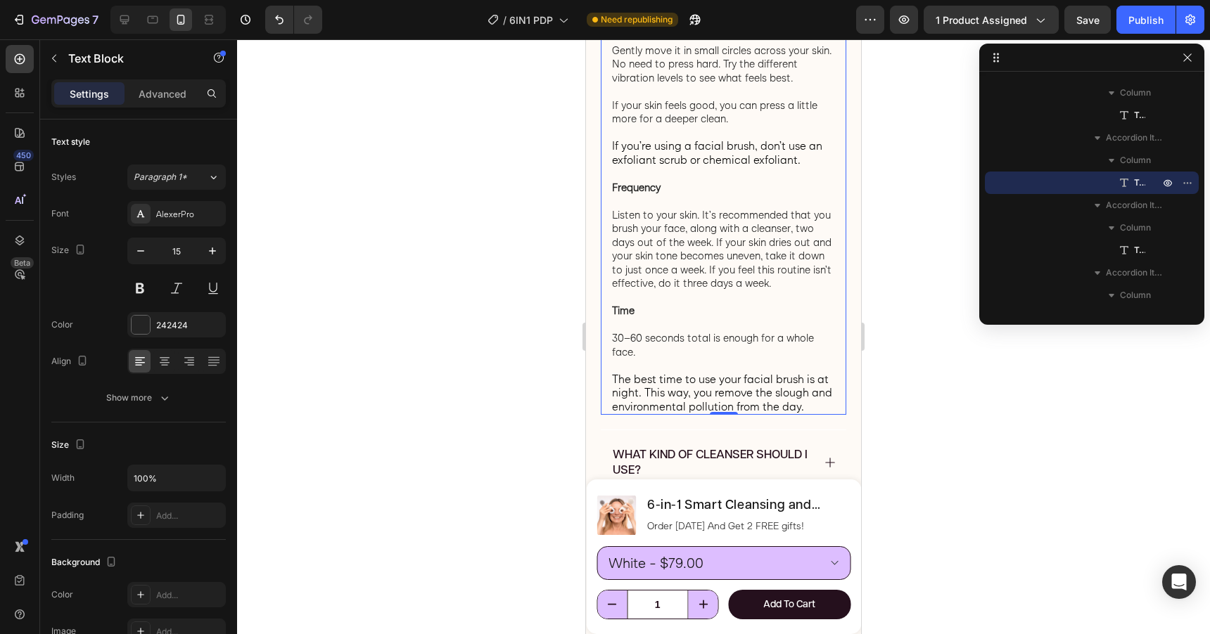
click at [833, 215] on p "Listen to your skin. It’s recommended that you brush your face, along with a cl…" at bounding box center [723, 249] width 223 height 82
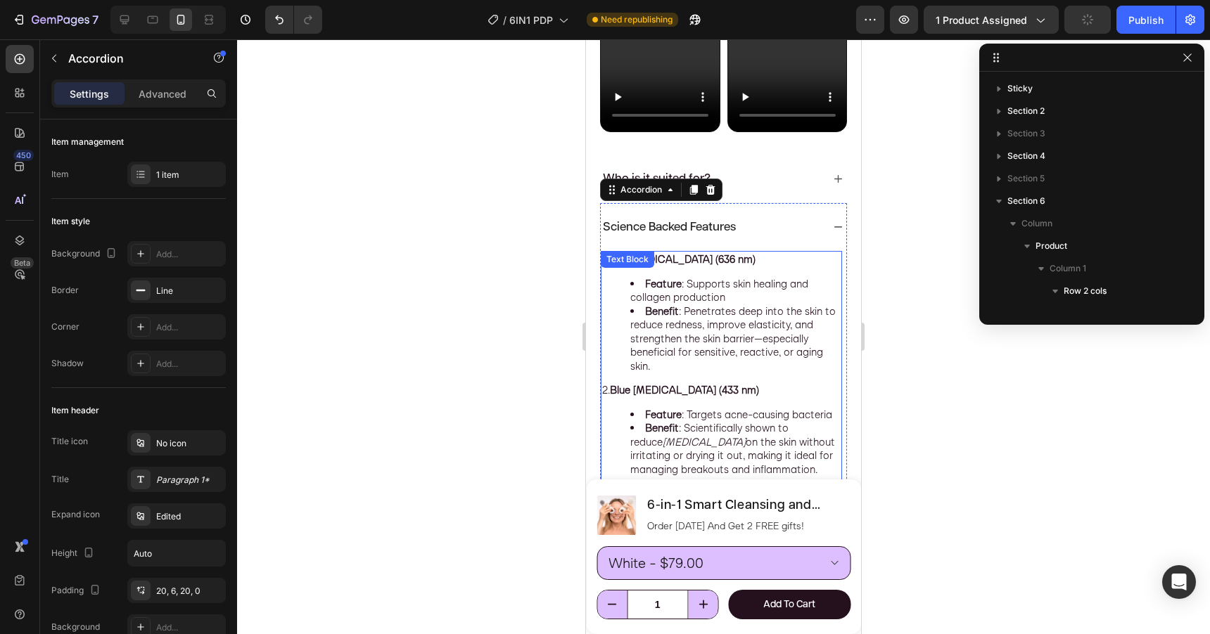
scroll to position [2269, 0]
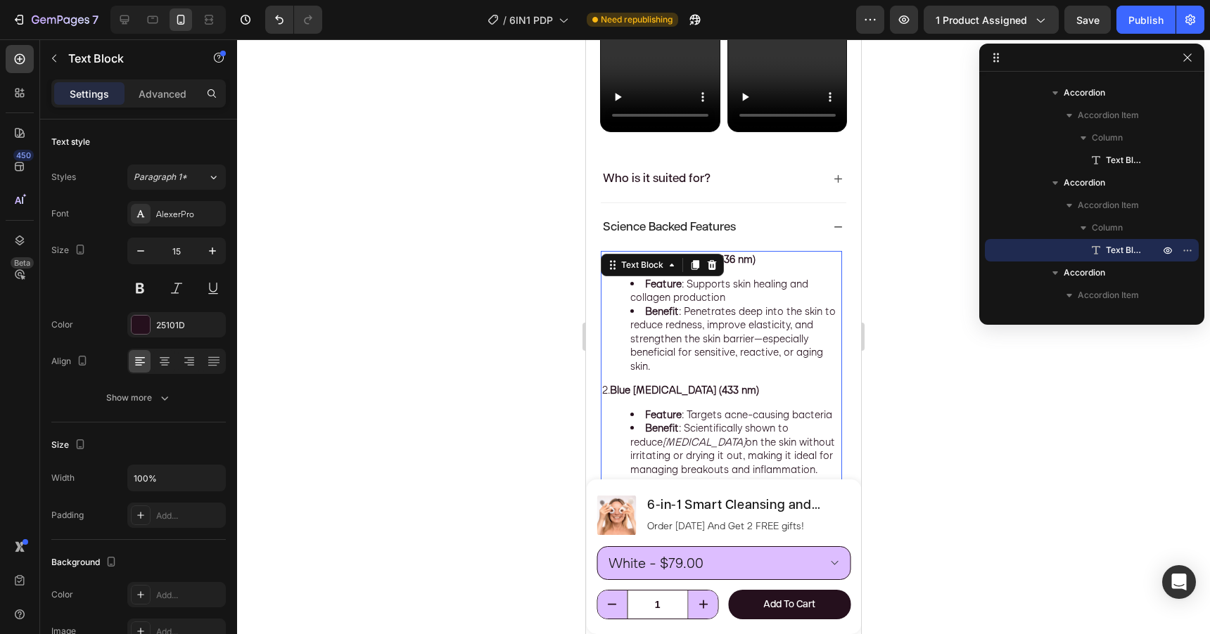
click at [719, 270] on div "1. Red Light Therapy (636 nm) Feature : Supports skin healing and collagen prod…" at bounding box center [721, 628] width 241 height 754
click at [708, 298] on li "Feature : Supports skin healing and collagen production" at bounding box center [735, 290] width 210 height 27
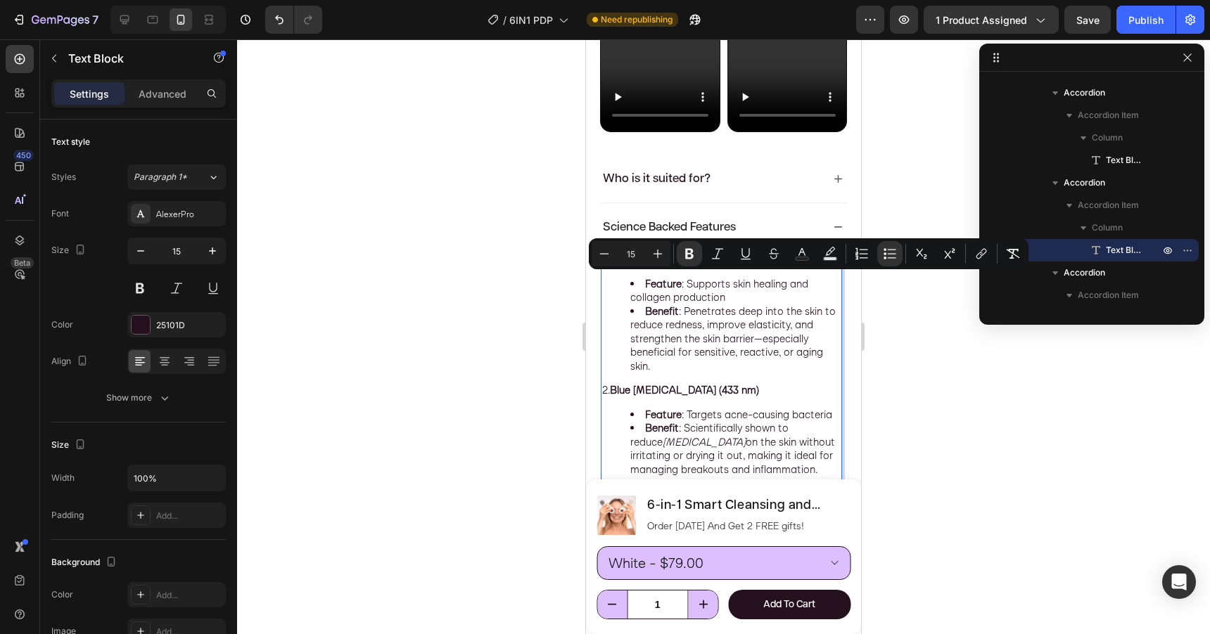
click at [681, 319] on li "Benefit : Penetrates deep into the skin to reduce redness, improve elasticity, …" at bounding box center [735, 339] width 210 height 69
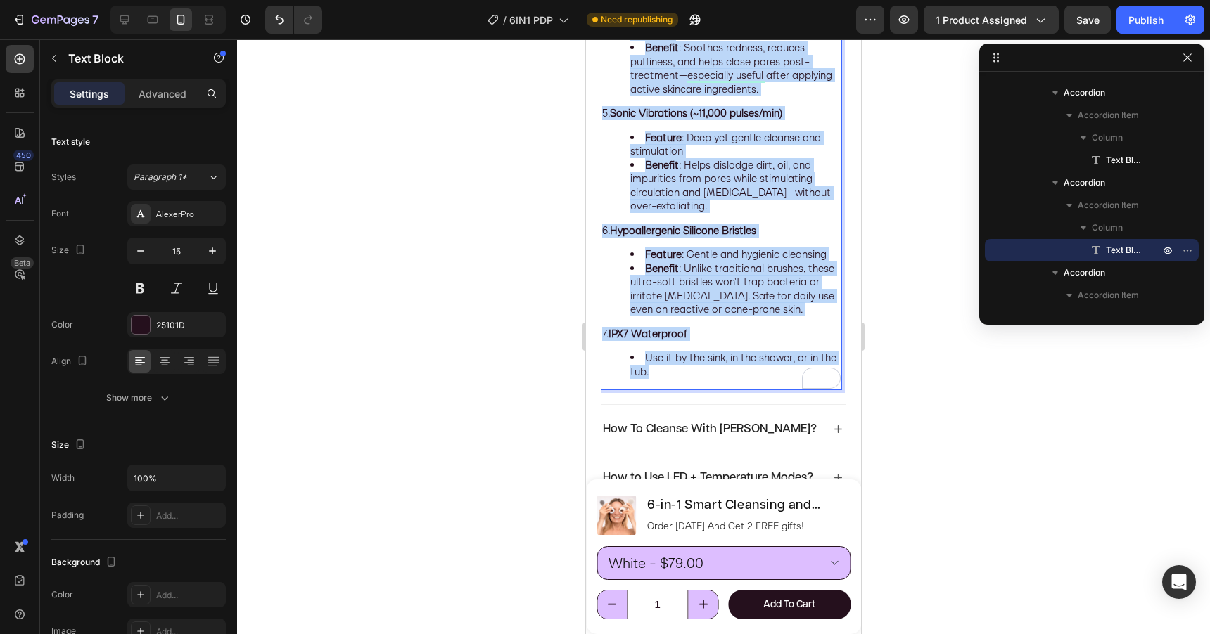
scroll to position [1747, 0]
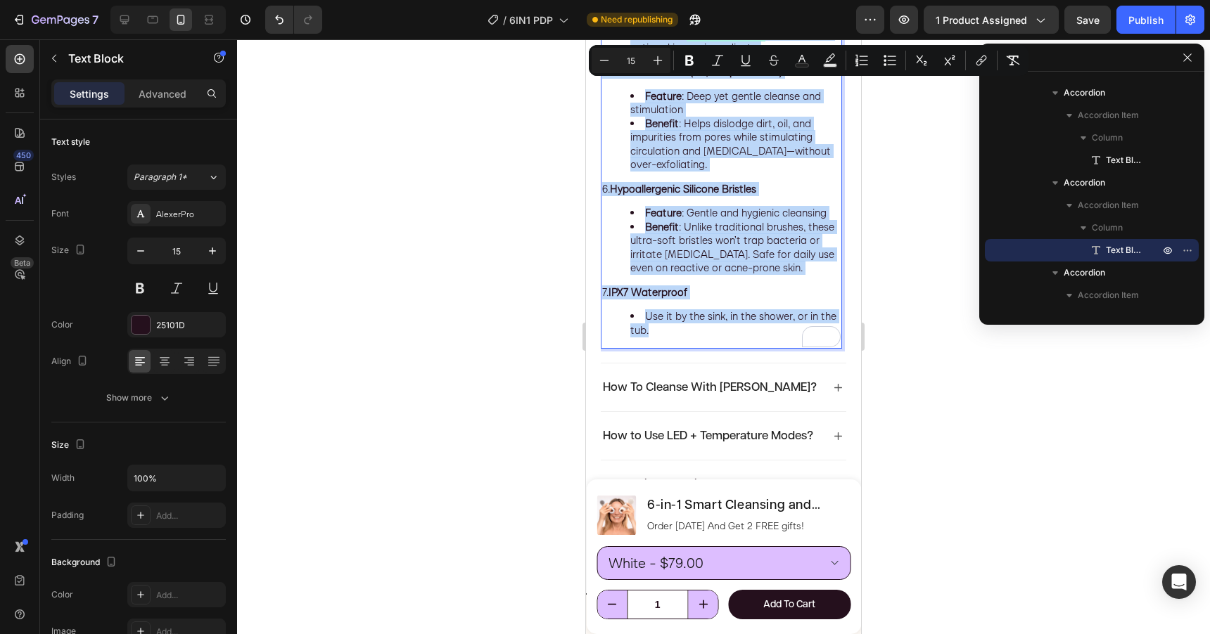
drag, startPoint x: 604, startPoint y: 260, endPoint x: 693, endPoint y: 335, distance: 116.4
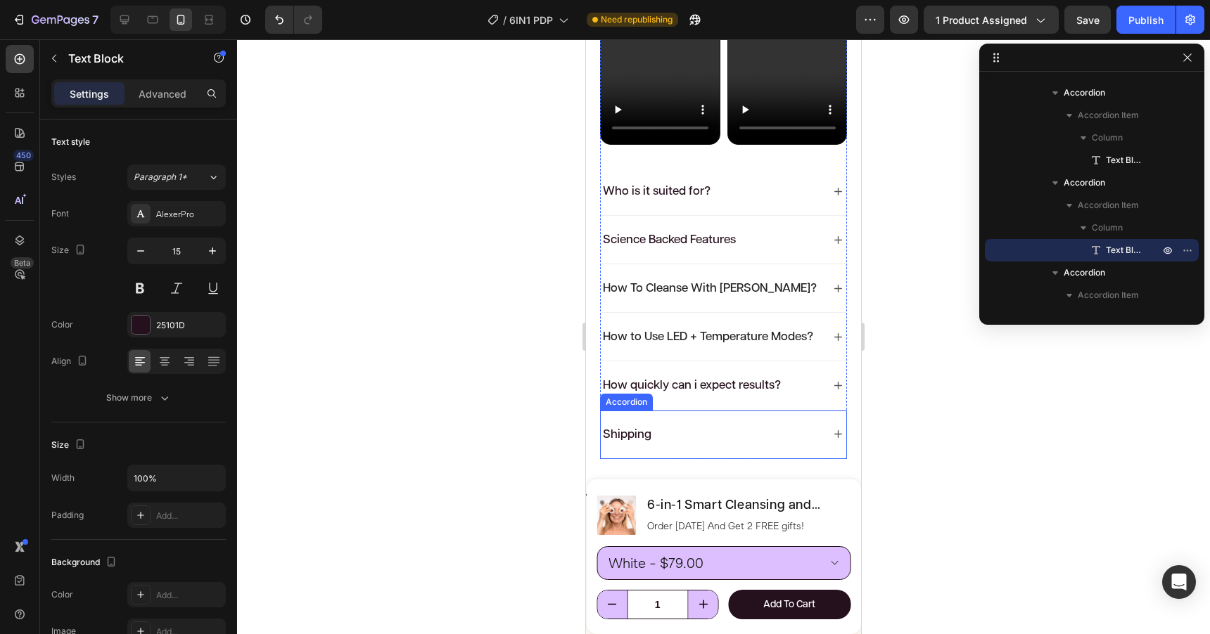
scroll to position [1074, 0]
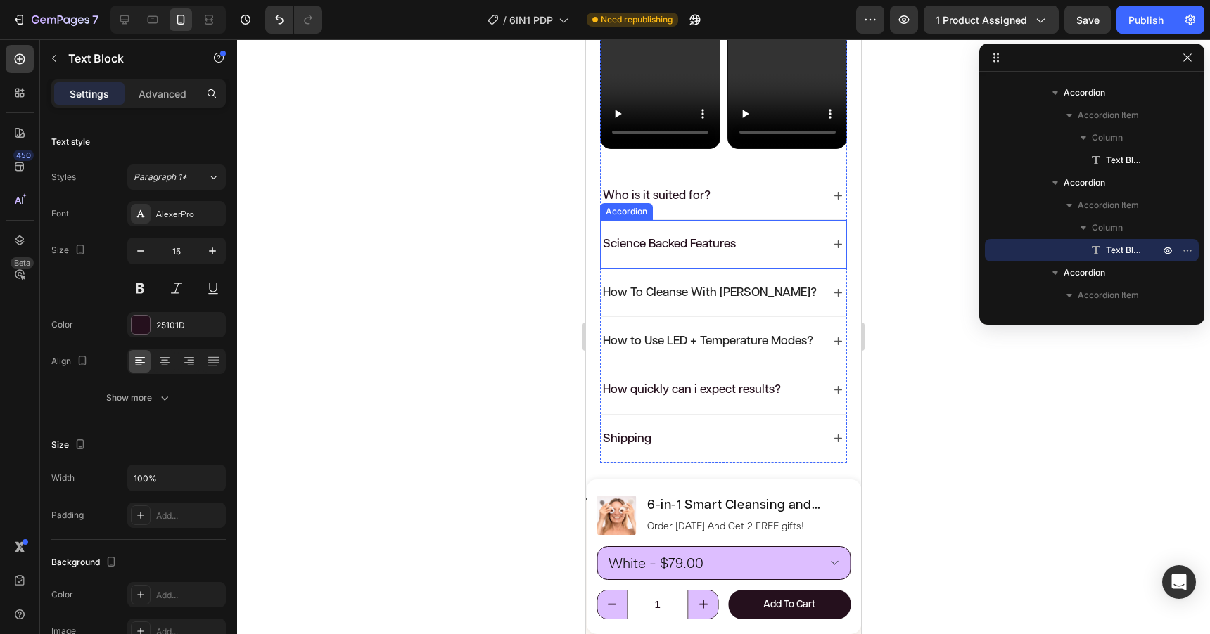
click at [776, 238] on div "Science Backed Features" at bounding box center [712, 244] width 222 height 20
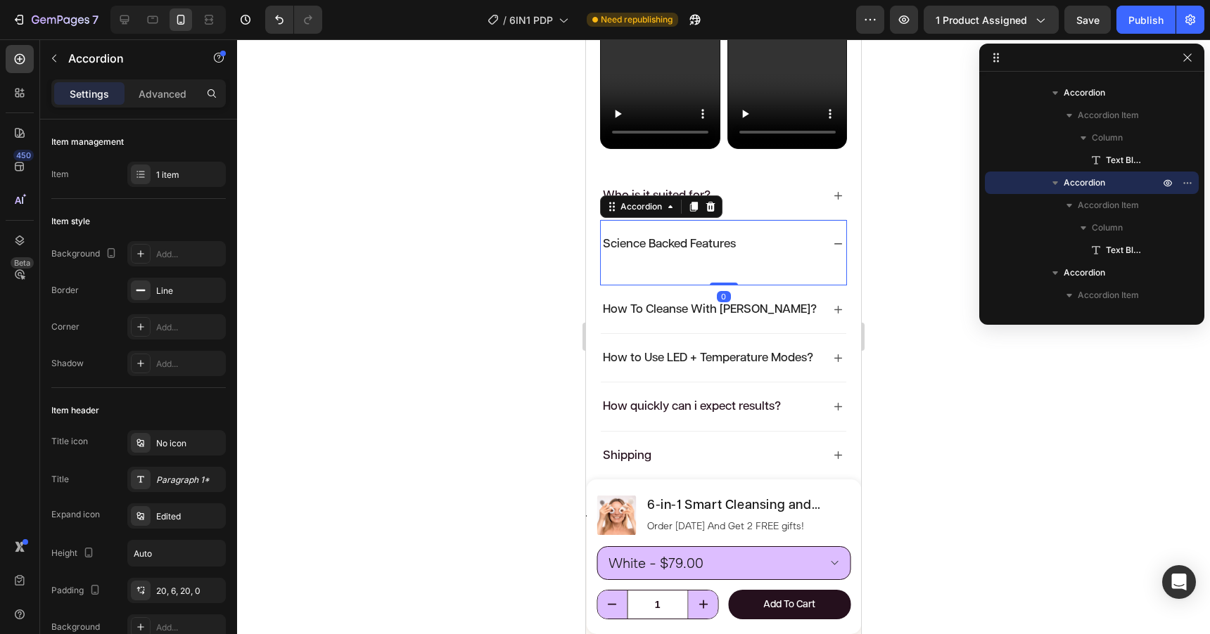
click at [741, 265] on div "Science Backed Features" at bounding box center [723, 244] width 245 height 48
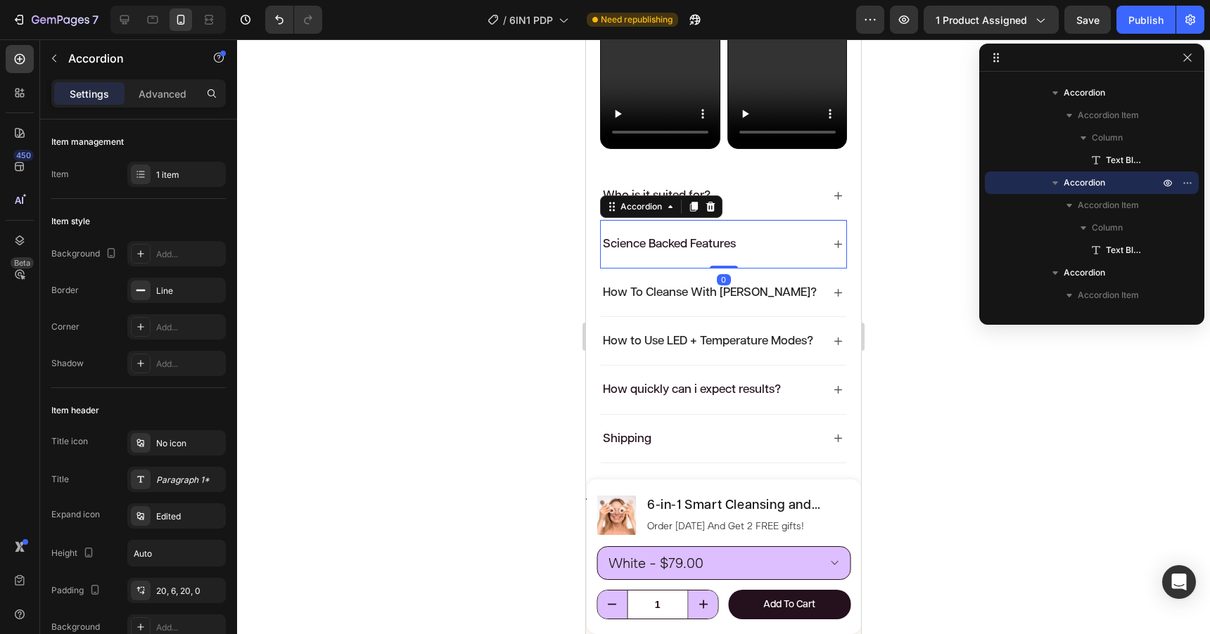
click at [741, 265] on div "Science Backed Features" at bounding box center [723, 244] width 245 height 48
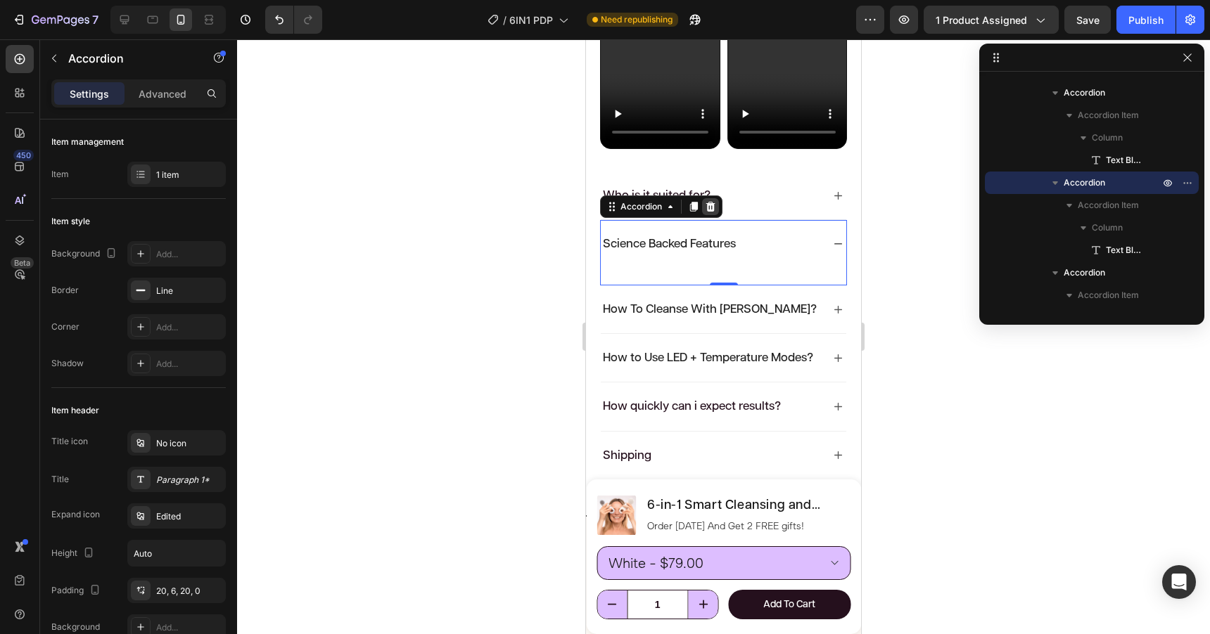
click at [716, 203] on div at bounding box center [710, 206] width 17 height 17
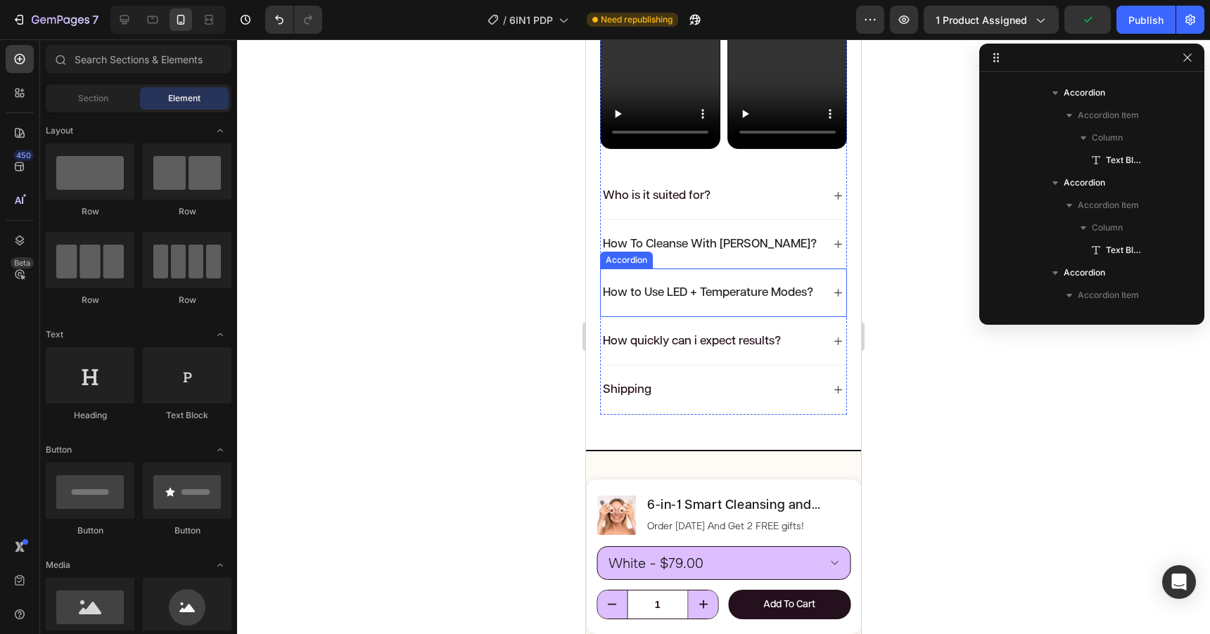
click at [739, 275] on div "How to Use LED + Temperature Modes?" at bounding box center [723, 293] width 245 height 48
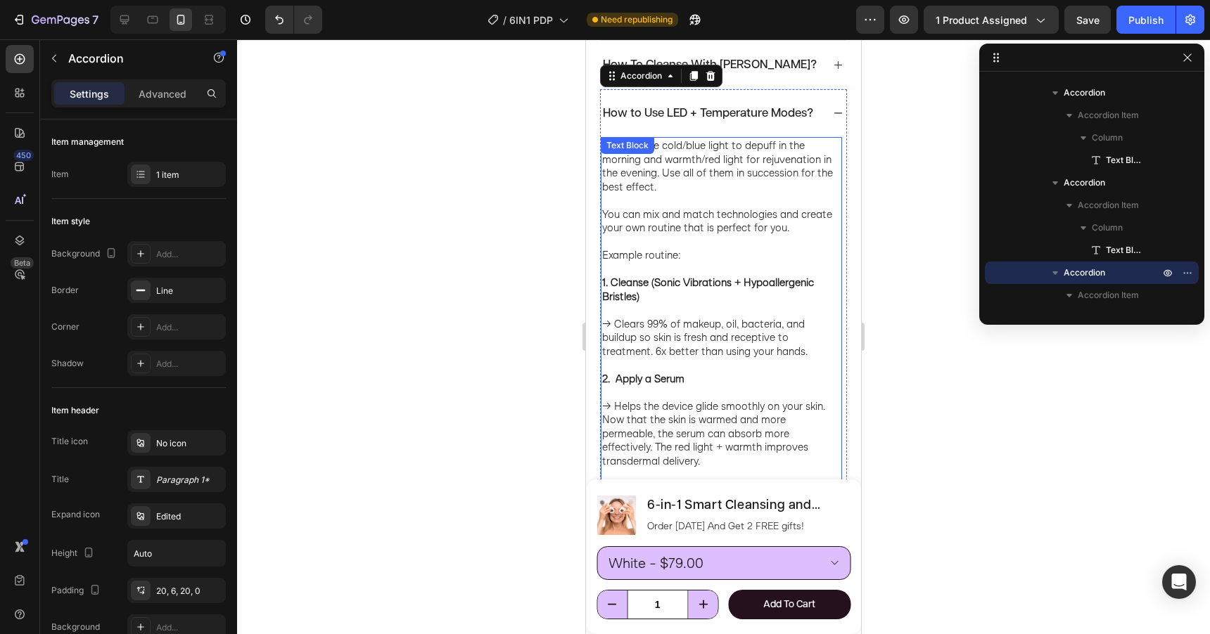
scroll to position [1168, 0]
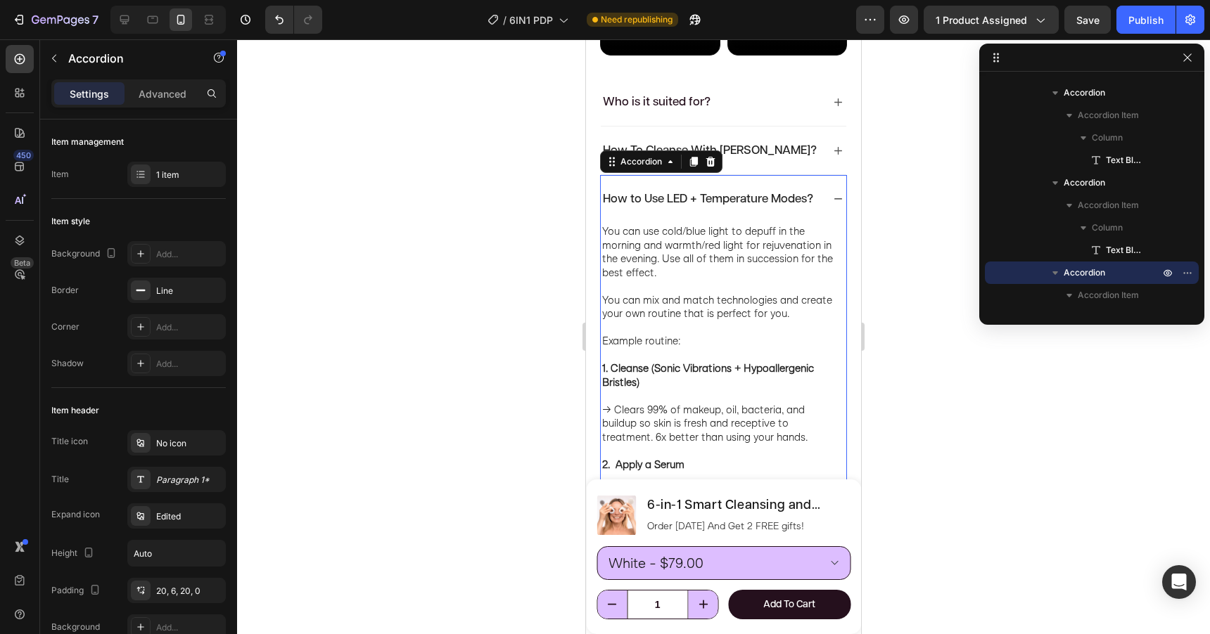
click at [824, 183] on div "How to Use LED + Temperature Modes?" at bounding box center [723, 199] width 245 height 48
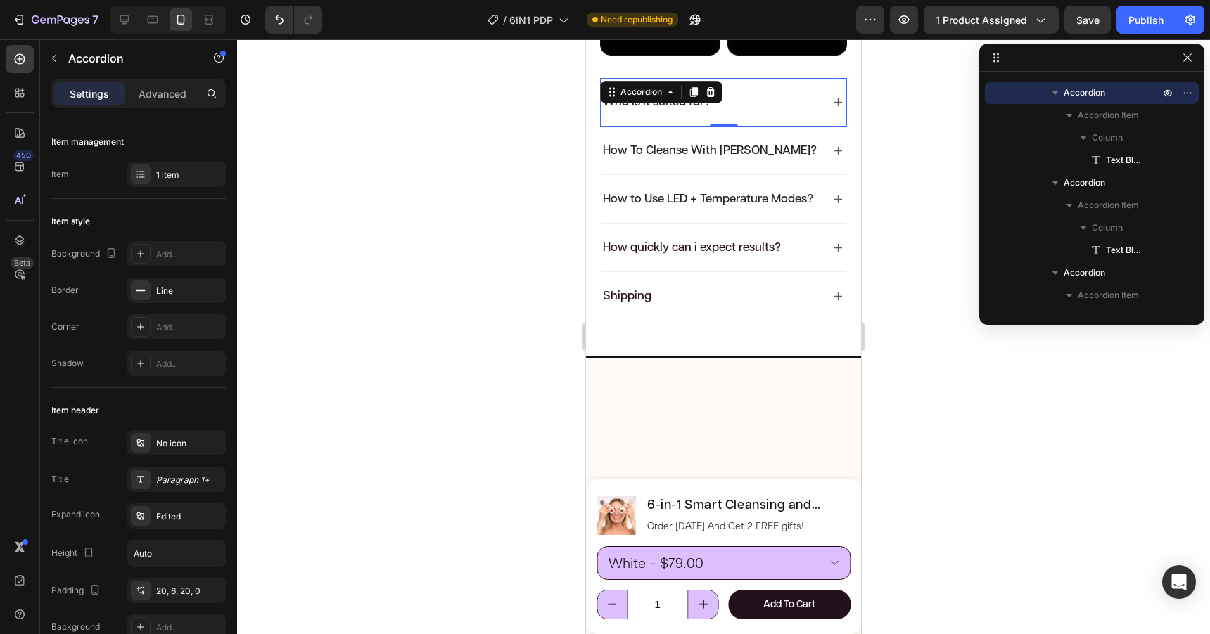
click at [784, 102] on div "Who is it suited for?" at bounding box center [712, 102] width 222 height 20
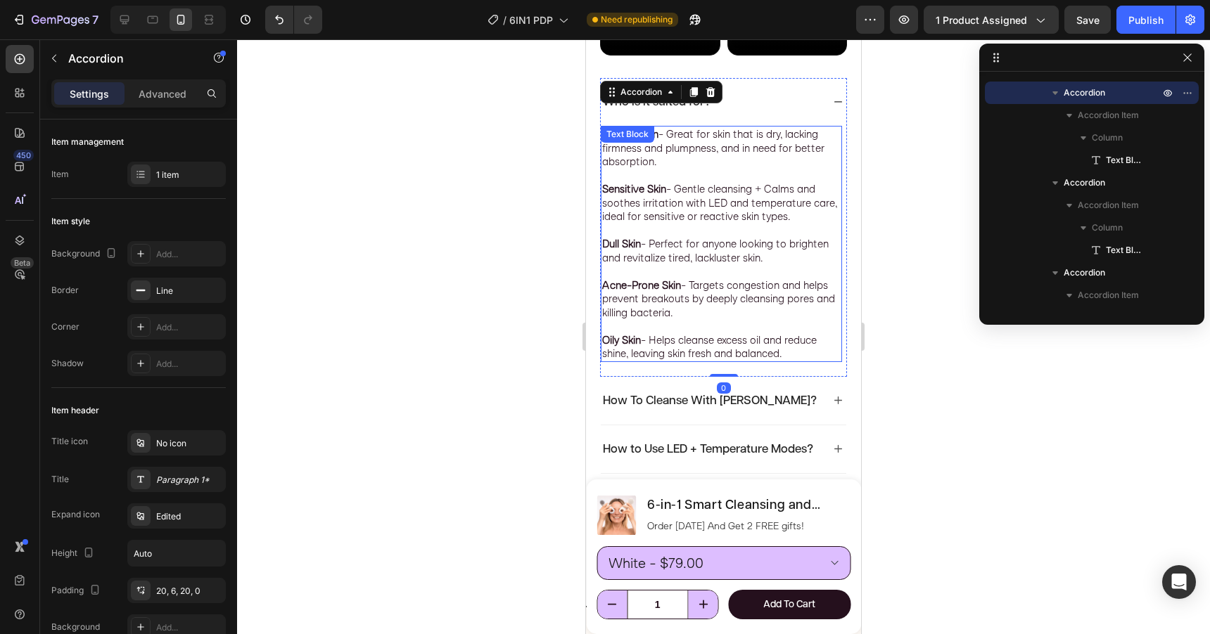
click at [686, 132] on p "Mature Skin - Great for skin that is dry, lacking firmness and plumpness, and i…" at bounding box center [721, 147] width 238 height 41
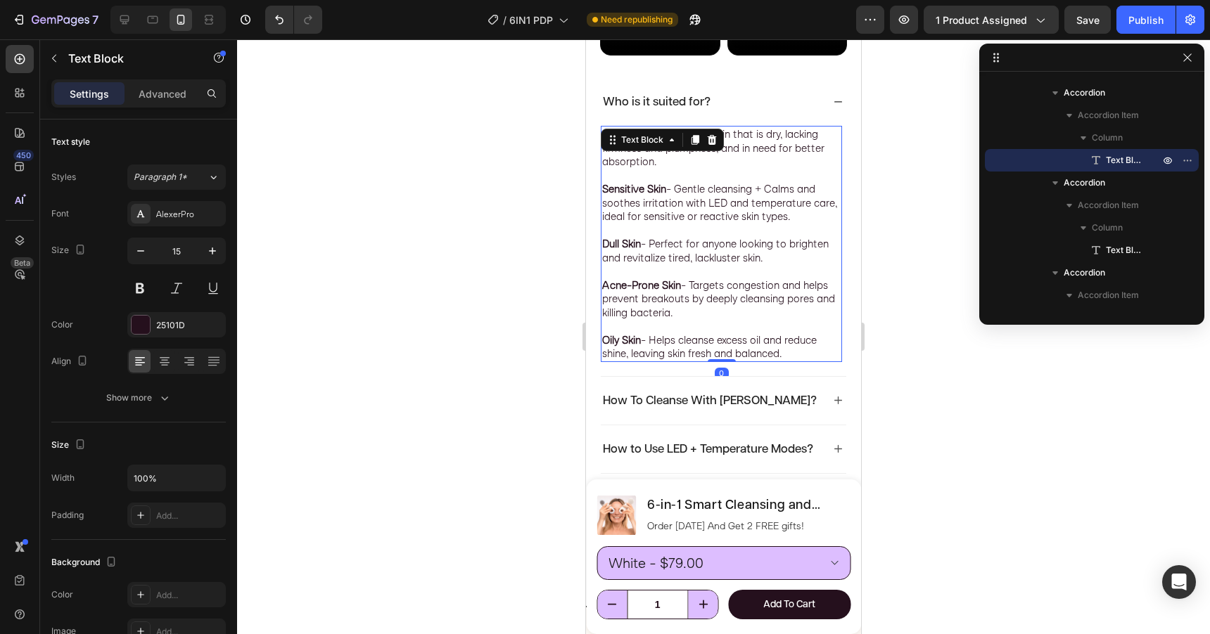
click at [686, 132] on div "Text Block" at bounding box center [662, 140] width 123 height 23
click at [630, 169] on p at bounding box center [721, 176] width 238 height 14
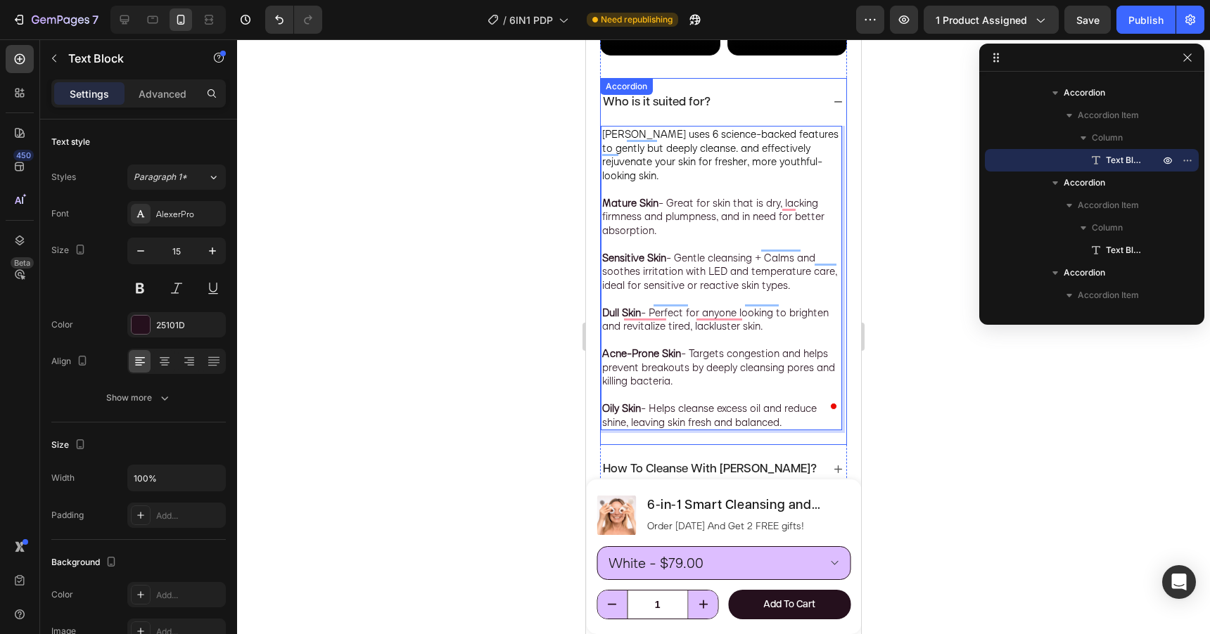
click at [831, 99] on div "Who is it suited for?" at bounding box center [723, 102] width 245 height 48
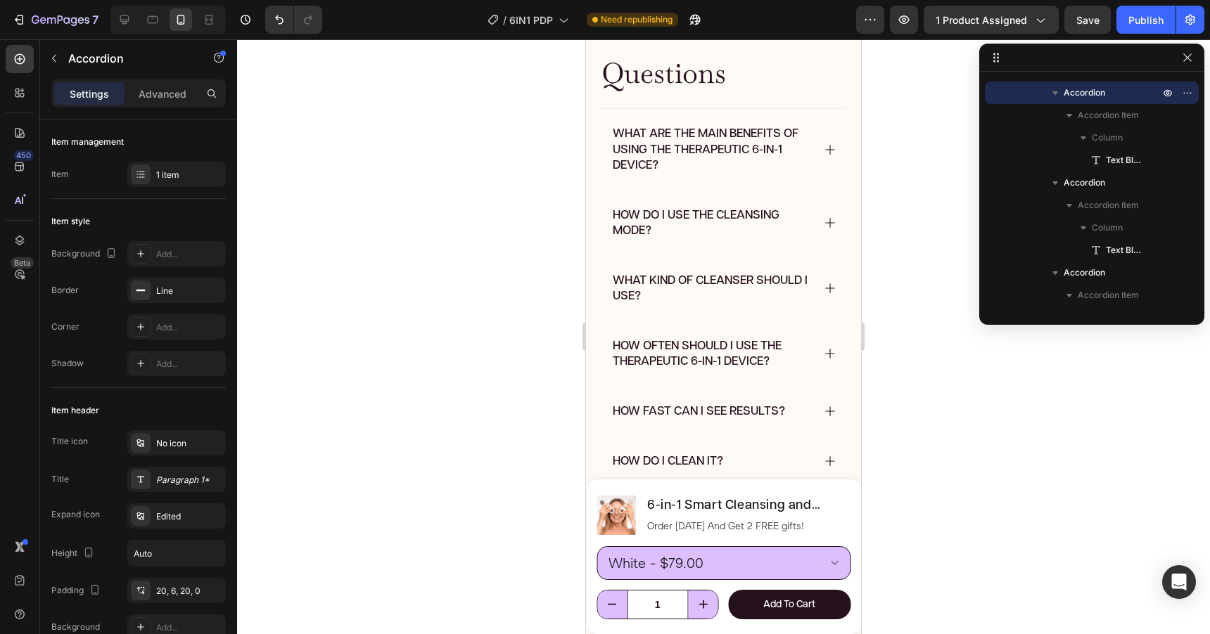
scroll to position [6497, 0]
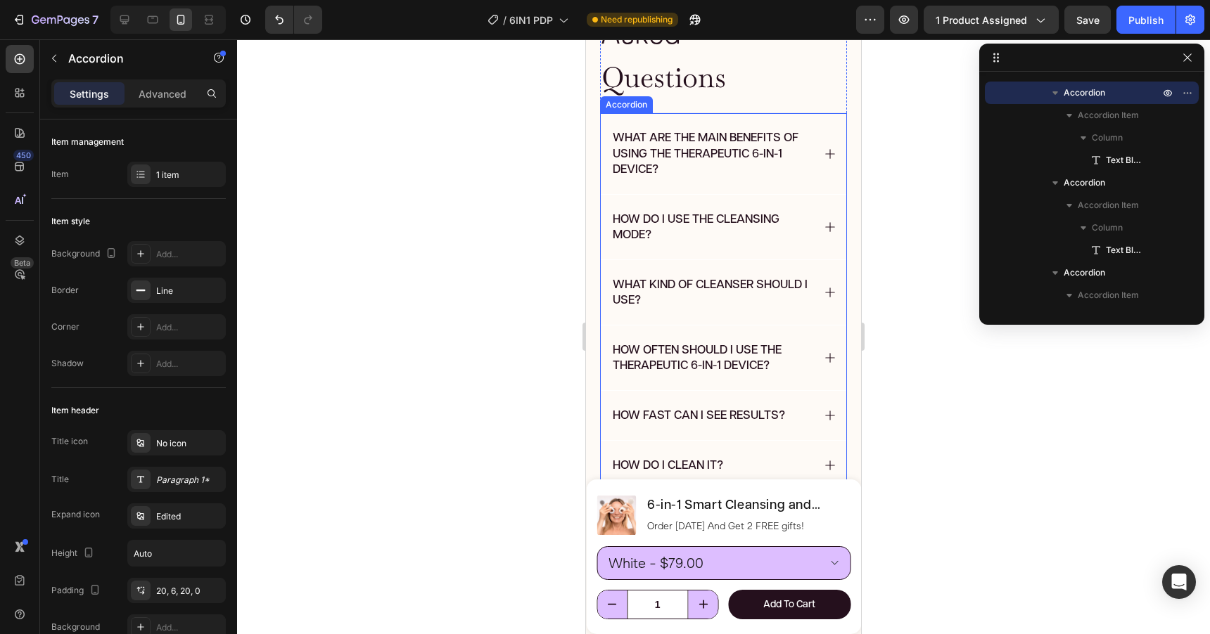
click at [817, 155] on div "what are the main benefits of using the therapeutic 6-in-1 device?" at bounding box center [723, 153] width 245 height 80
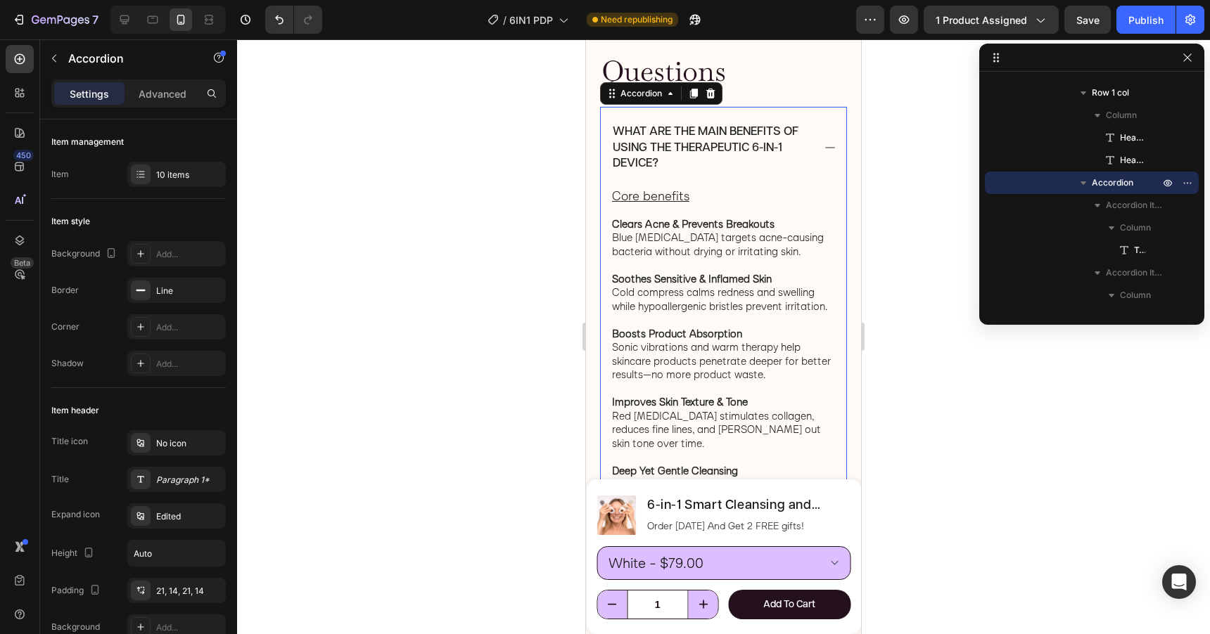
scroll to position [6494, 0]
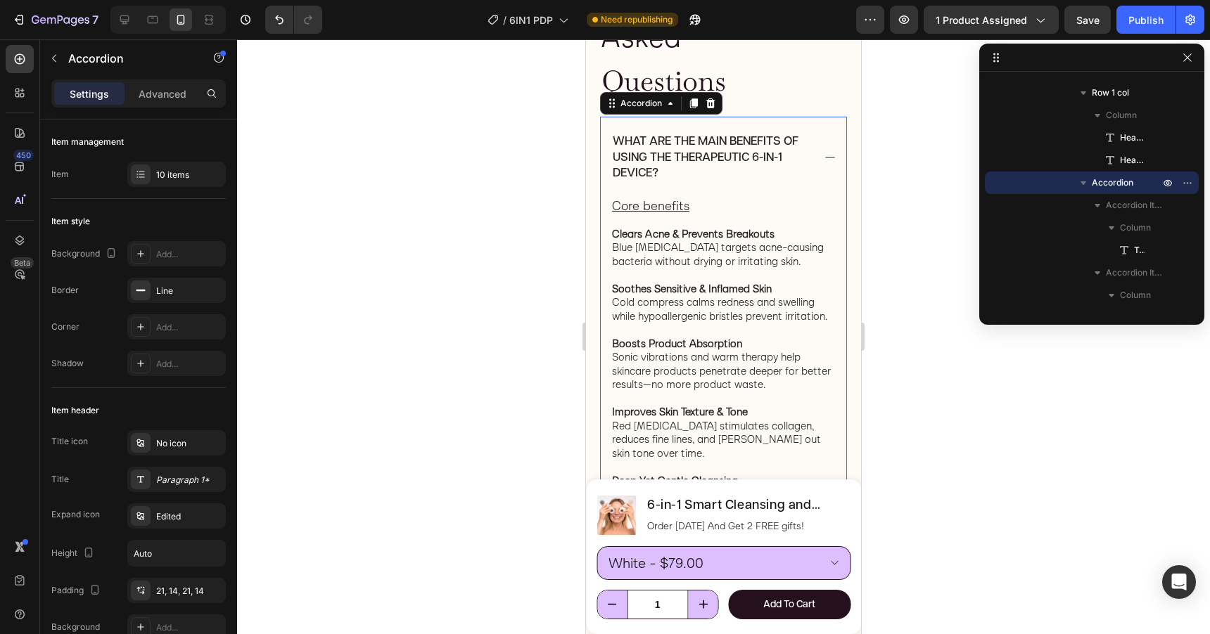
click at [820, 148] on div "what are the main benefits of using the therapeutic 6-in-1 device?" at bounding box center [723, 157] width 245 height 80
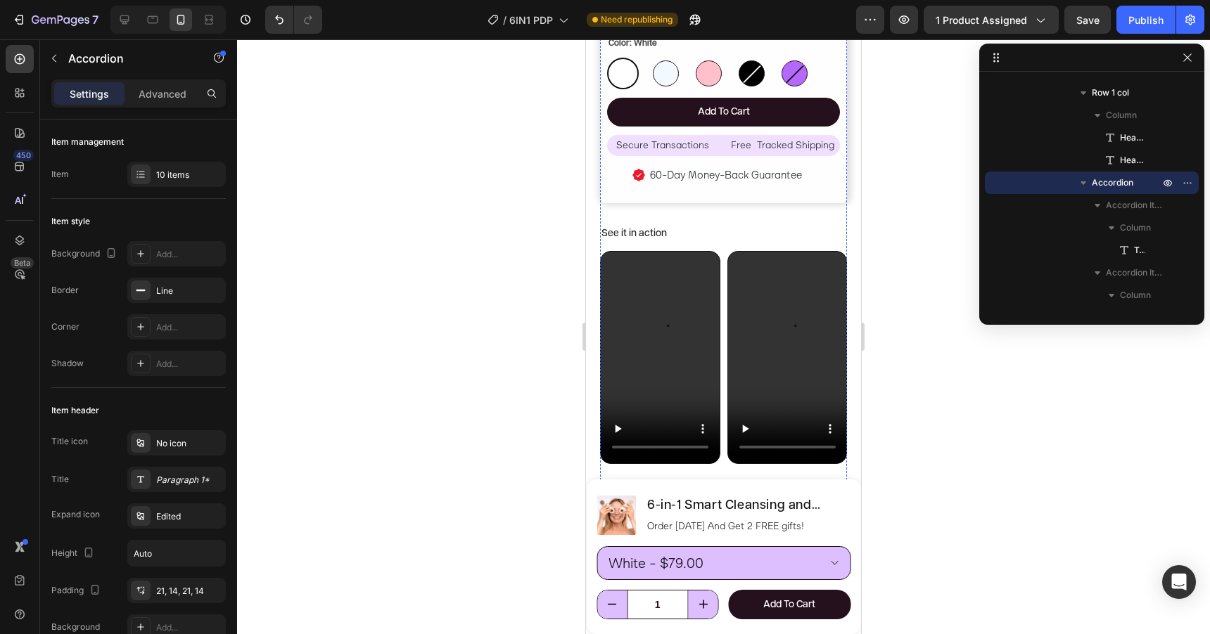
scroll to position [760, 0]
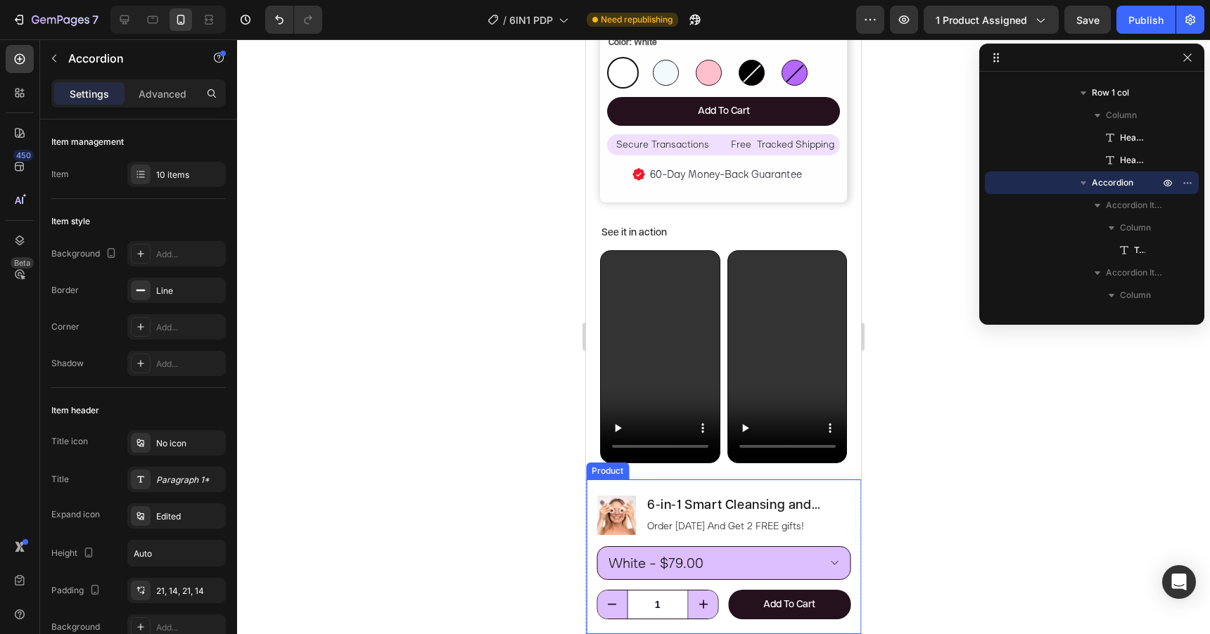
click at [834, 492] on div "Product Images 6-in-1 Smart Cleansing and Renewing Skincare Device Product Titl…" at bounding box center [723, 557] width 275 height 155
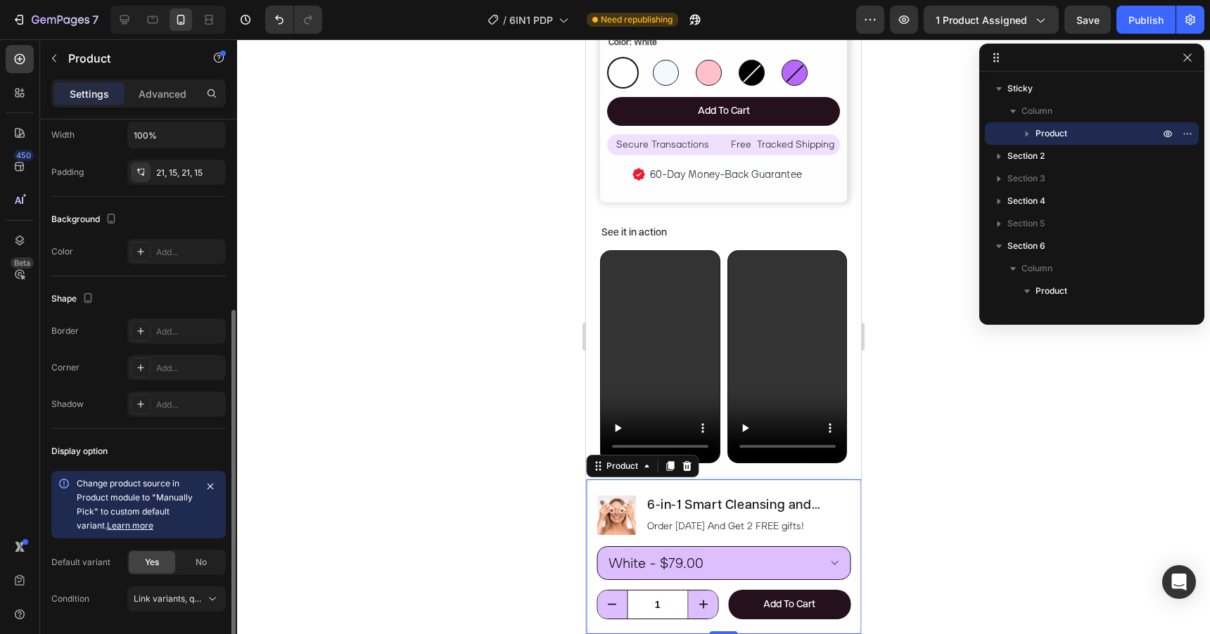
scroll to position [359, 0]
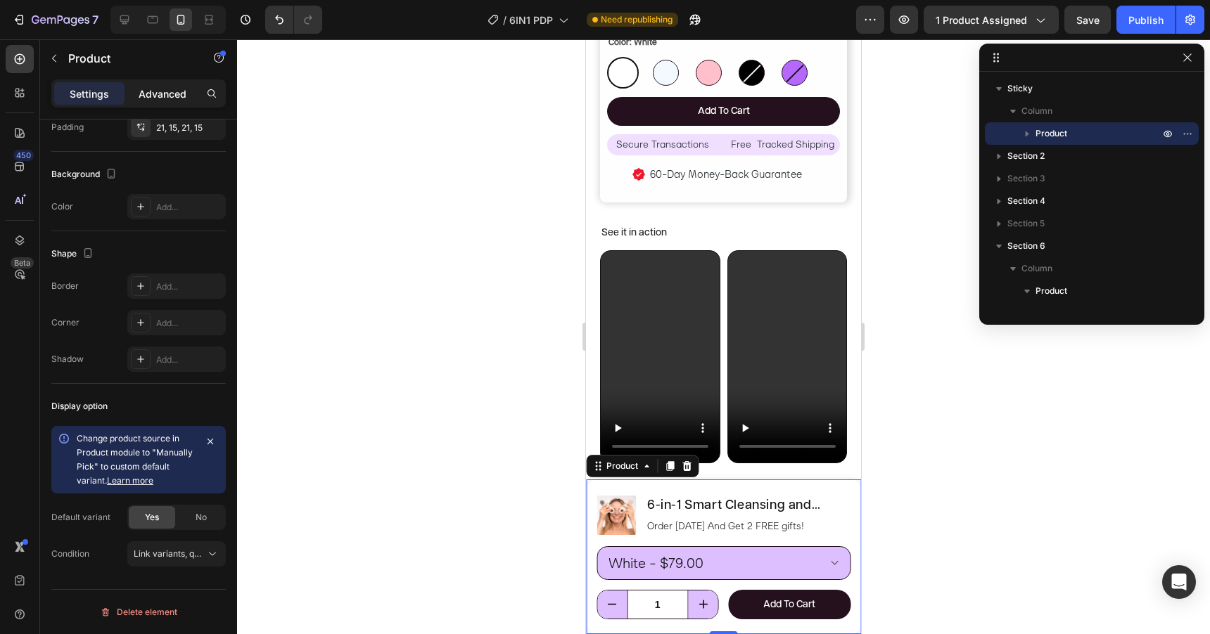
click at [167, 100] on p "Advanced" at bounding box center [163, 94] width 48 height 15
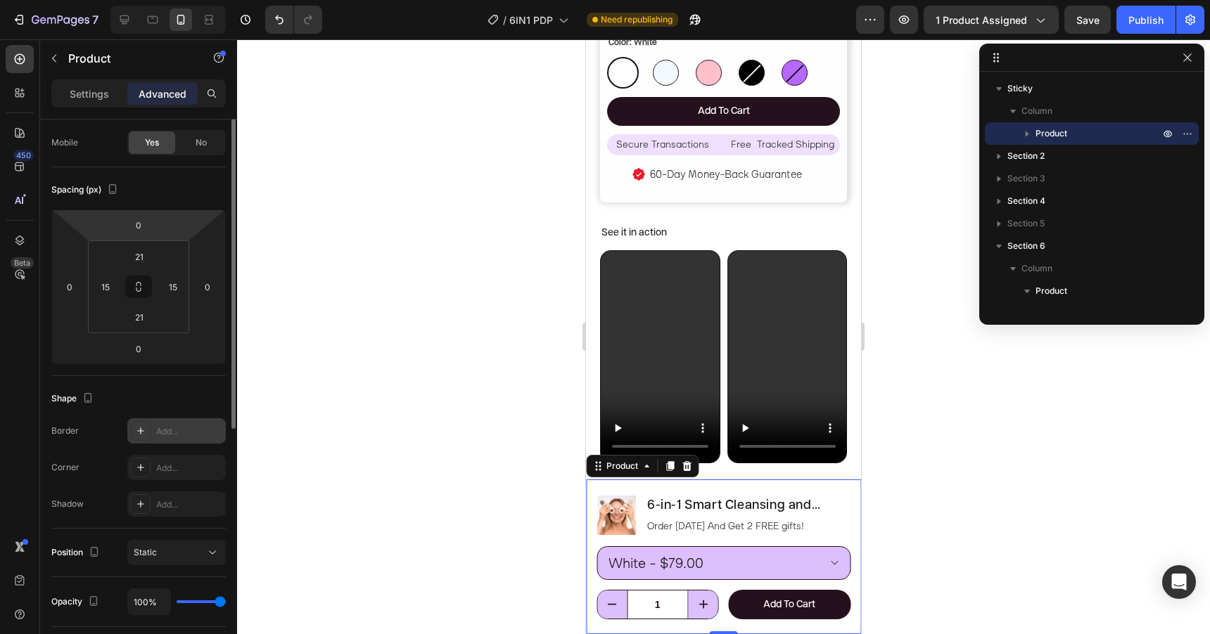
scroll to position [0, 0]
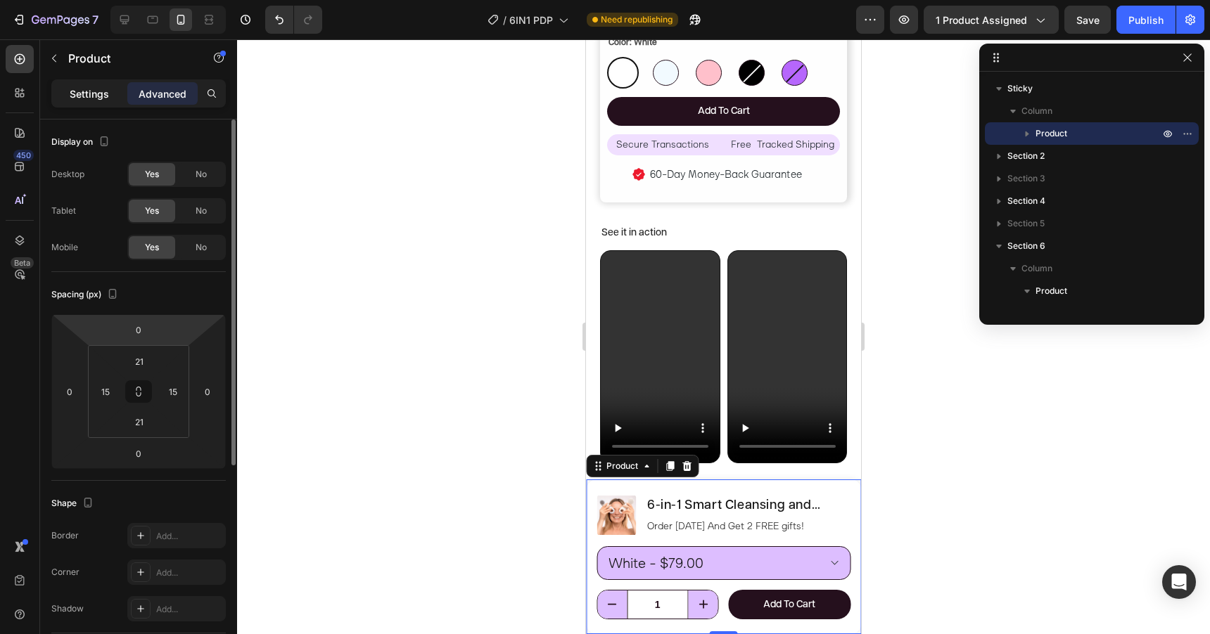
click at [98, 91] on p "Settings" at bounding box center [89, 94] width 39 height 15
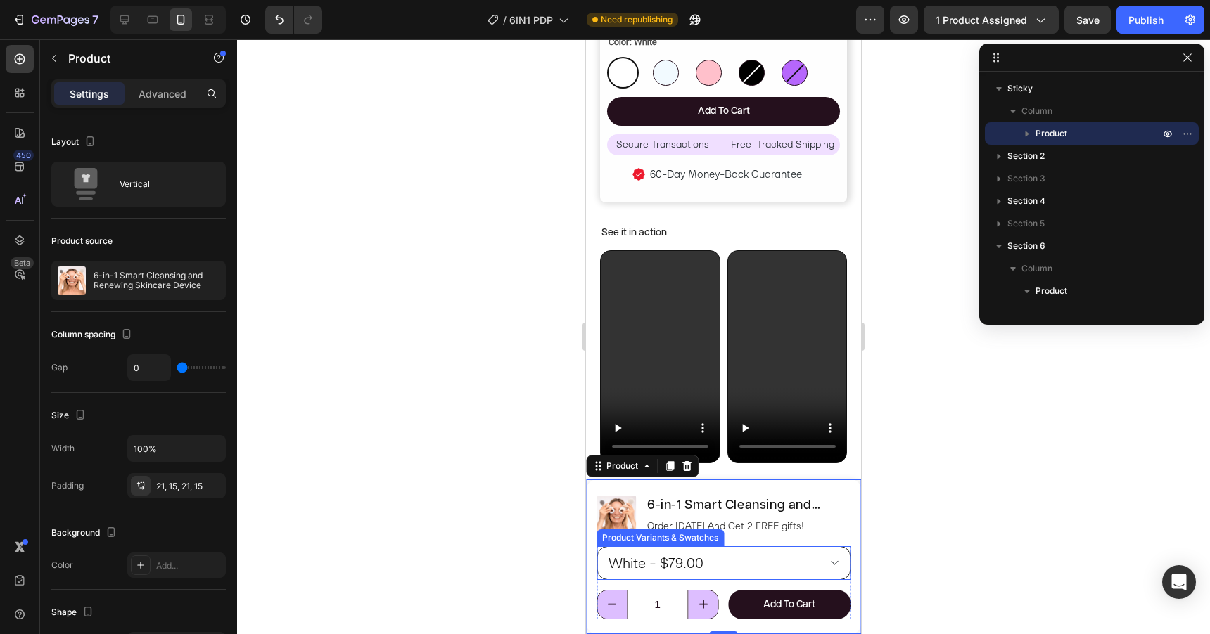
click at [755, 554] on select "White - $79.00 Blue - $79.00 Pink - $79.00 Black - $79.00 Violet - $79.00" at bounding box center [723, 564] width 254 height 34
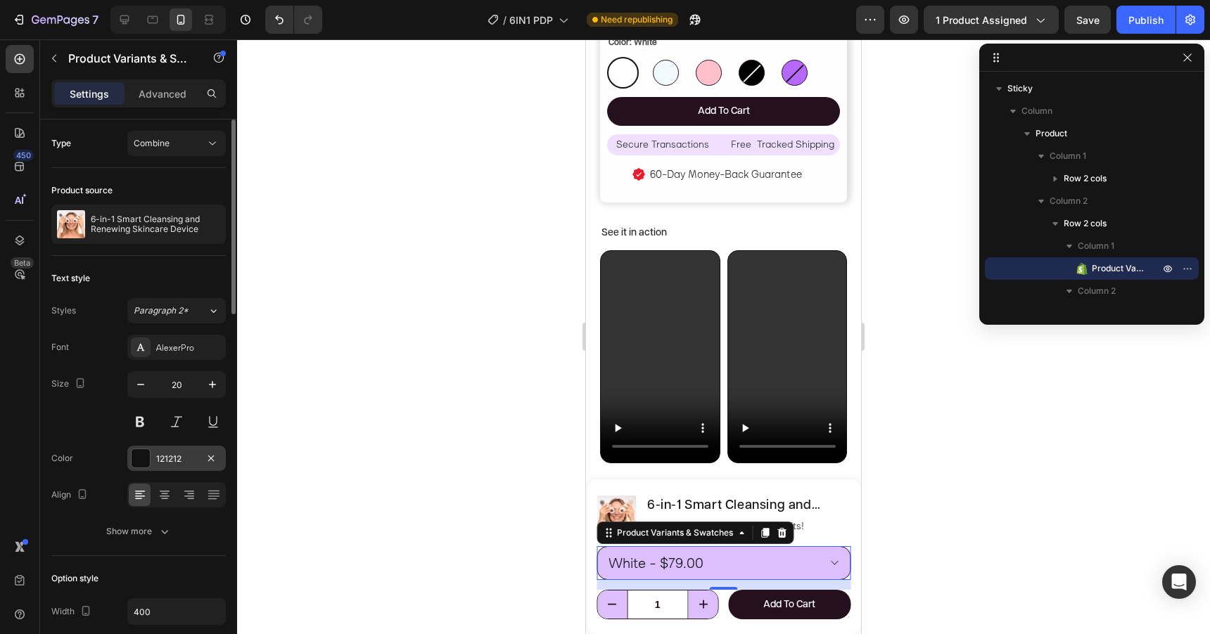
click at [146, 457] on div at bounding box center [141, 458] width 18 height 18
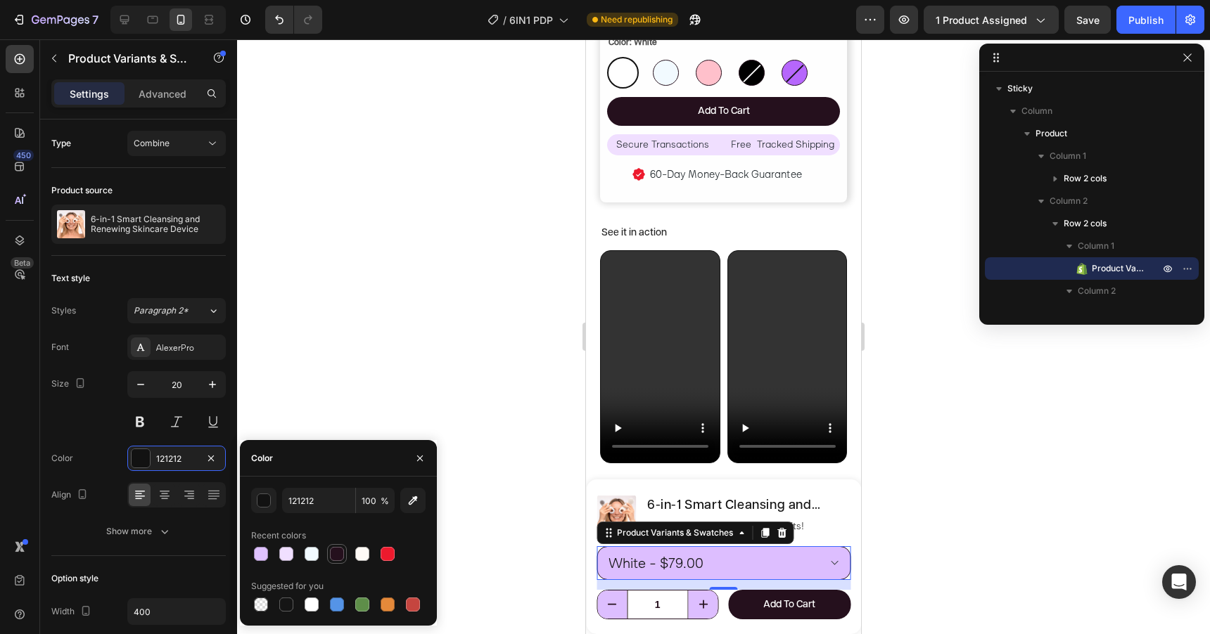
click at [341, 555] on div at bounding box center [337, 554] width 14 height 14
type input "25101D"
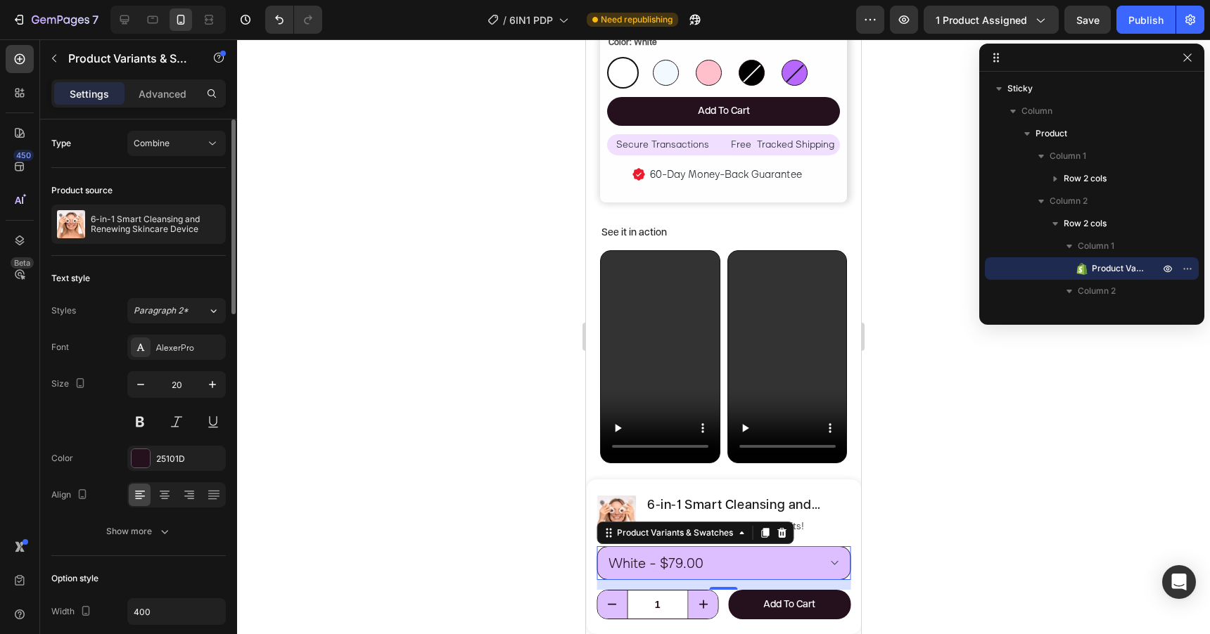
click at [98, 433] on div "Size 20" at bounding box center [138, 402] width 174 height 63
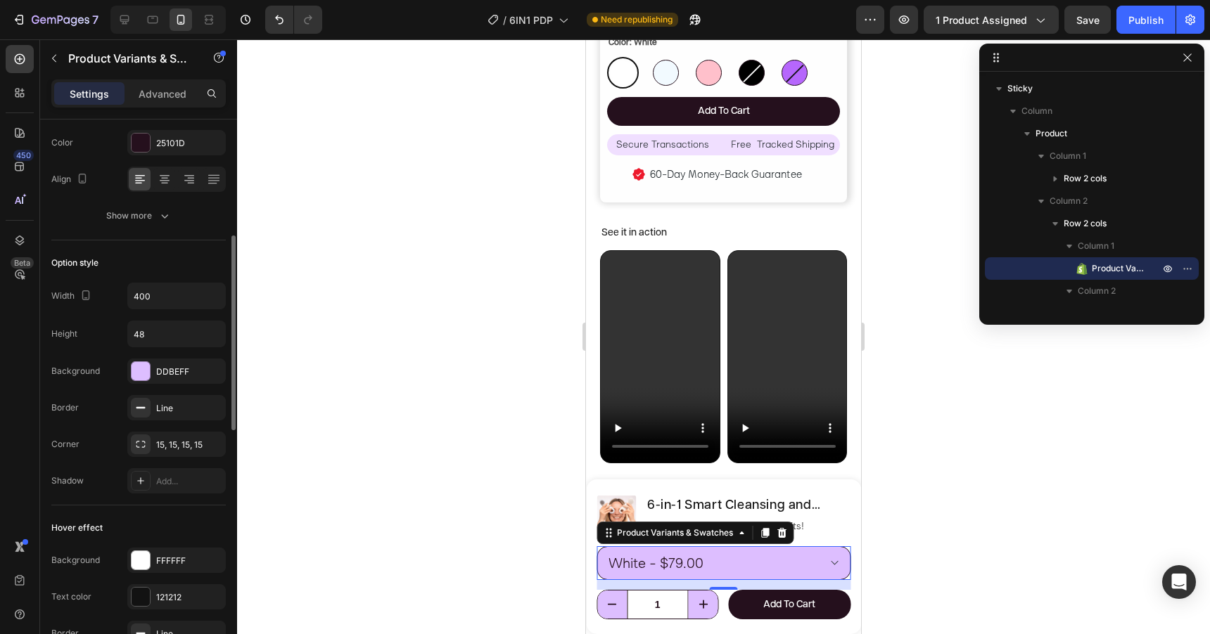
scroll to position [320, 0]
click at [139, 370] on div at bounding box center [141, 367] width 18 height 18
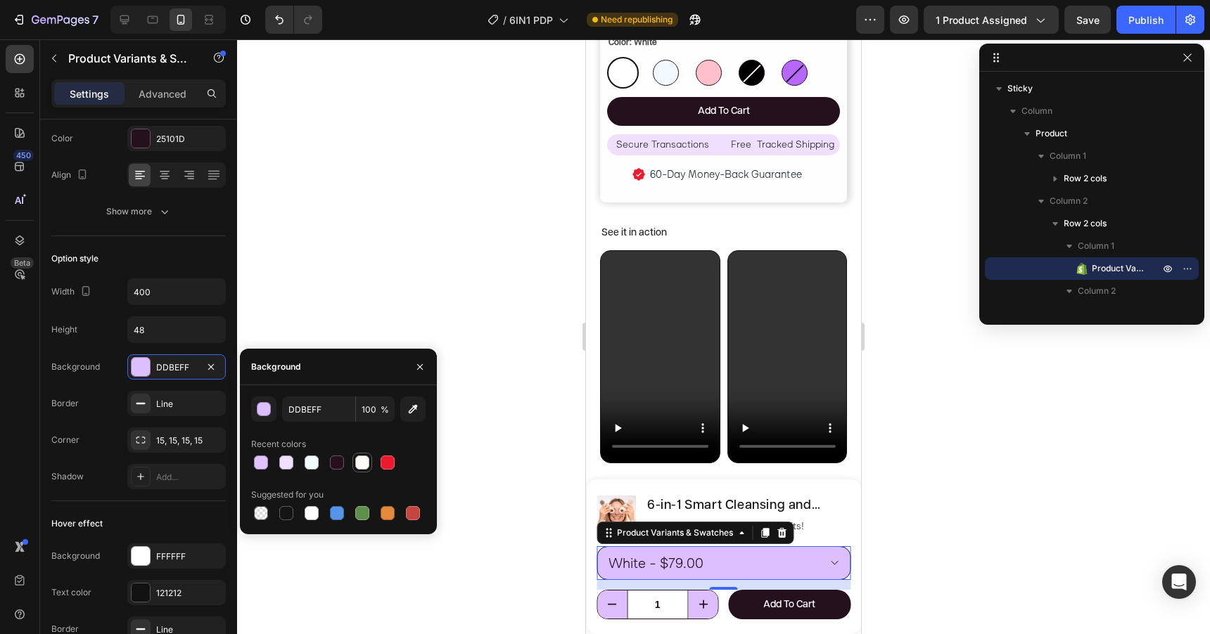
click at [362, 462] on div at bounding box center [362, 463] width 14 height 14
click at [288, 461] on div at bounding box center [286, 463] width 14 height 14
type input "F0DFFF"
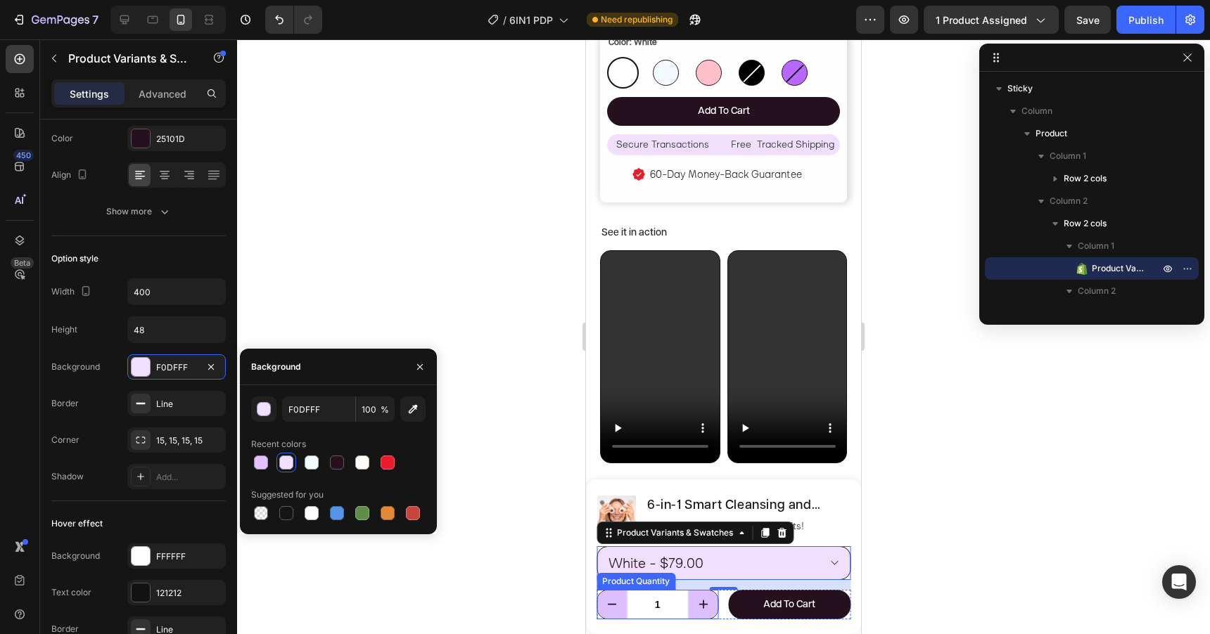
click at [665, 614] on input "1" at bounding box center [658, 605] width 62 height 28
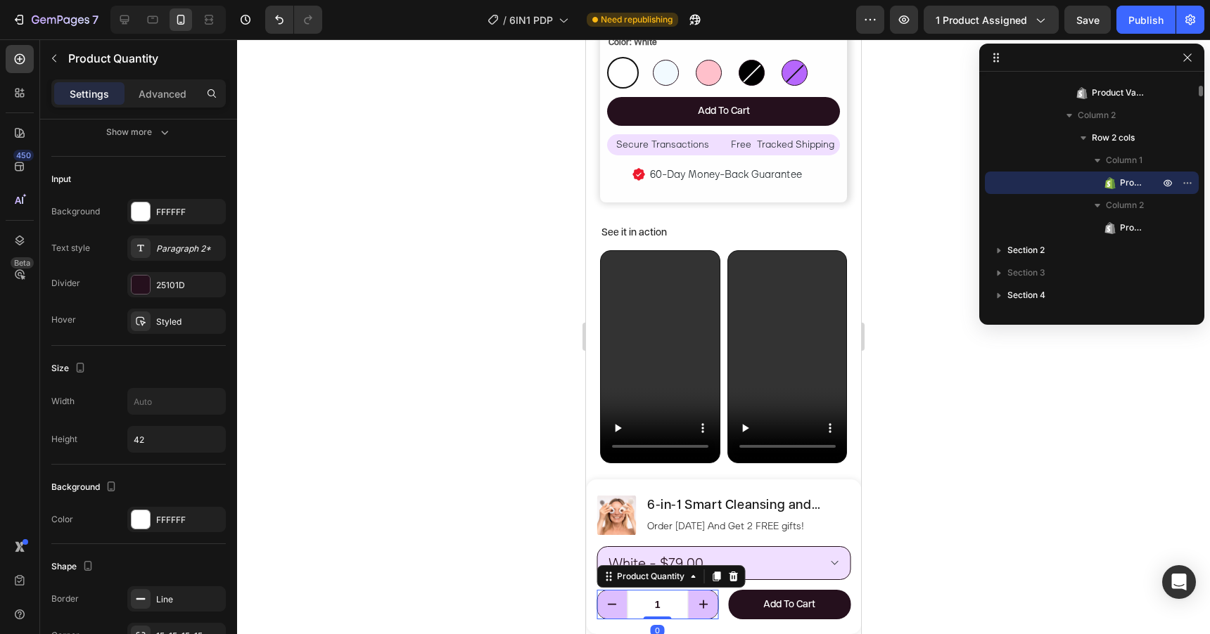
scroll to position [0, 0]
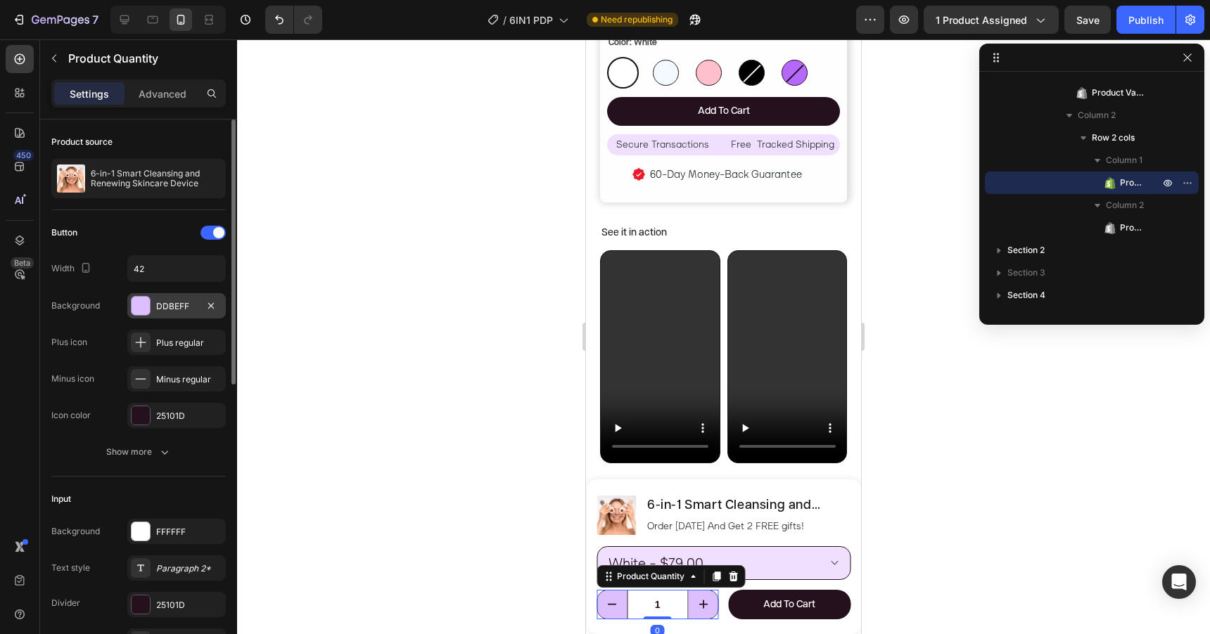
click at [172, 298] on div "DDBEFF" at bounding box center [176, 305] width 98 height 25
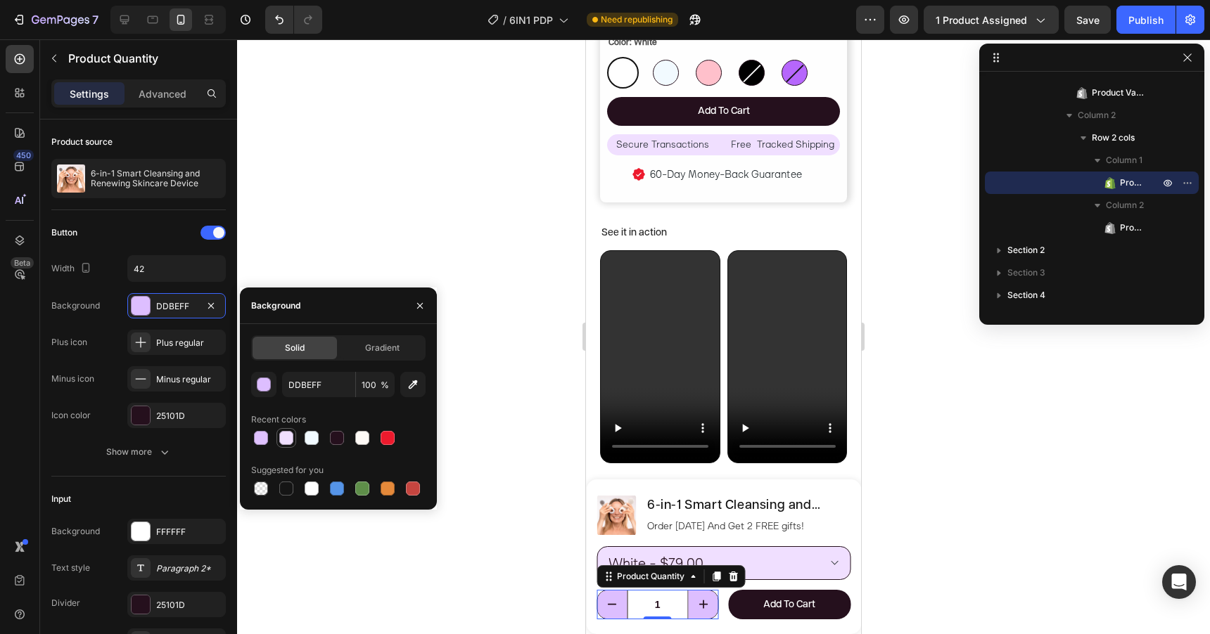
click at [290, 439] on div at bounding box center [286, 438] width 14 height 14
type input "F0DFFF"
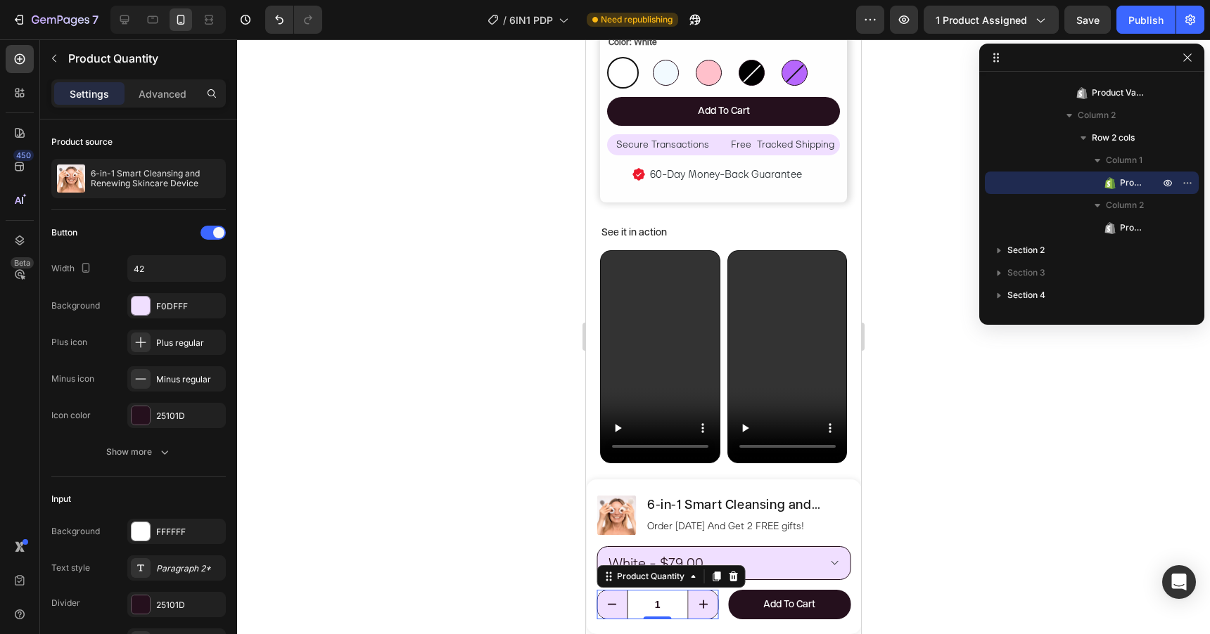
click at [498, 330] on div at bounding box center [723, 336] width 973 height 595
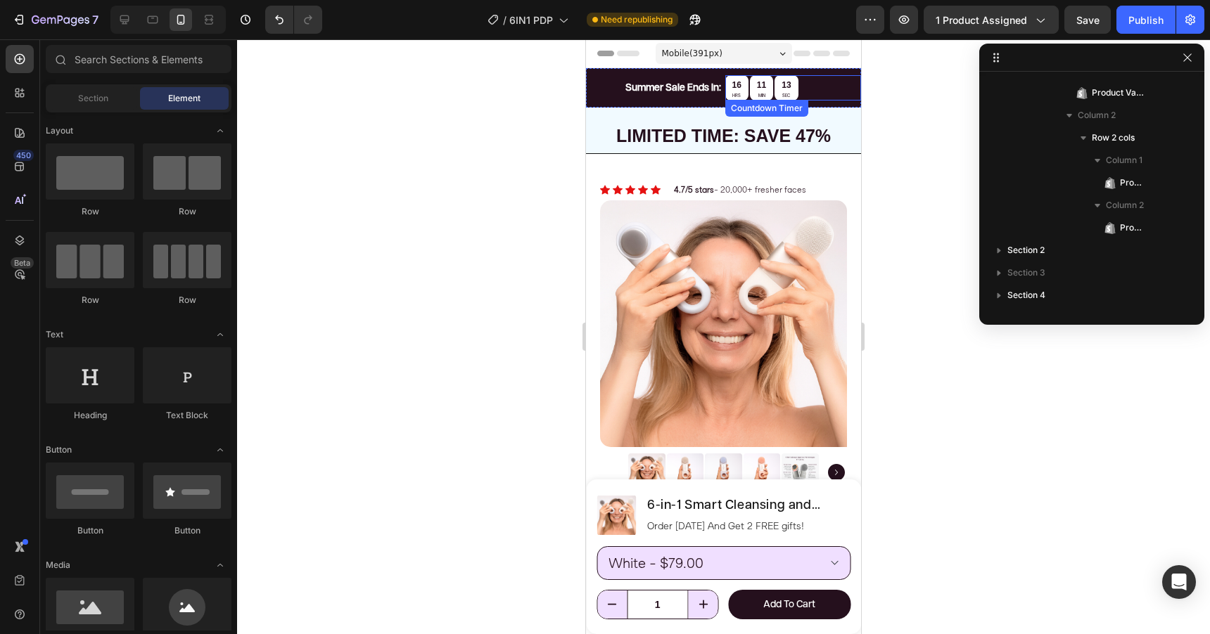
click at [806, 85] on div "16 HRS 11 MIN 13 SEC" at bounding box center [793, 87] width 136 height 25
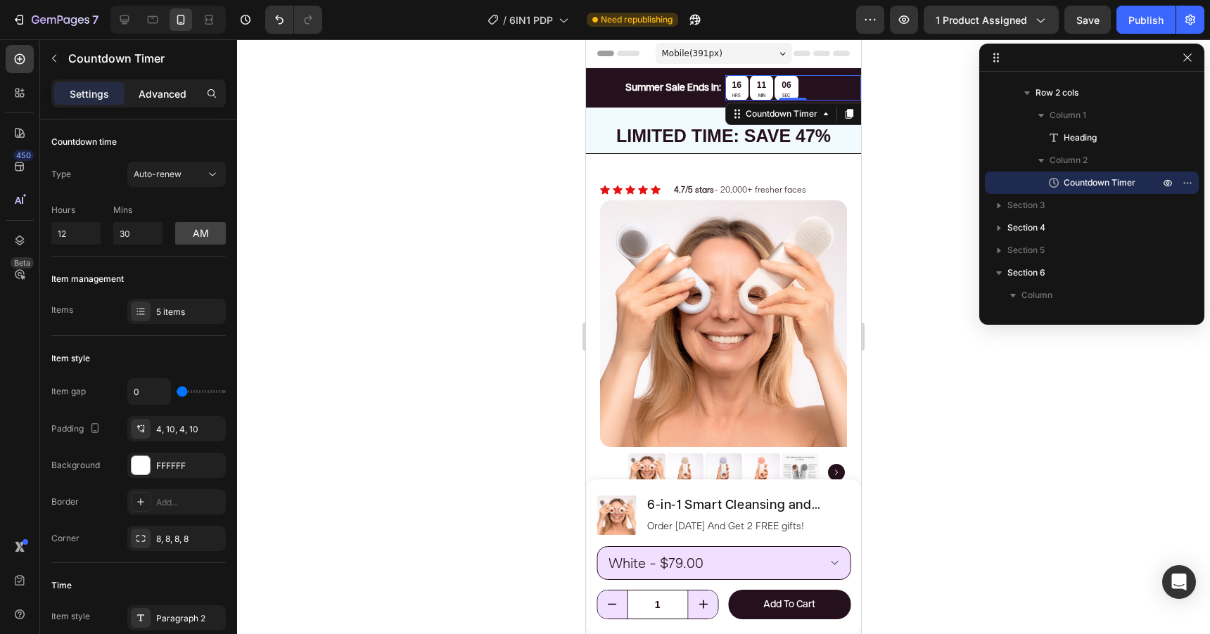
click at [170, 94] on p "Advanced" at bounding box center [163, 94] width 48 height 15
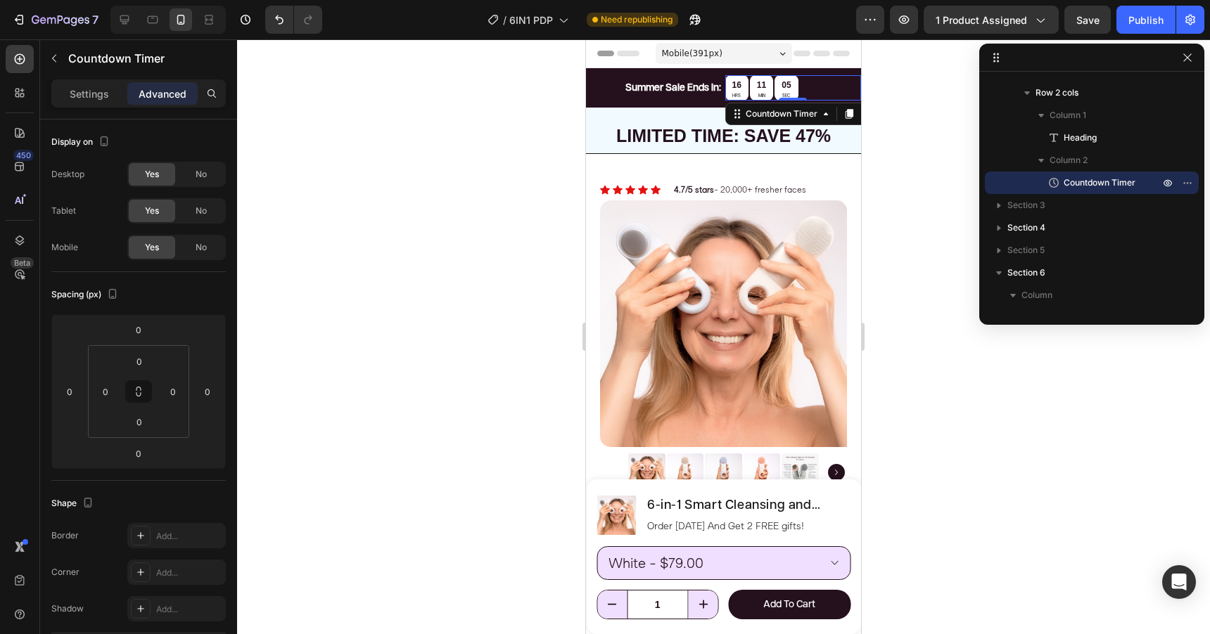
click at [96, 106] on div "Settings Advanced" at bounding box center [138, 93] width 174 height 28
click at [92, 94] on p "Settings" at bounding box center [89, 94] width 39 height 15
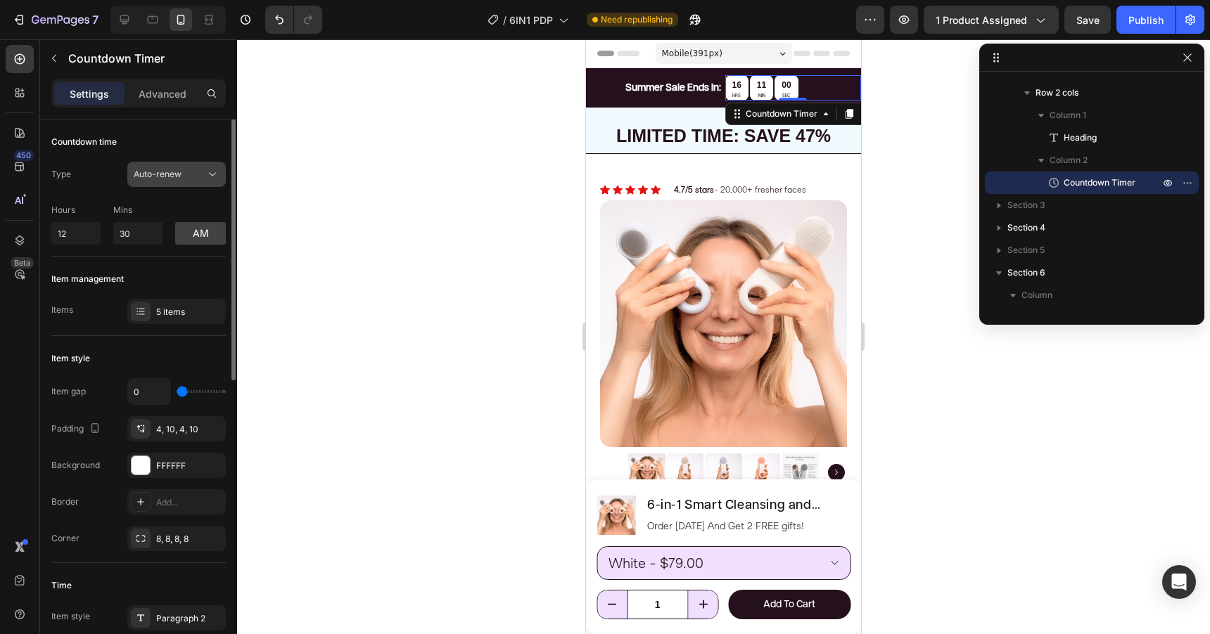
click at [178, 177] on span "Auto-renew" at bounding box center [158, 174] width 48 height 11
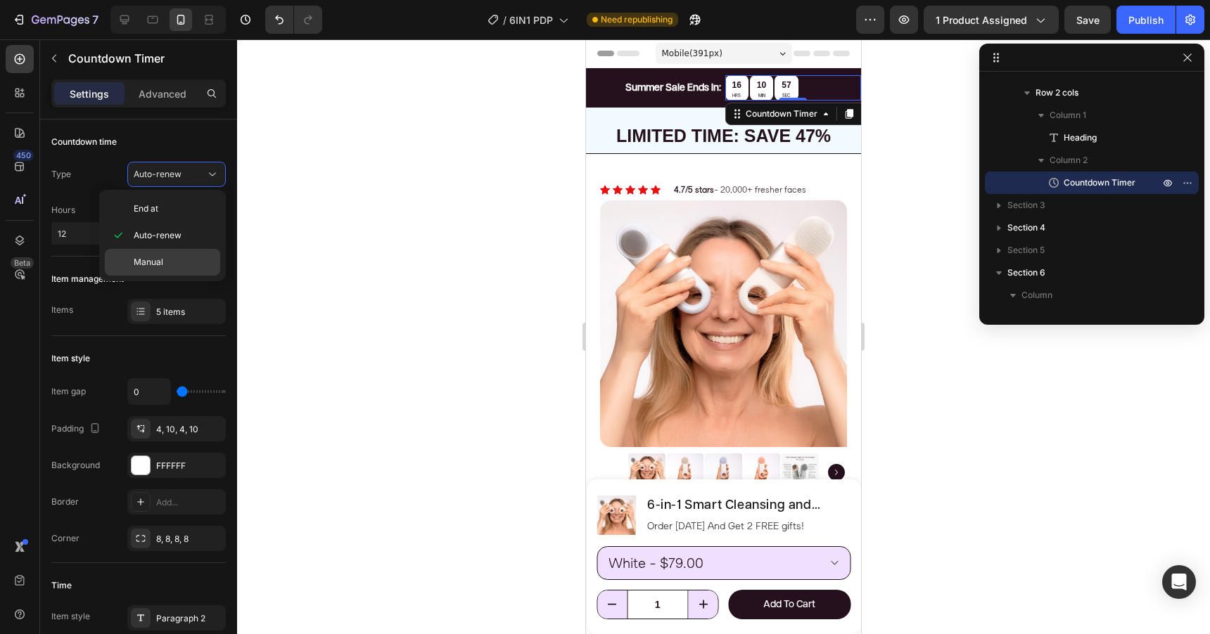
click at [176, 263] on p "Manual" at bounding box center [174, 262] width 80 height 13
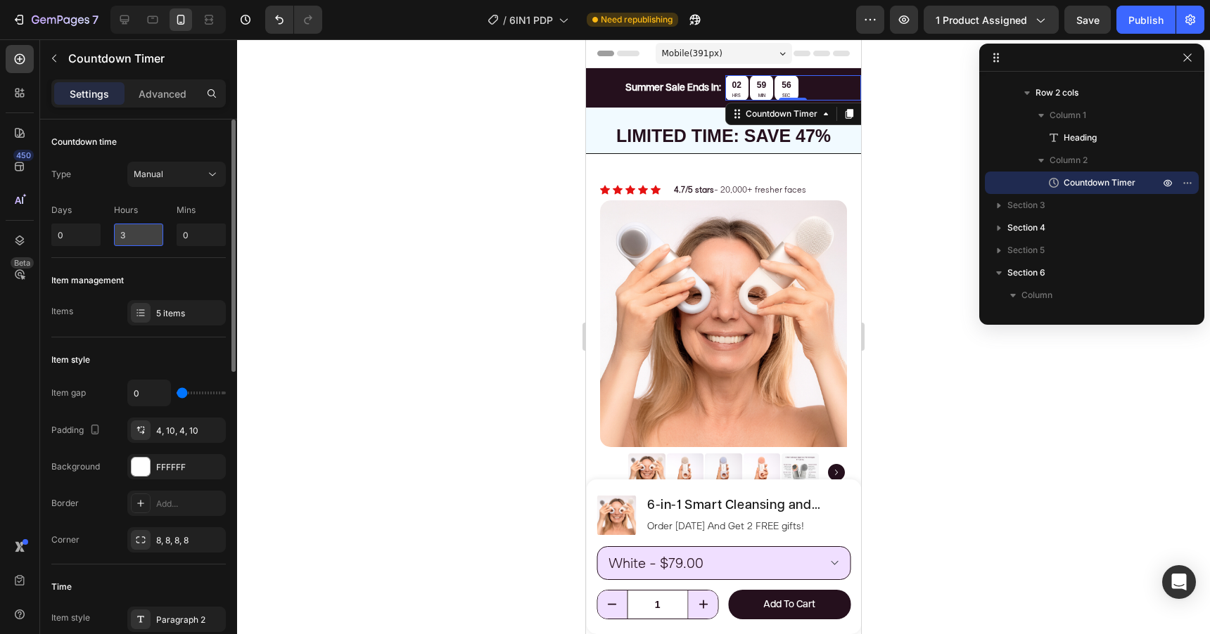
click at [151, 236] on input "3" at bounding box center [138, 235] width 49 height 23
click at [197, 243] on input "0" at bounding box center [201, 235] width 49 height 23
type input "0"
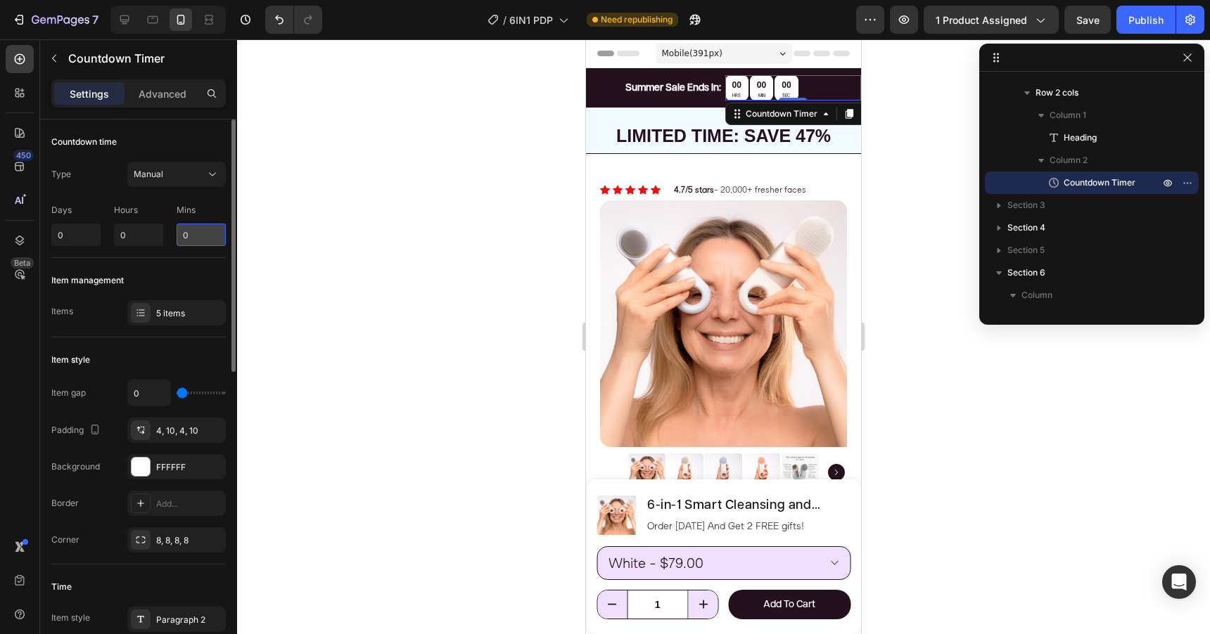
click at [197, 243] on input "0" at bounding box center [201, 235] width 49 height 23
type input "10"
click at [111, 192] on div "Type Manual Days 0 Hours 0 Mins 10" at bounding box center [138, 204] width 174 height 84
click at [153, 178] on span "Manual" at bounding box center [149, 174] width 30 height 11
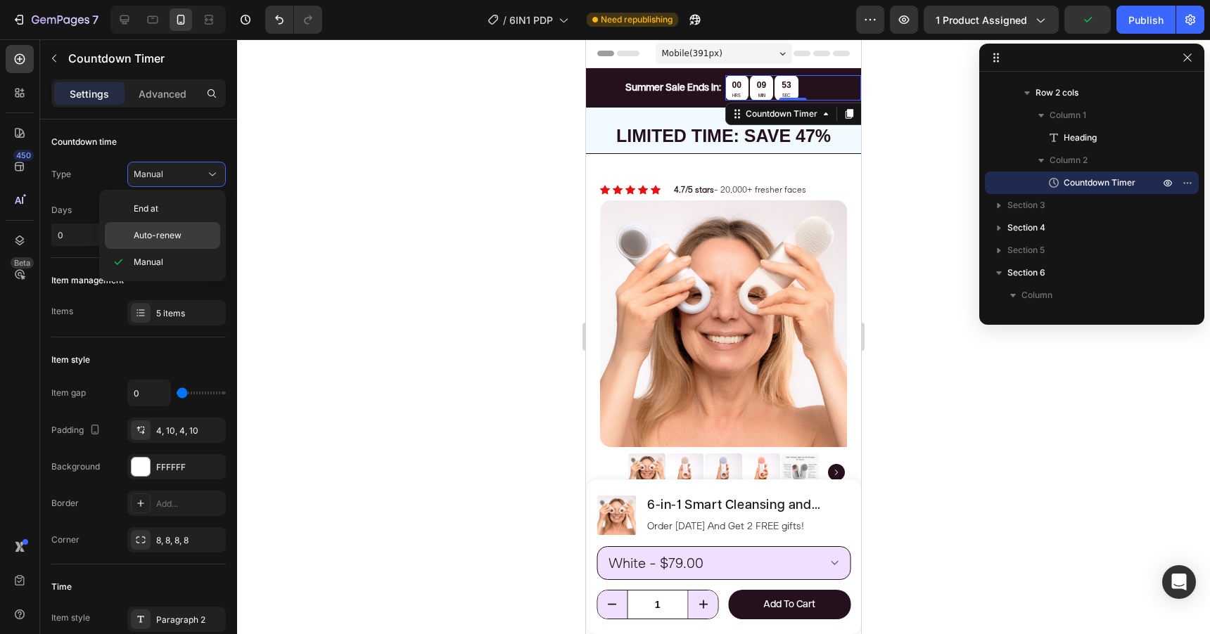
click at [163, 224] on div "Auto-renew" at bounding box center [162, 235] width 115 height 27
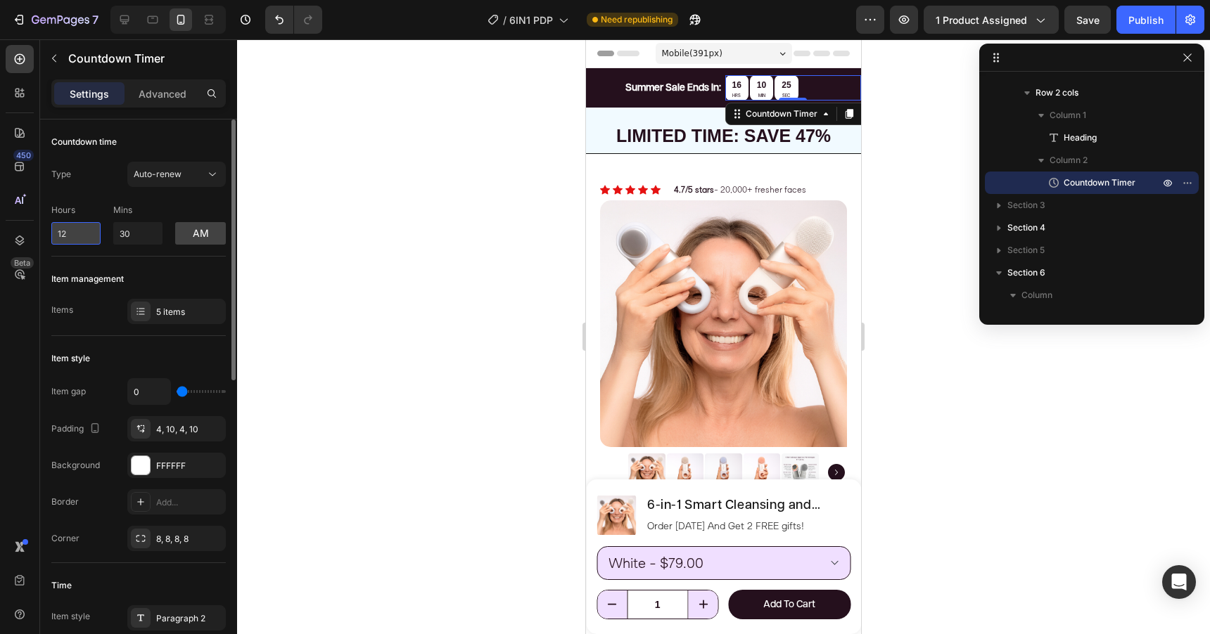
click at [94, 231] on input "12" at bounding box center [75, 233] width 49 height 23
click at [146, 235] on input "30" at bounding box center [137, 233] width 49 height 23
type input "0"
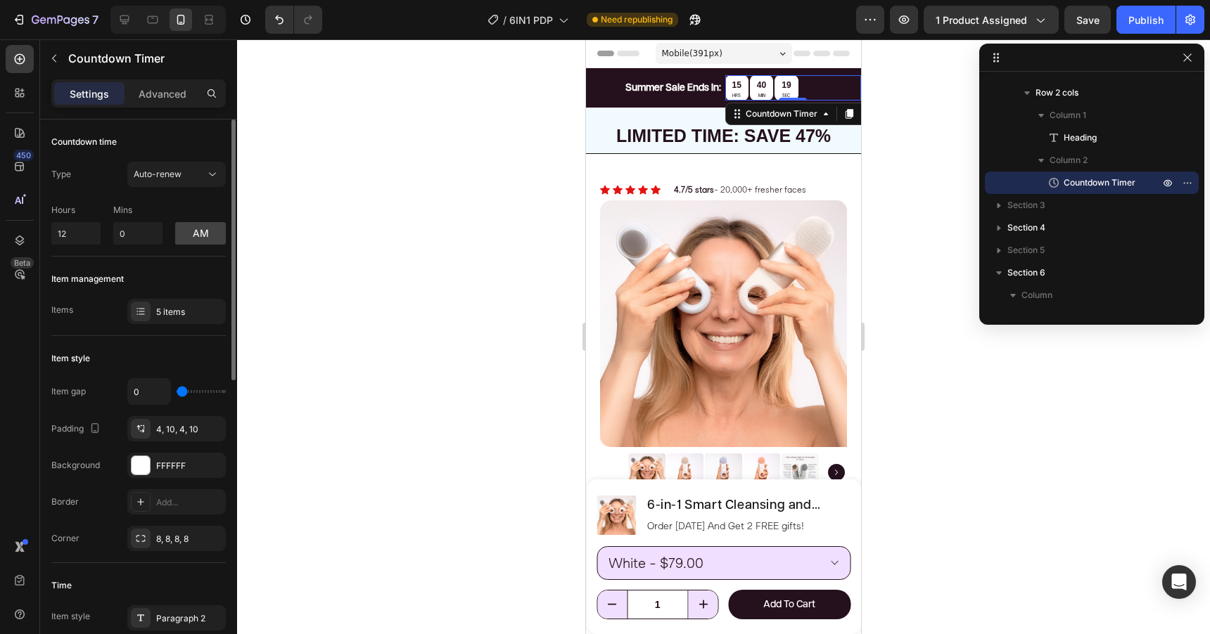
click at [120, 197] on div "Type Auto-renew Hours 12 Mins 0 am" at bounding box center [138, 203] width 174 height 83
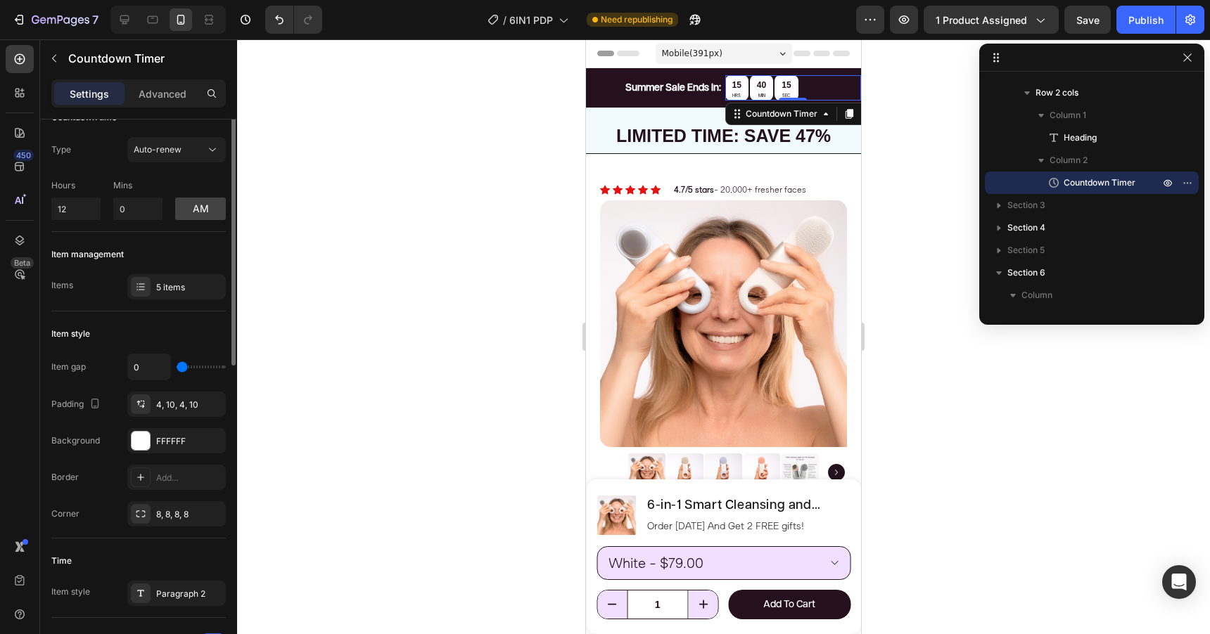
scroll to position [27, 0]
click at [1139, 20] on div "Publish" at bounding box center [1145, 20] width 35 height 15
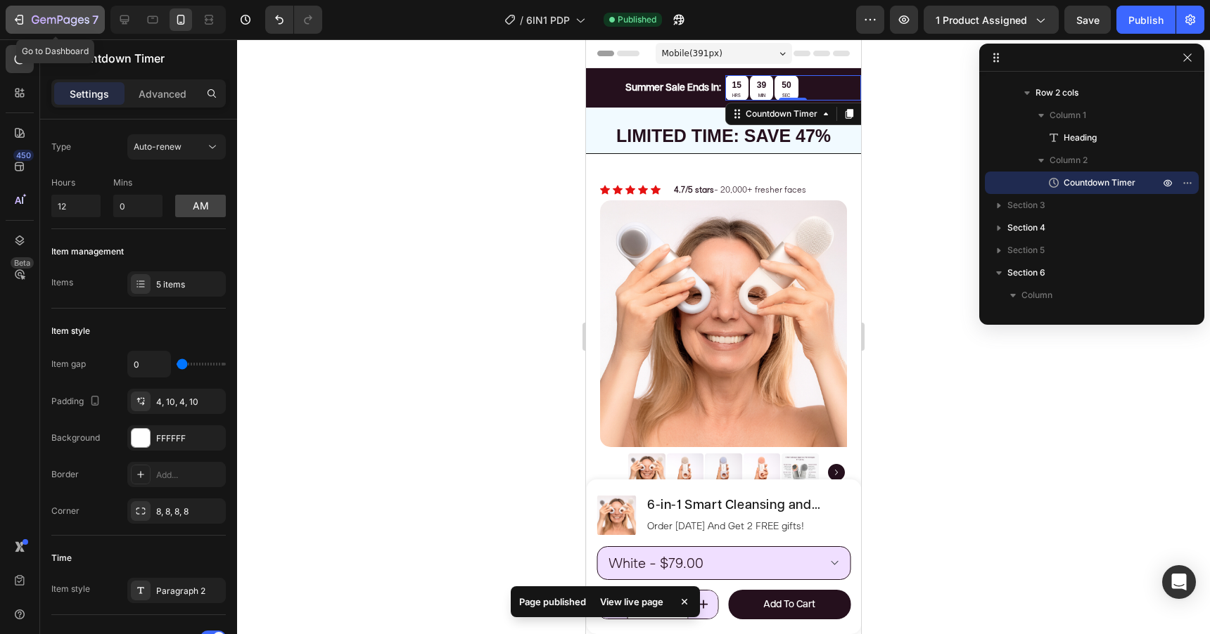
click at [23, 13] on icon "button" at bounding box center [19, 20] width 14 height 14
